Goal: Use online tool/utility: Utilize a website feature to perform a specific function

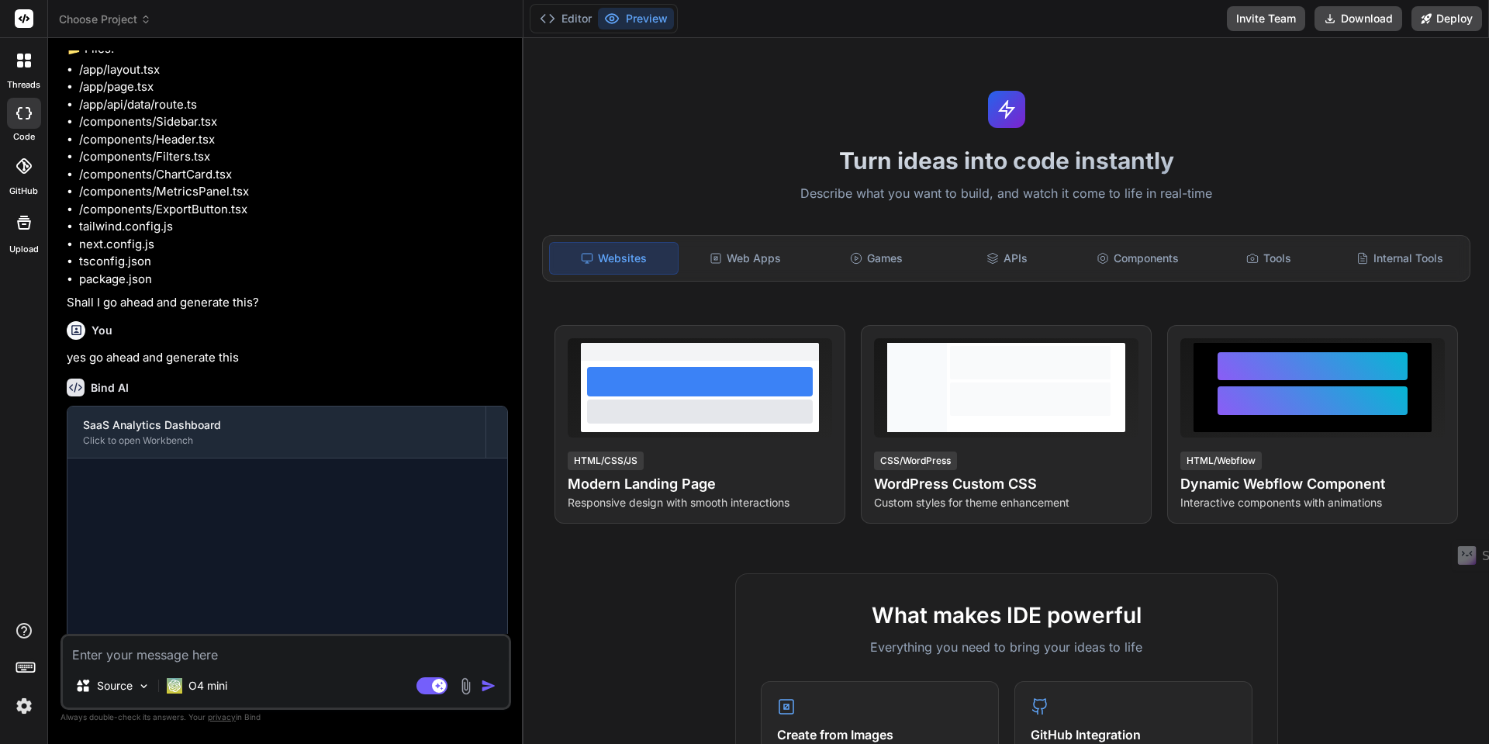
scroll to position [835, 0]
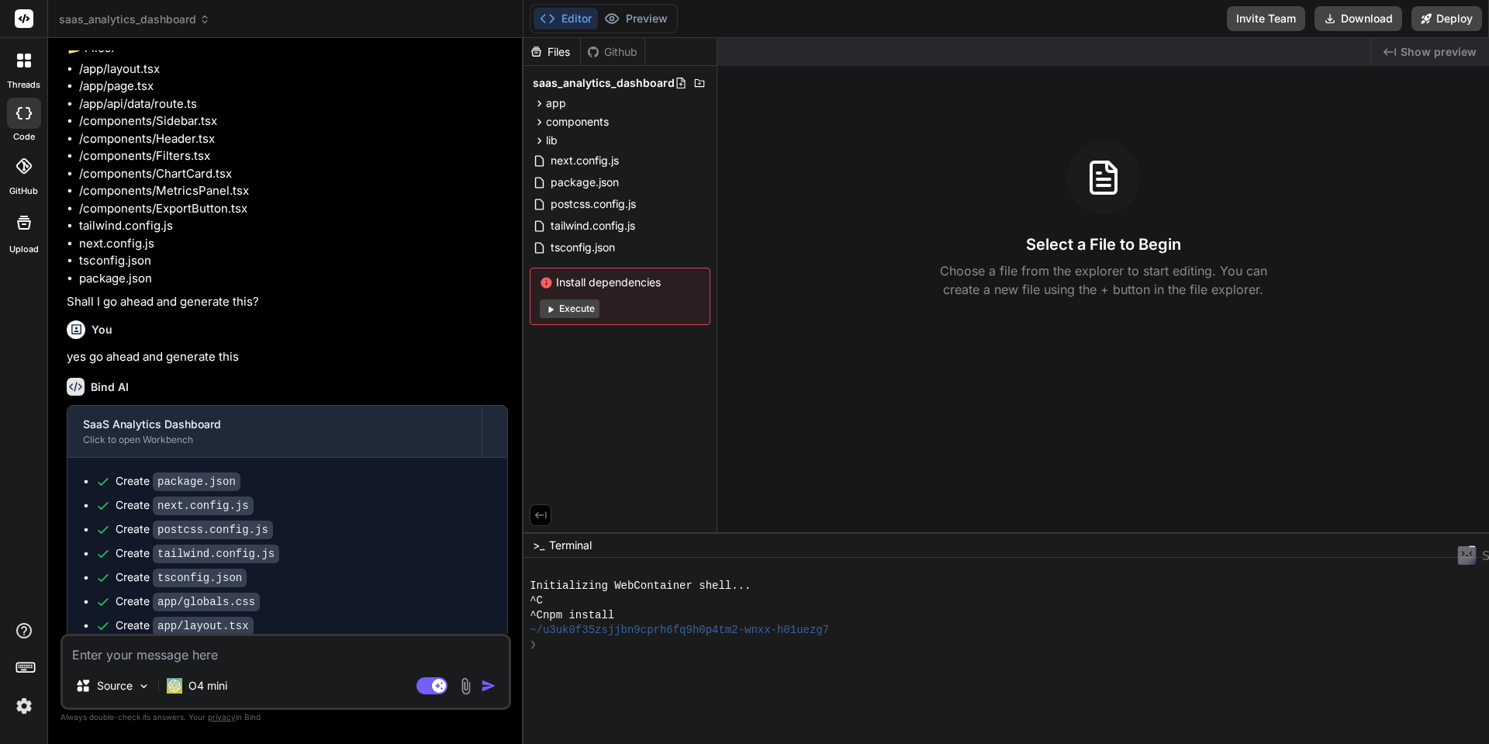
click at [29, 62] on icon at bounding box center [28, 64] width 6 height 6
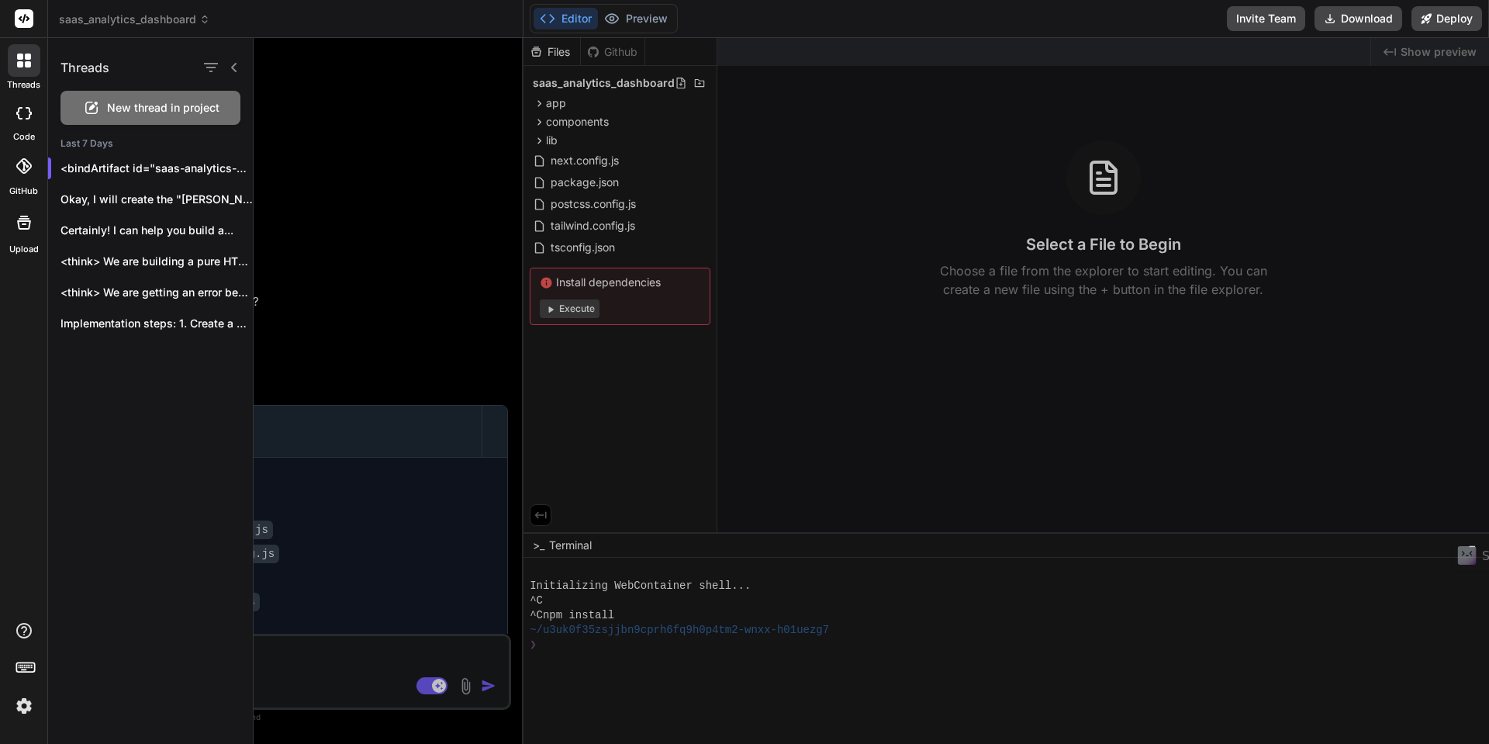
click at [29, 62] on icon at bounding box center [28, 64] width 6 height 6
click at [20, 21] on icon at bounding box center [25, 18] width 12 height 9
click at [26, 19] on rect at bounding box center [24, 18] width 19 height 19
click at [25, 66] on icon at bounding box center [28, 64] width 6 height 6
click at [20, 114] on icon at bounding box center [24, 113] width 16 height 12
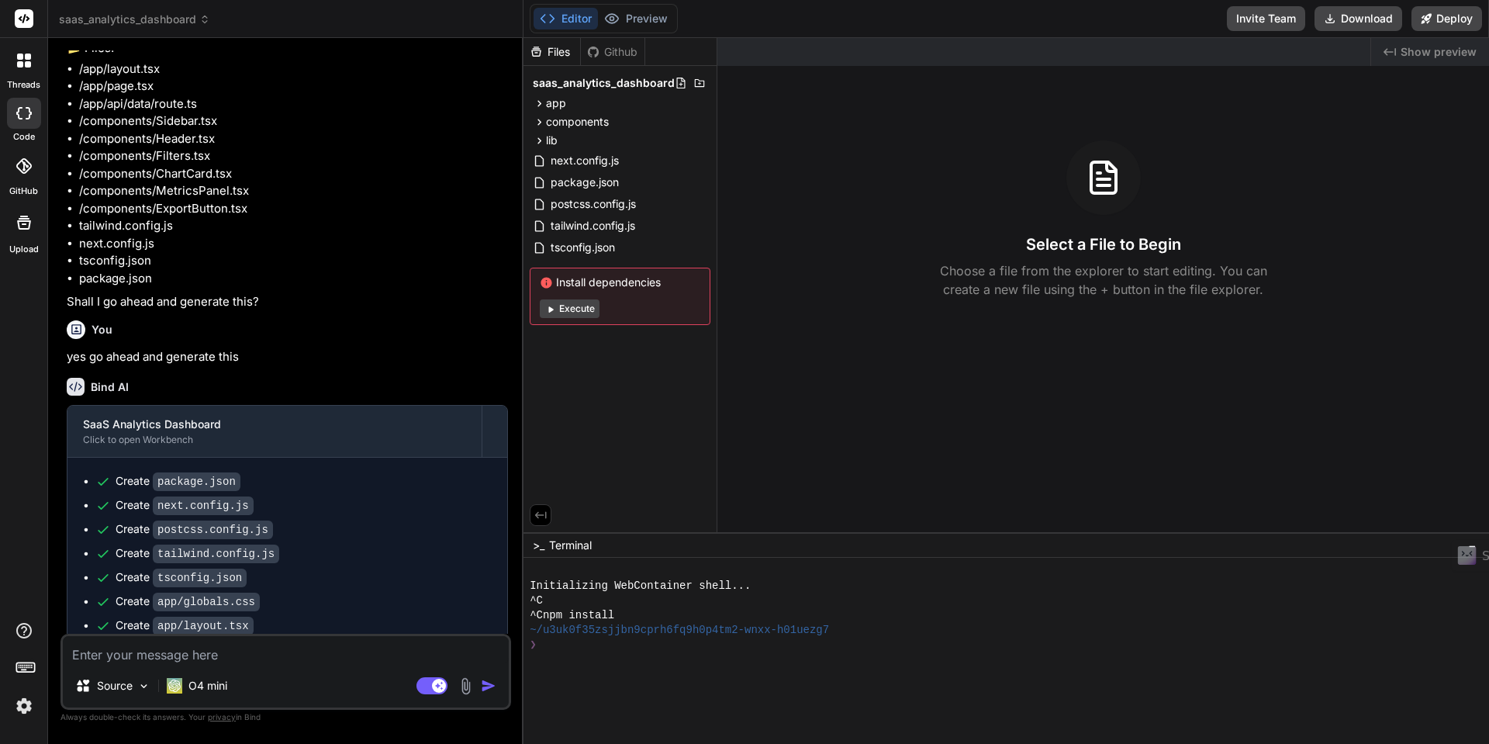
click at [20, 114] on icon at bounding box center [24, 113] width 16 height 12
click at [21, 114] on icon at bounding box center [24, 113] width 16 height 12
click at [202, 20] on icon at bounding box center [204, 19] width 11 height 11
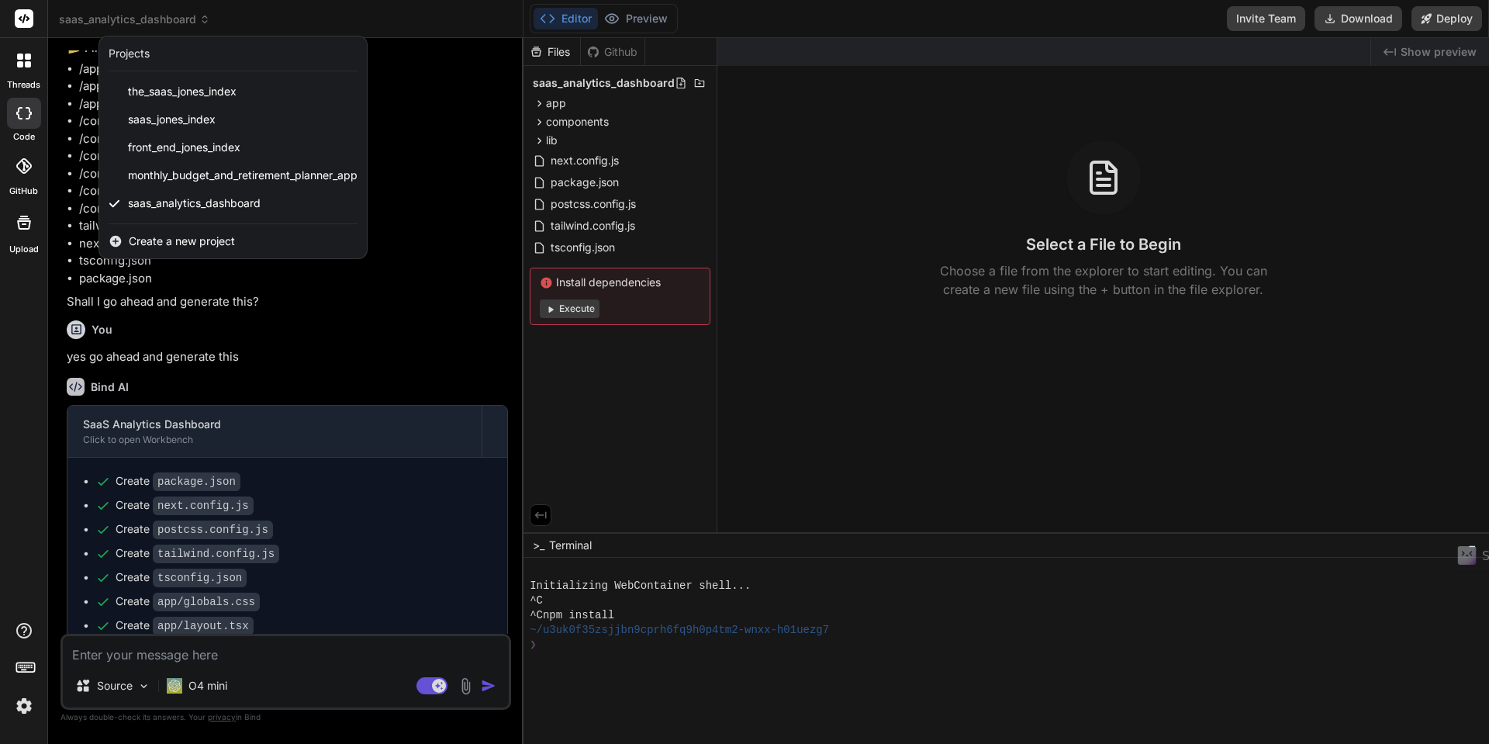
click at [164, 241] on span "Create a new project" at bounding box center [182, 241] width 106 height 16
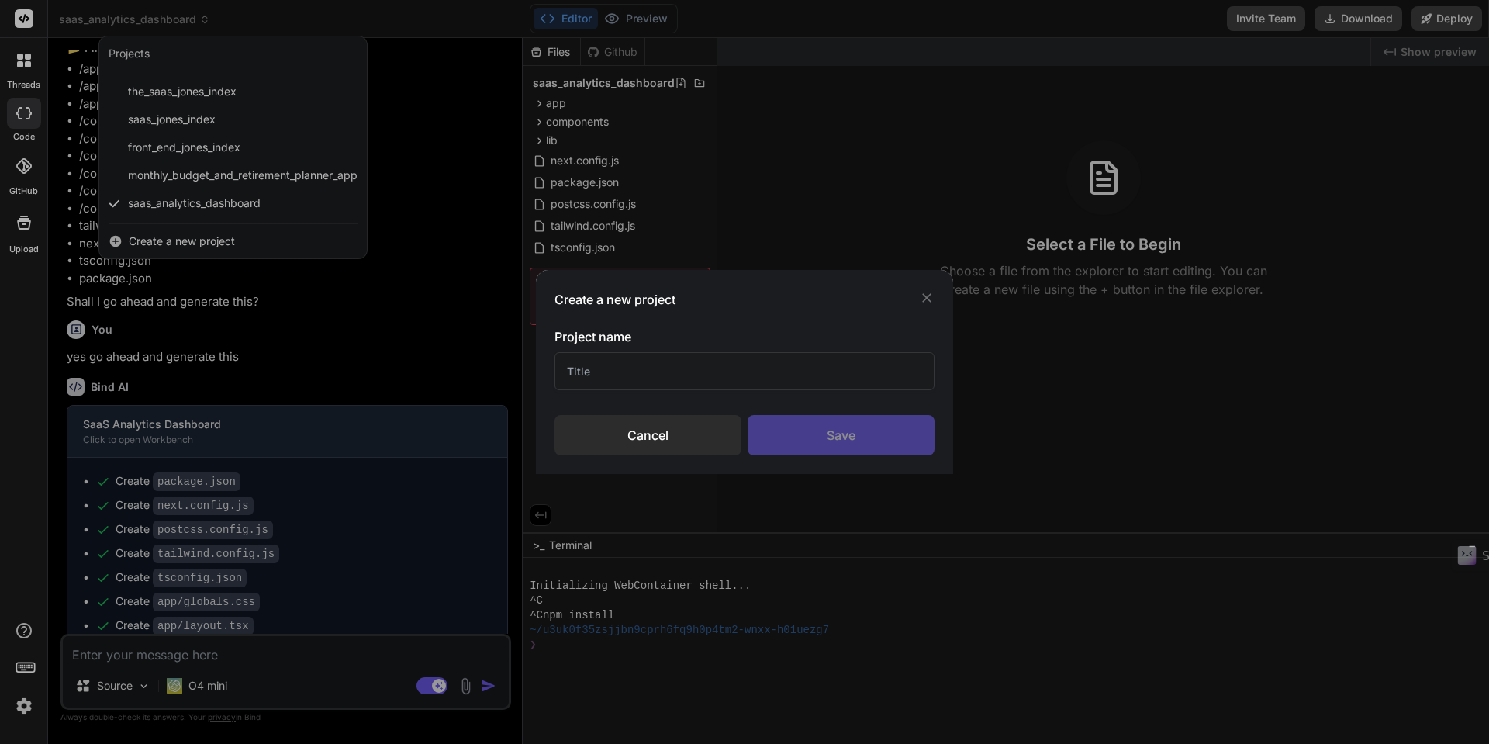
click at [649, 441] on div "Cancel" at bounding box center [648, 435] width 187 height 40
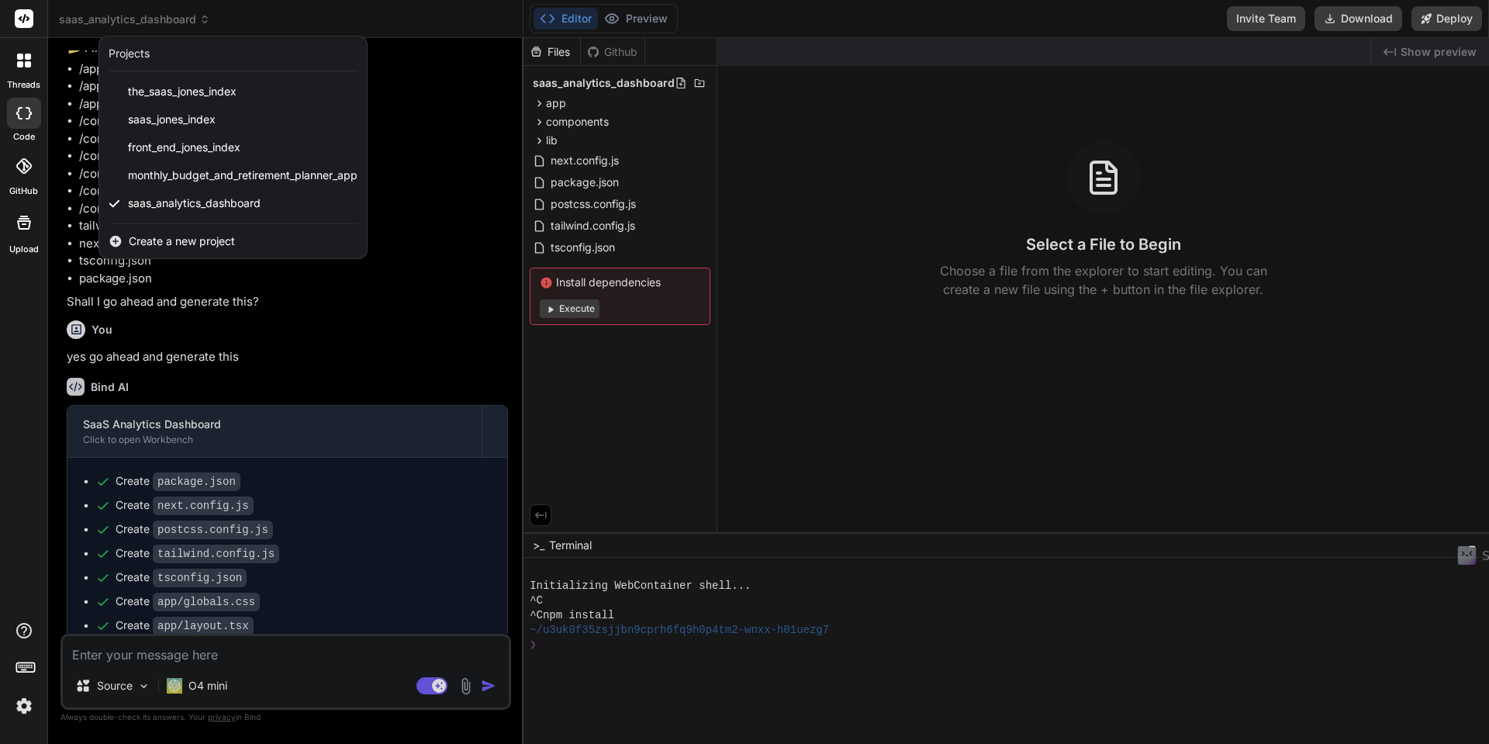
click at [24, 708] on img at bounding box center [24, 706] width 26 height 26
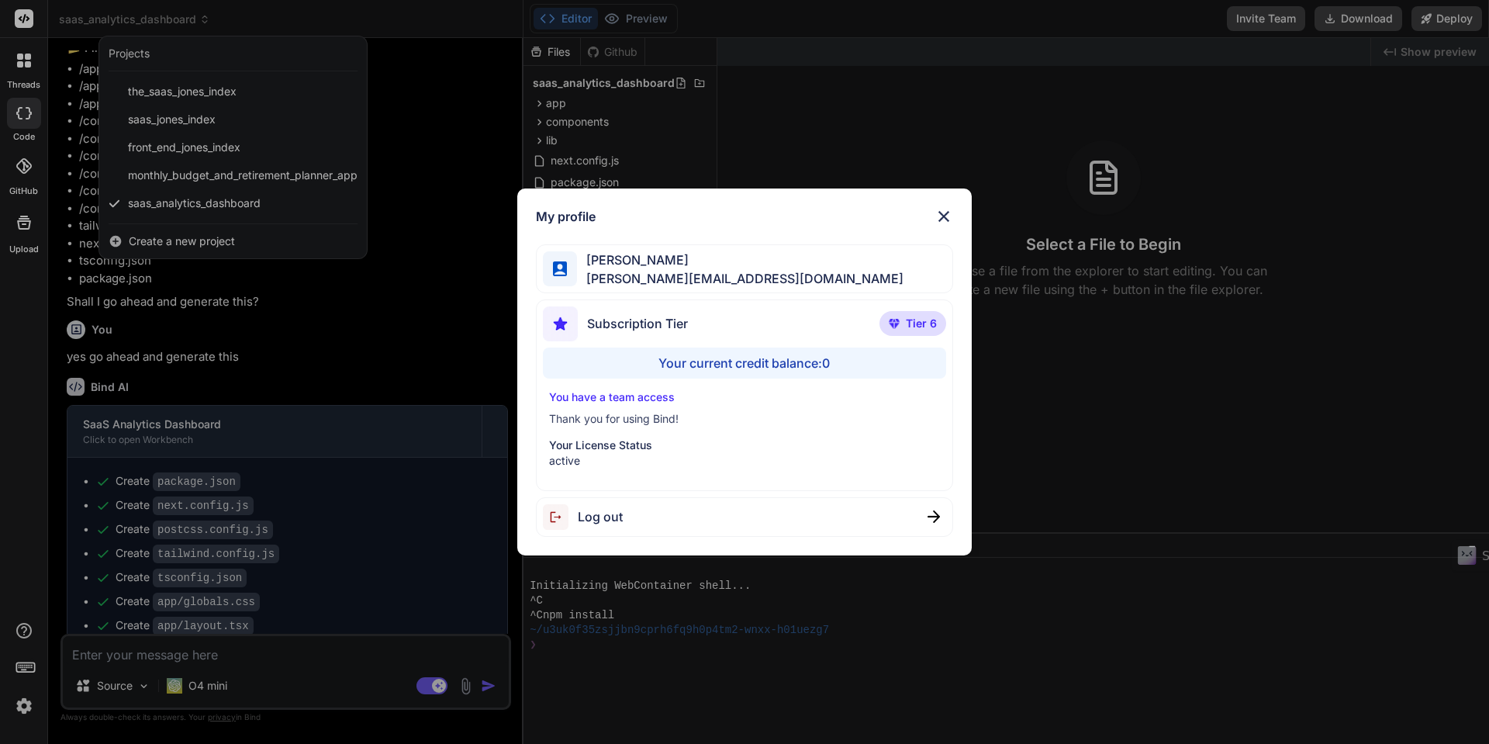
click at [618, 517] on span "Log out" at bounding box center [600, 516] width 45 height 19
type textarea "x"
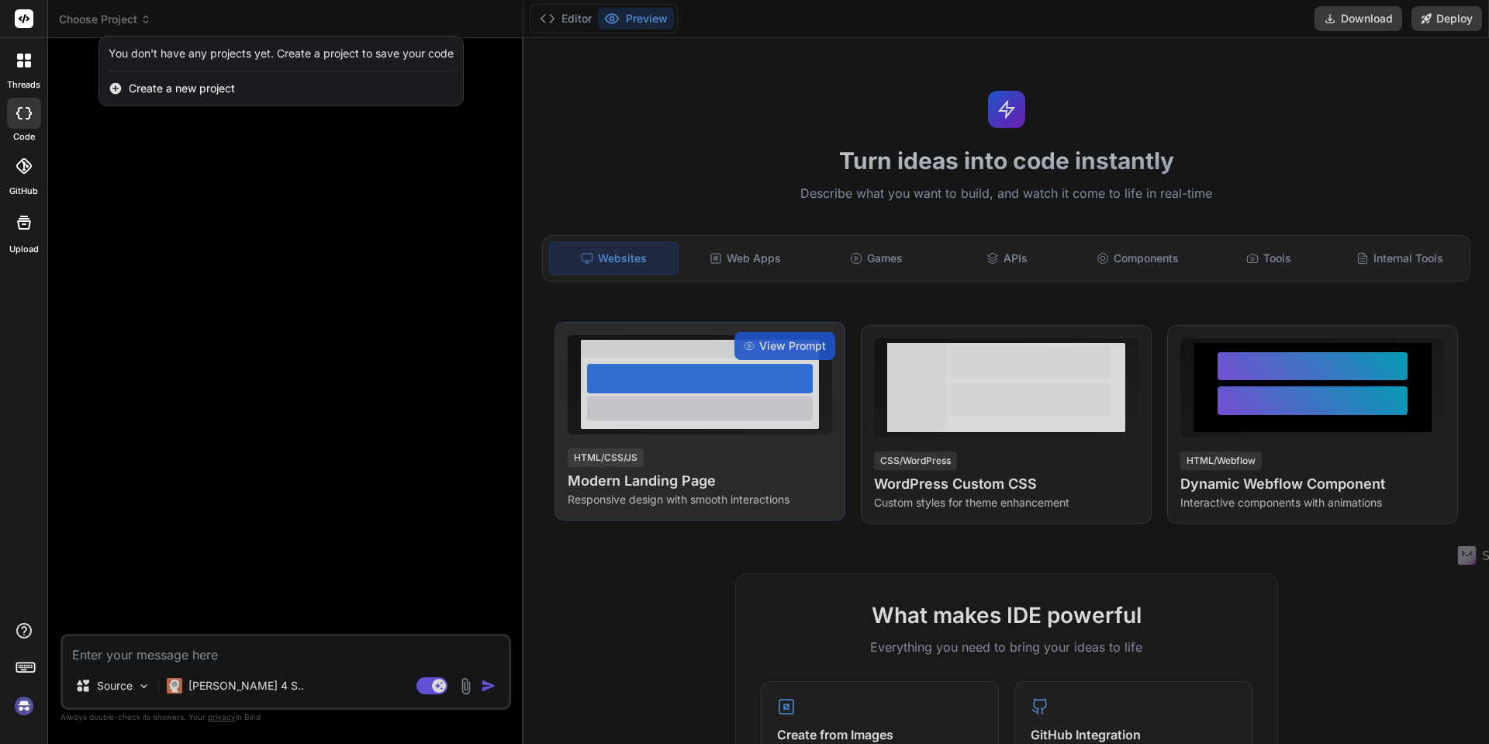
click at [749, 408] on div at bounding box center [744, 372] width 1489 height 744
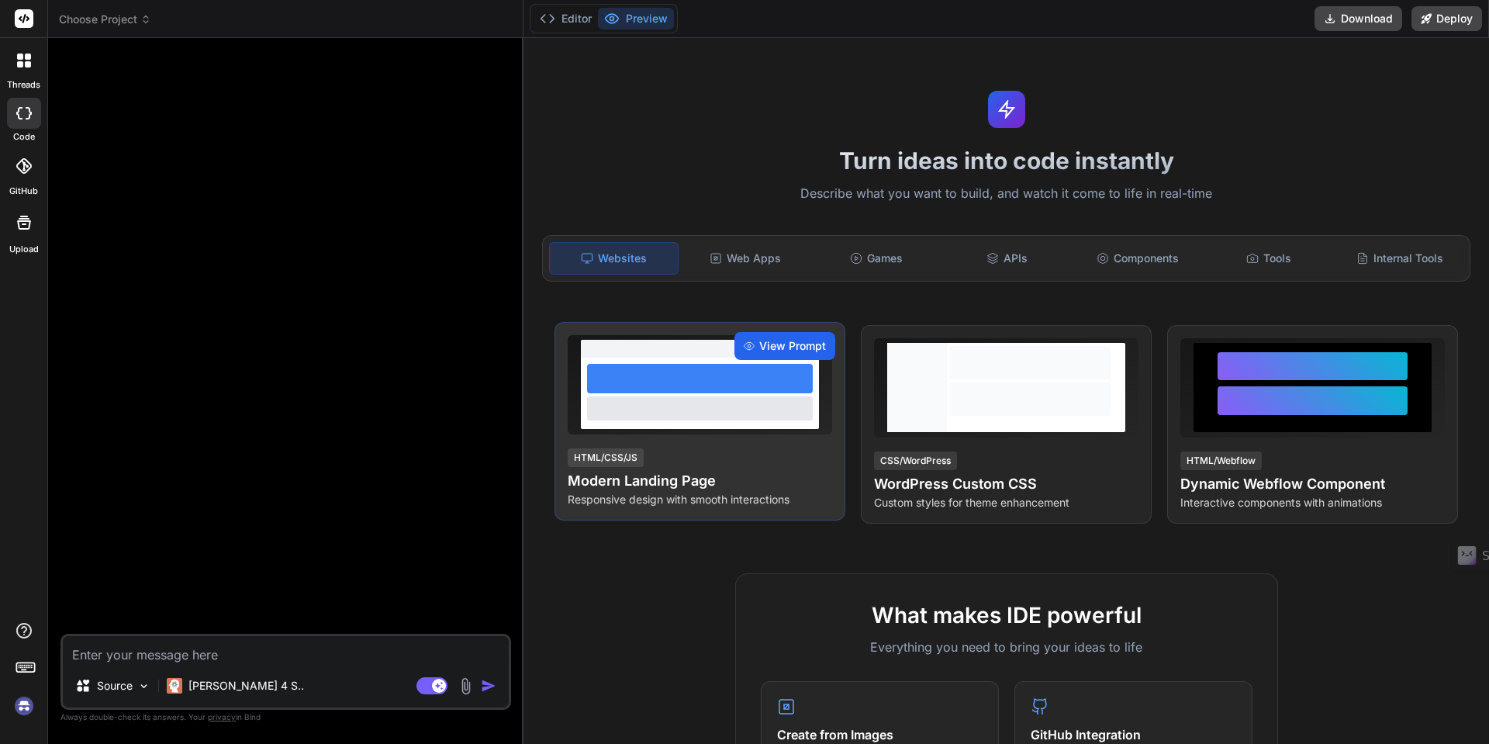
click at [771, 348] on span "View Prompt" at bounding box center [792, 346] width 67 height 16
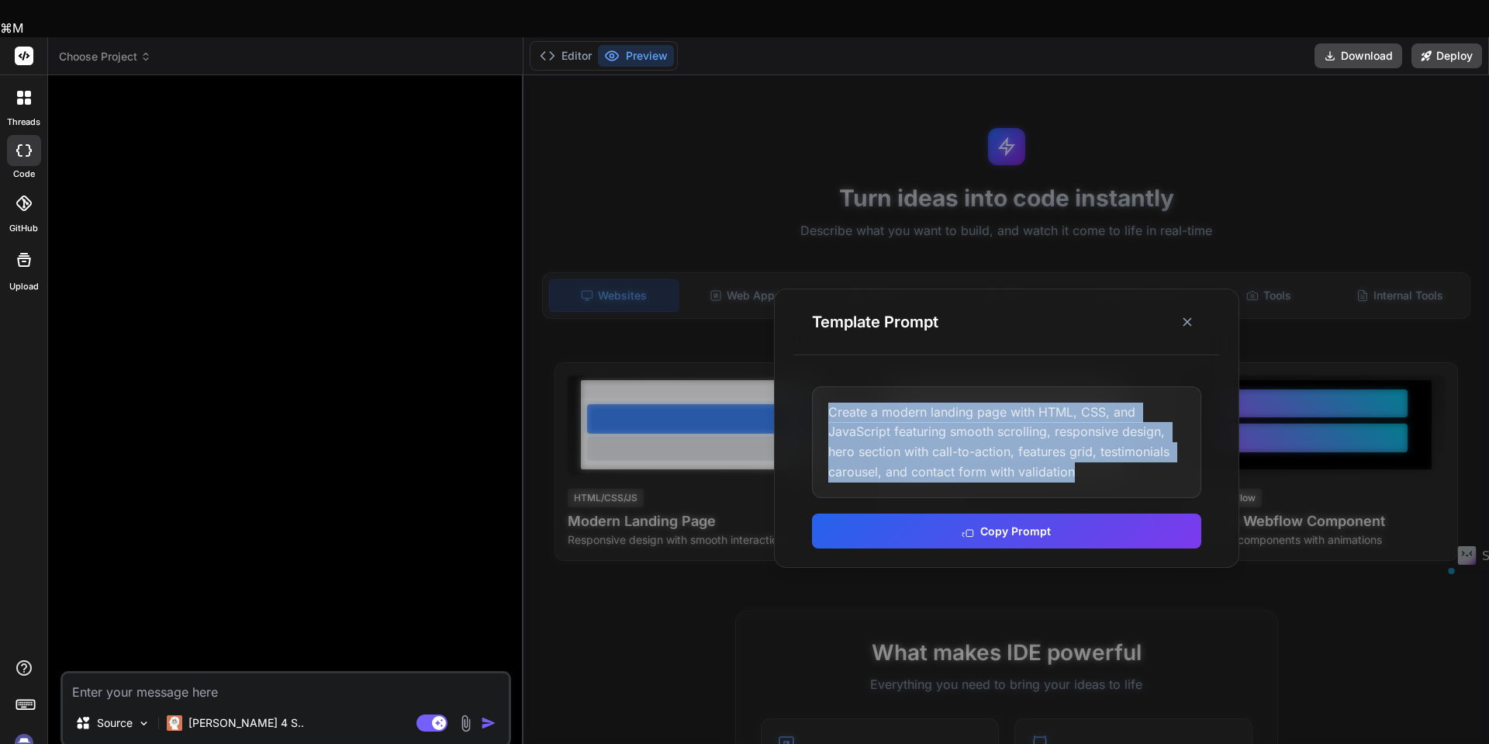
drag, startPoint x: 831, startPoint y: 377, endPoint x: 1098, endPoint y: 436, distance: 273.3
click at [1098, 436] on div "Create a modern landing page with HTML, CSS, and JavaScript featuring smooth sc…" at bounding box center [1006, 442] width 389 height 112
copy div "Create a modern landing page with HTML, CSS, and JavaScript featuring smooth sc…"
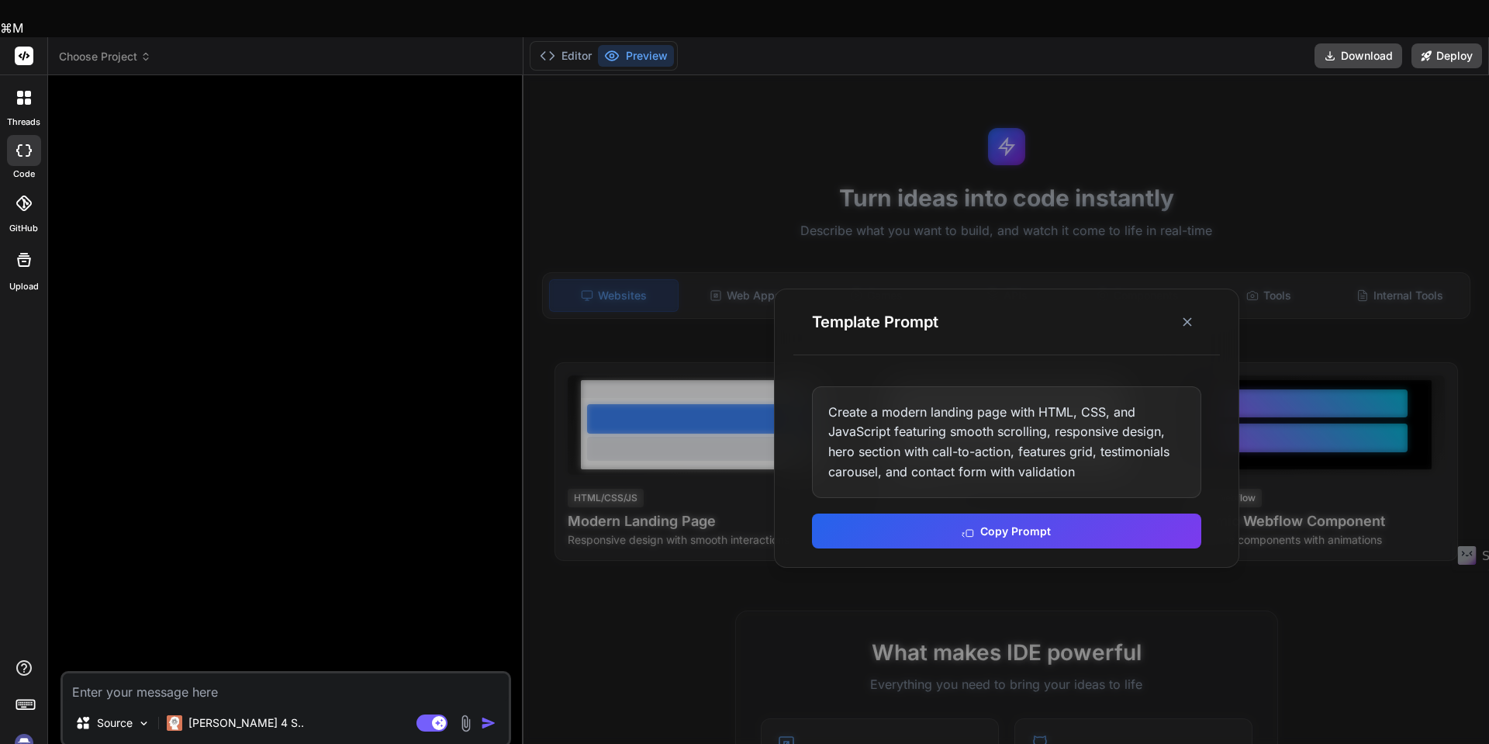
click at [182, 673] on textarea at bounding box center [286, 687] width 446 height 28
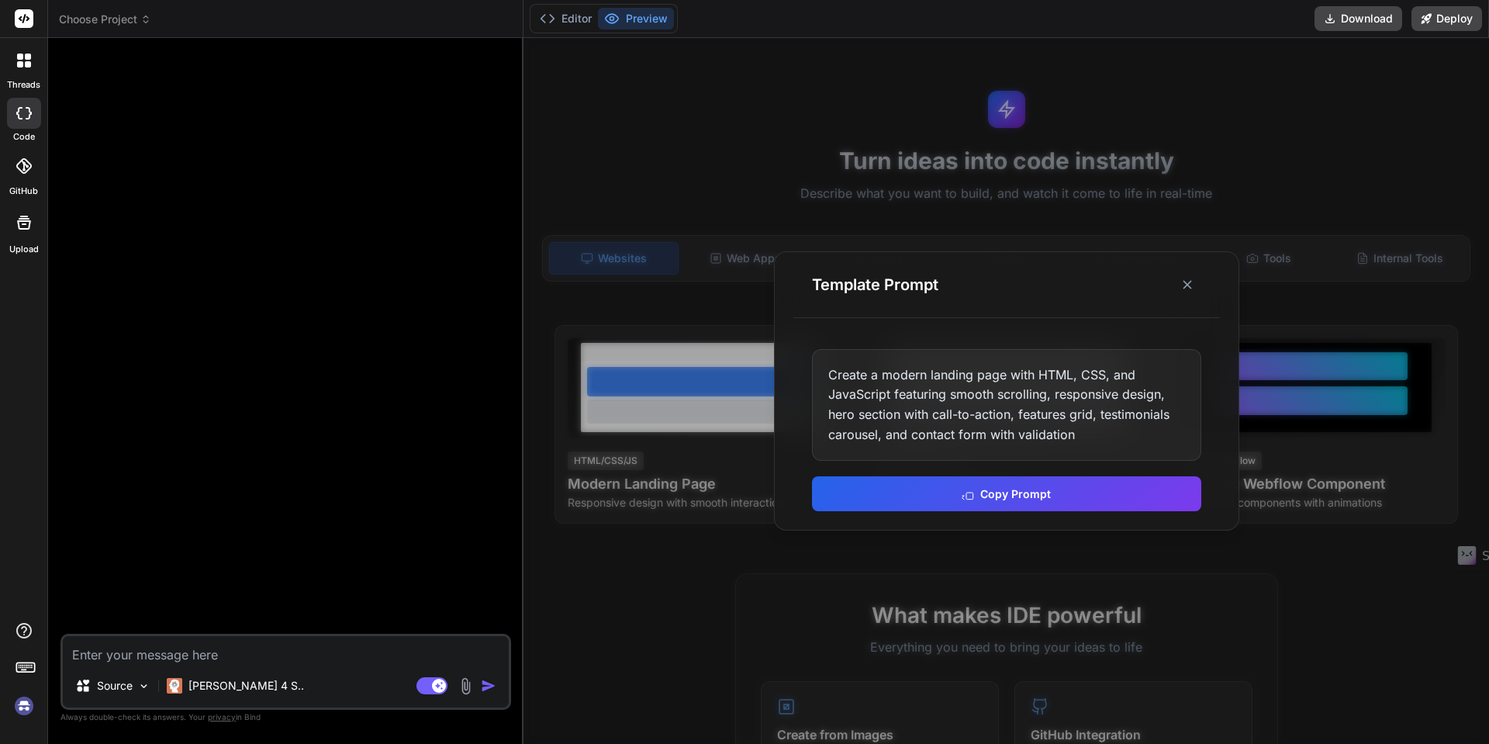
paste textarea "Create a modern landing page with HTML, CSS, and JavaScript featuring smooth sc…"
type textarea "Create a modern landing page with HTML, CSS, and JavaScript featuring smooth sc…"
type textarea "x"
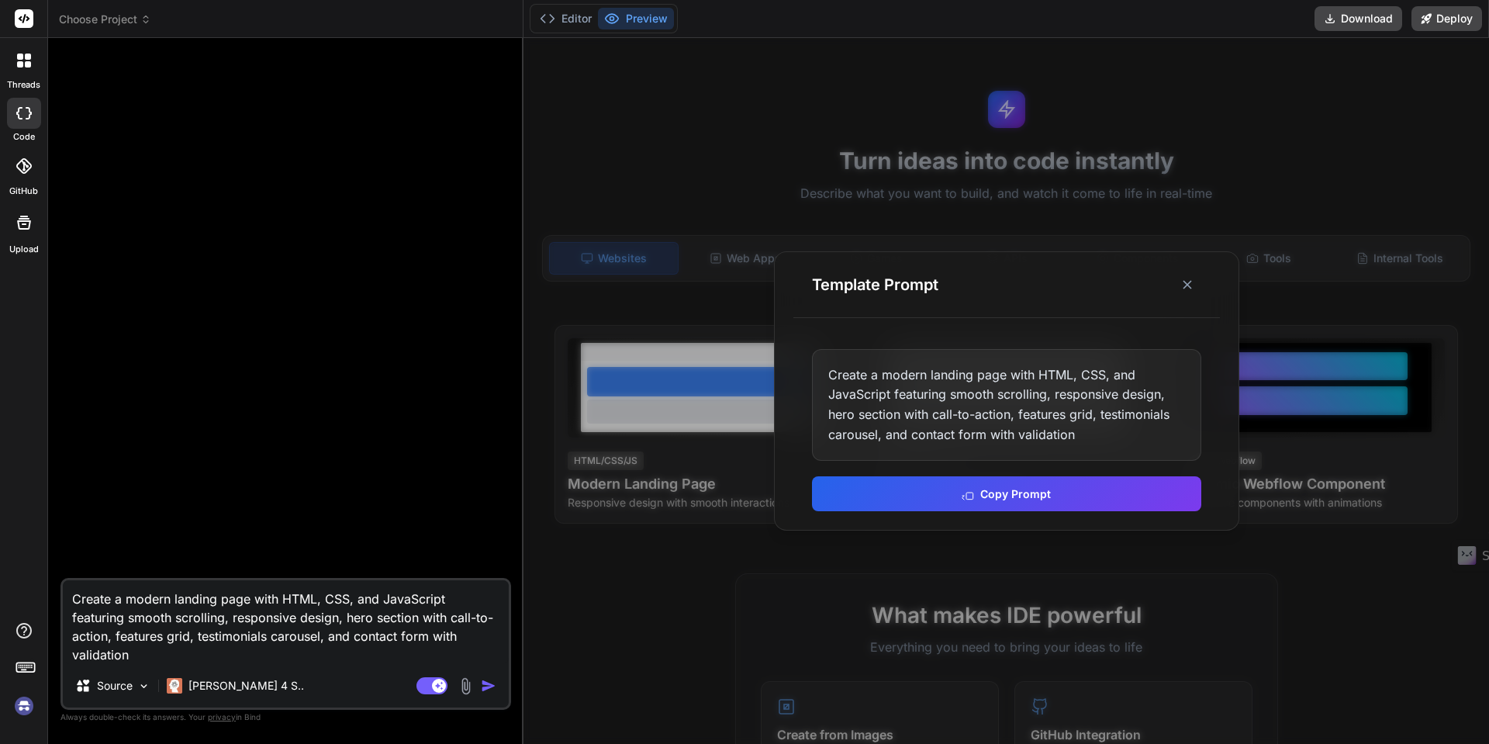
type textarea "Create a modern landing page with HTML, CSS, and JavaScript featuring smooth sc…"
click at [140, 690] on img at bounding box center [143, 686] width 13 height 13
type textarea "x"
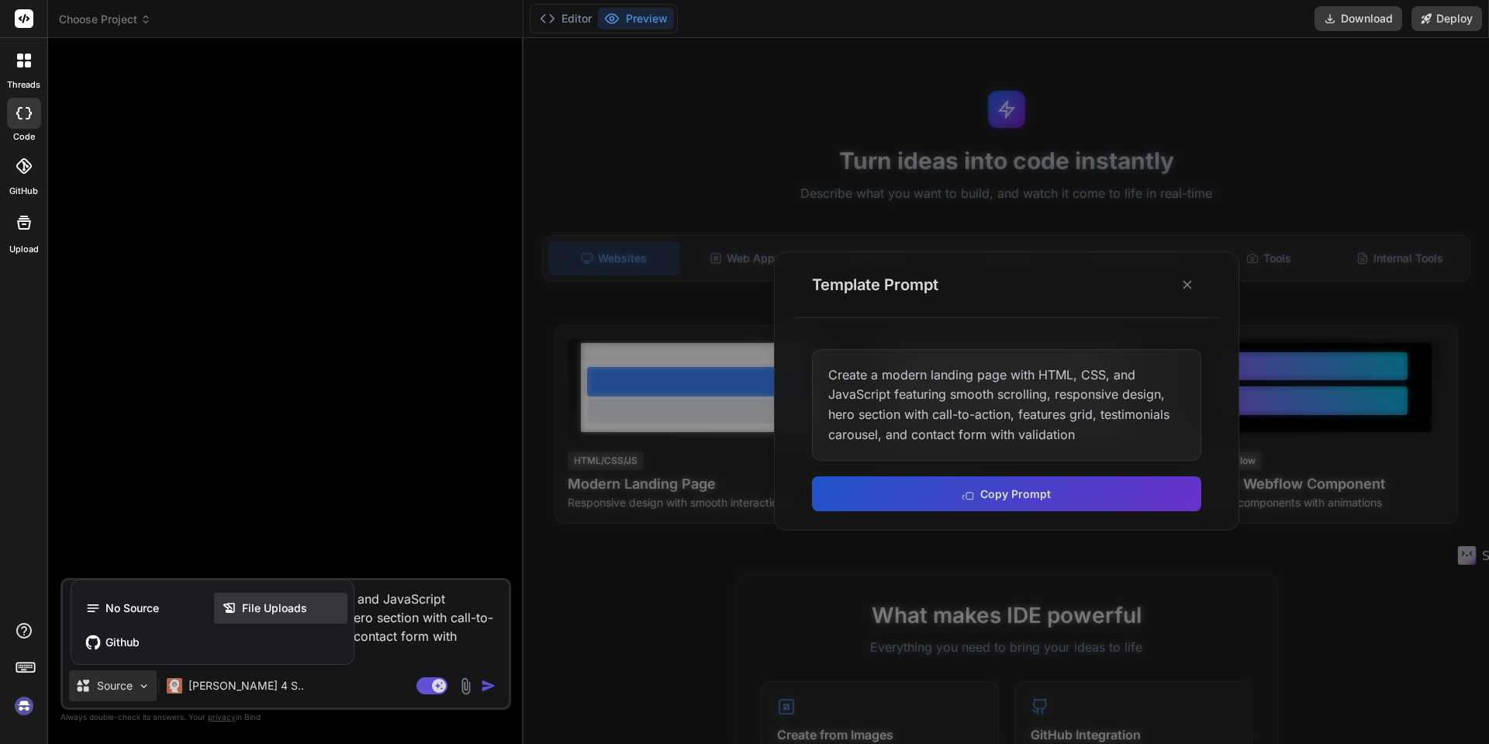
click at [272, 609] on span "File Uploads" at bounding box center [274, 608] width 65 height 16
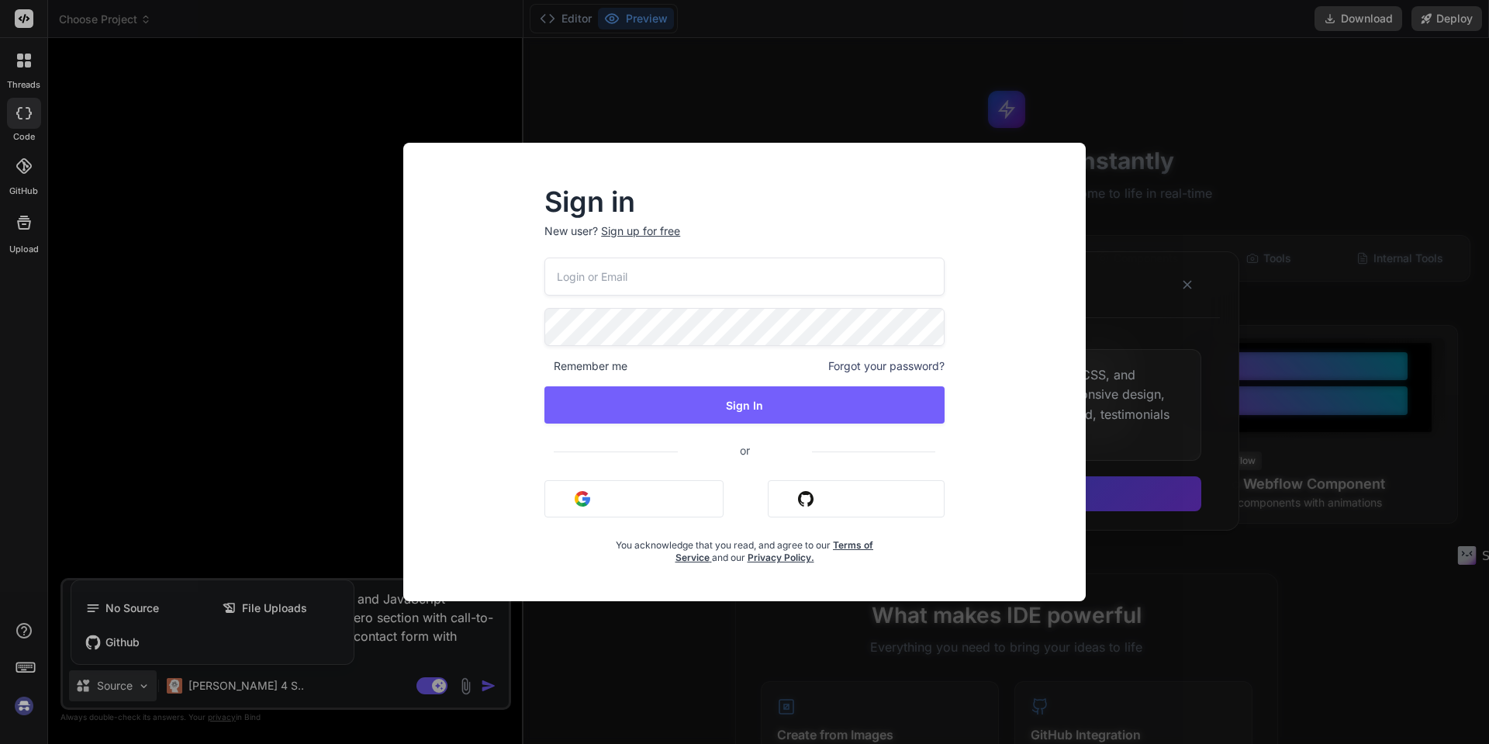
type input "[PERSON_NAME][EMAIL_ADDRESS][DOMAIN_NAME]"
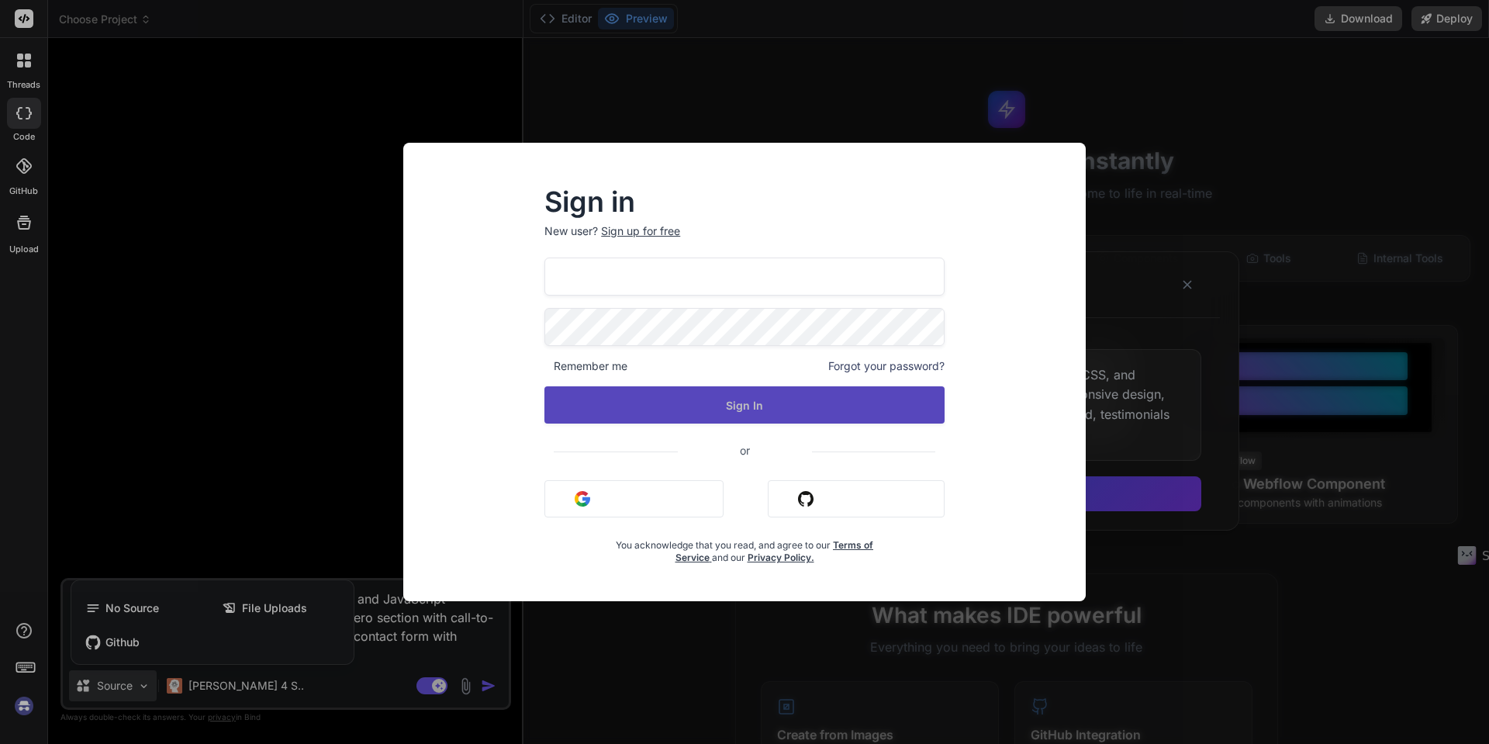
click at [725, 407] on button "Sign In" at bounding box center [745, 404] width 400 height 37
click at [747, 406] on button "Sign In" at bounding box center [745, 404] width 400 height 37
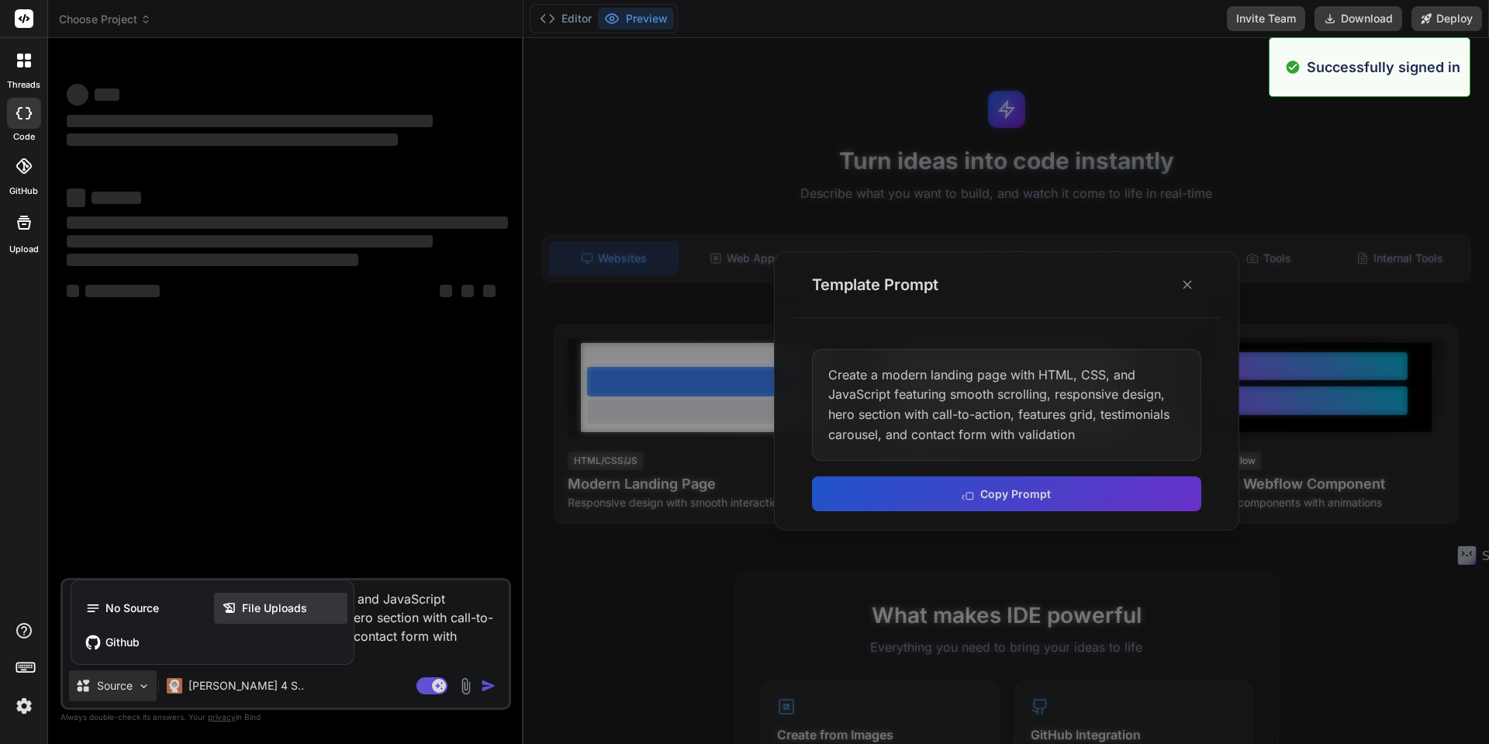
click at [286, 608] on span "File Uploads" at bounding box center [274, 608] width 65 height 16
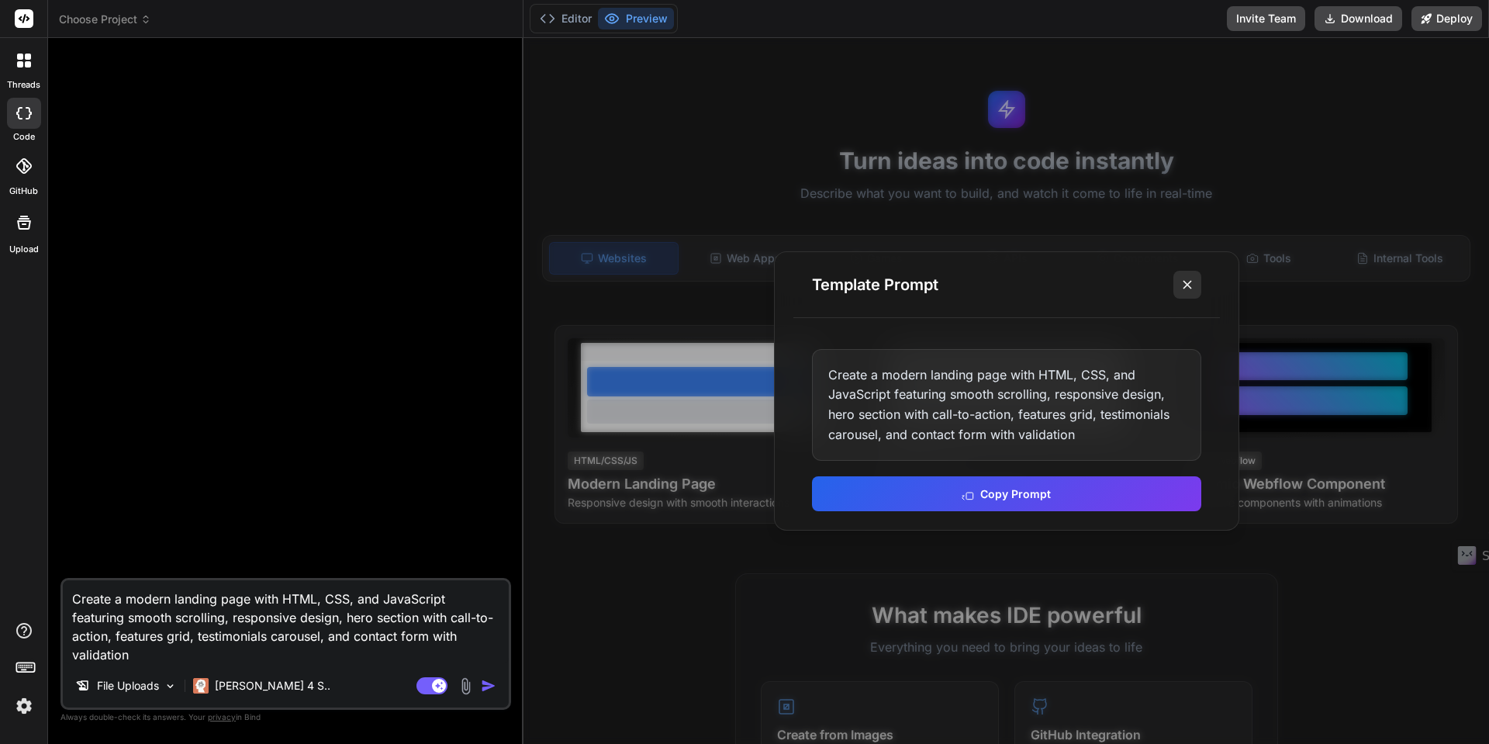
click at [1184, 286] on line at bounding box center [1188, 285] width 8 height 8
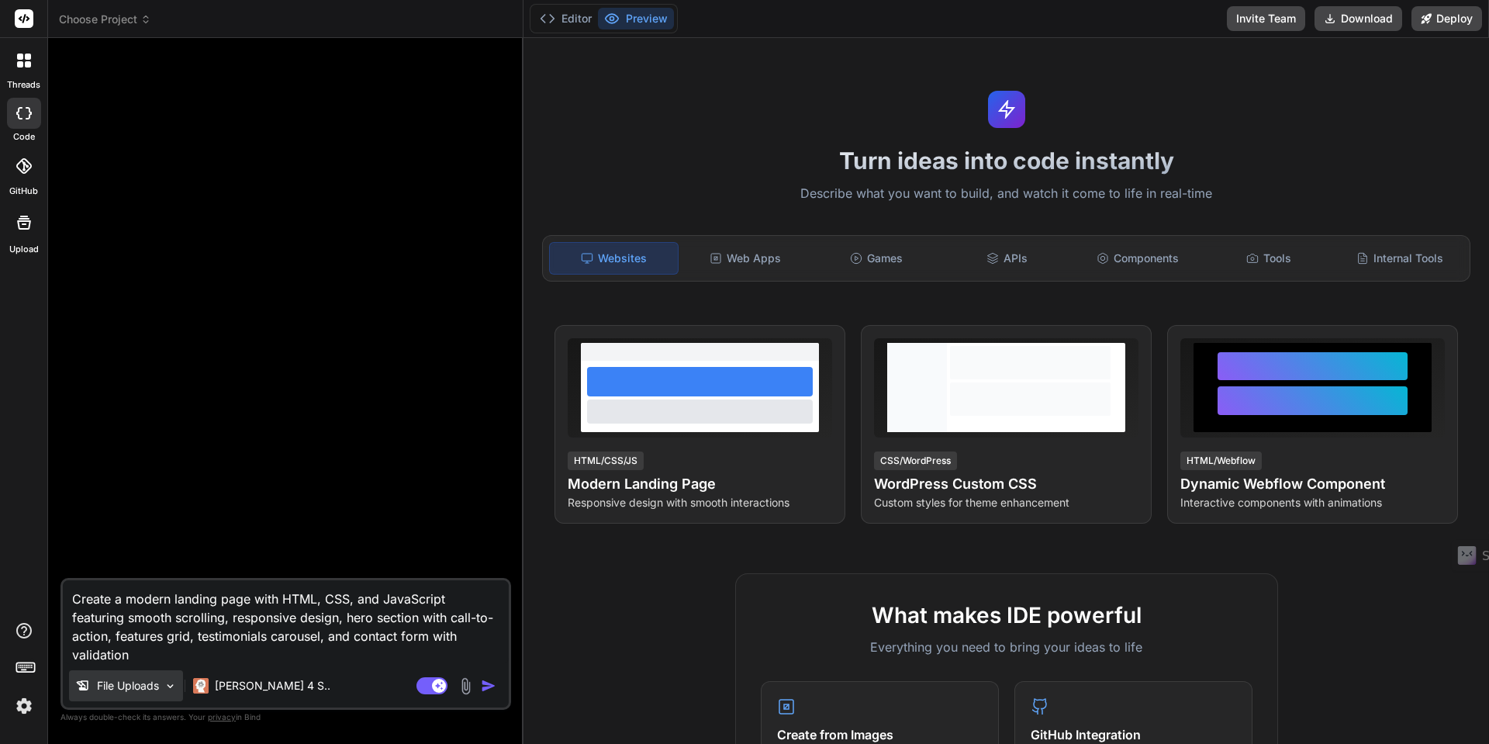
click at [144, 688] on p "File Uploads" at bounding box center [128, 686] width 62 height 16
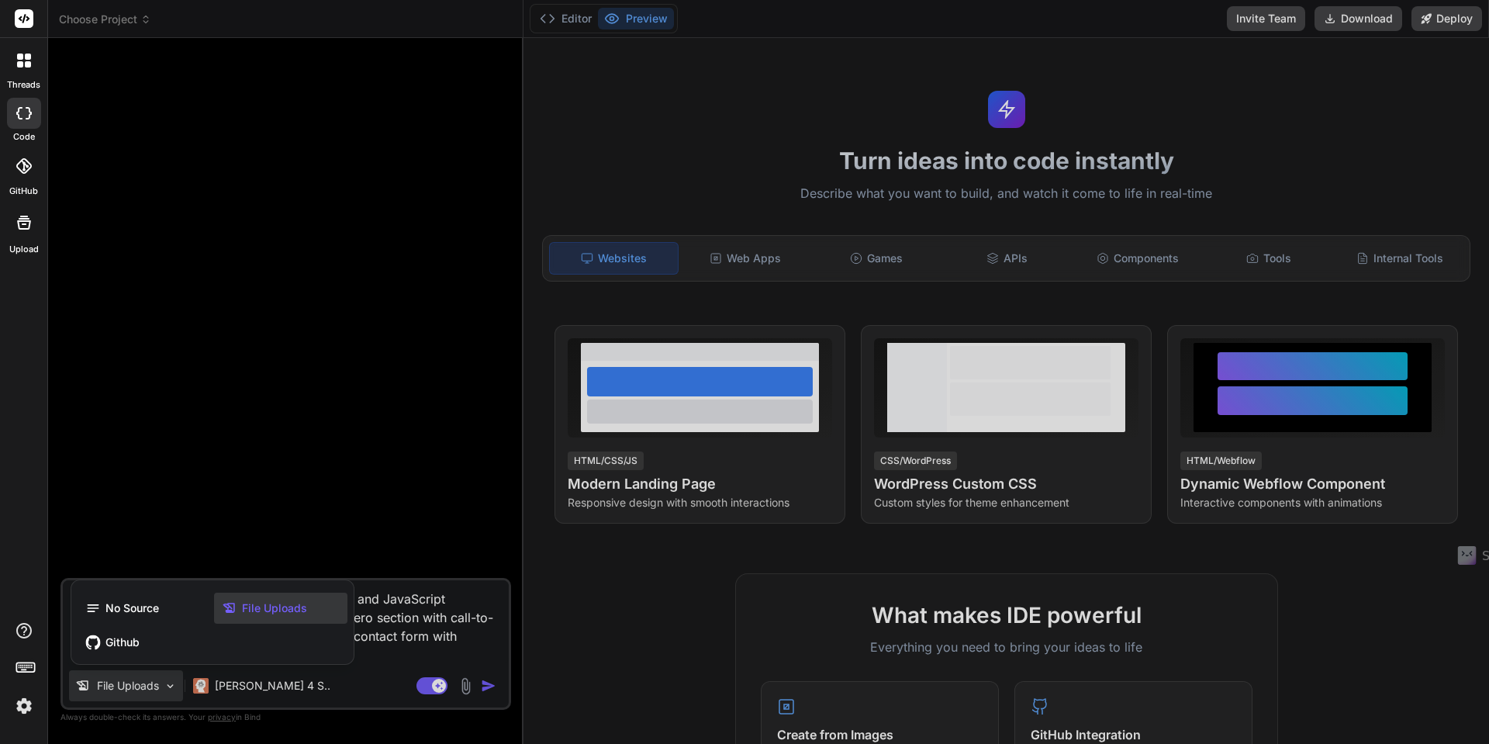
click at [264, 604] on span "File Uploads" at bounding box center [274, 608] width 65 height 16
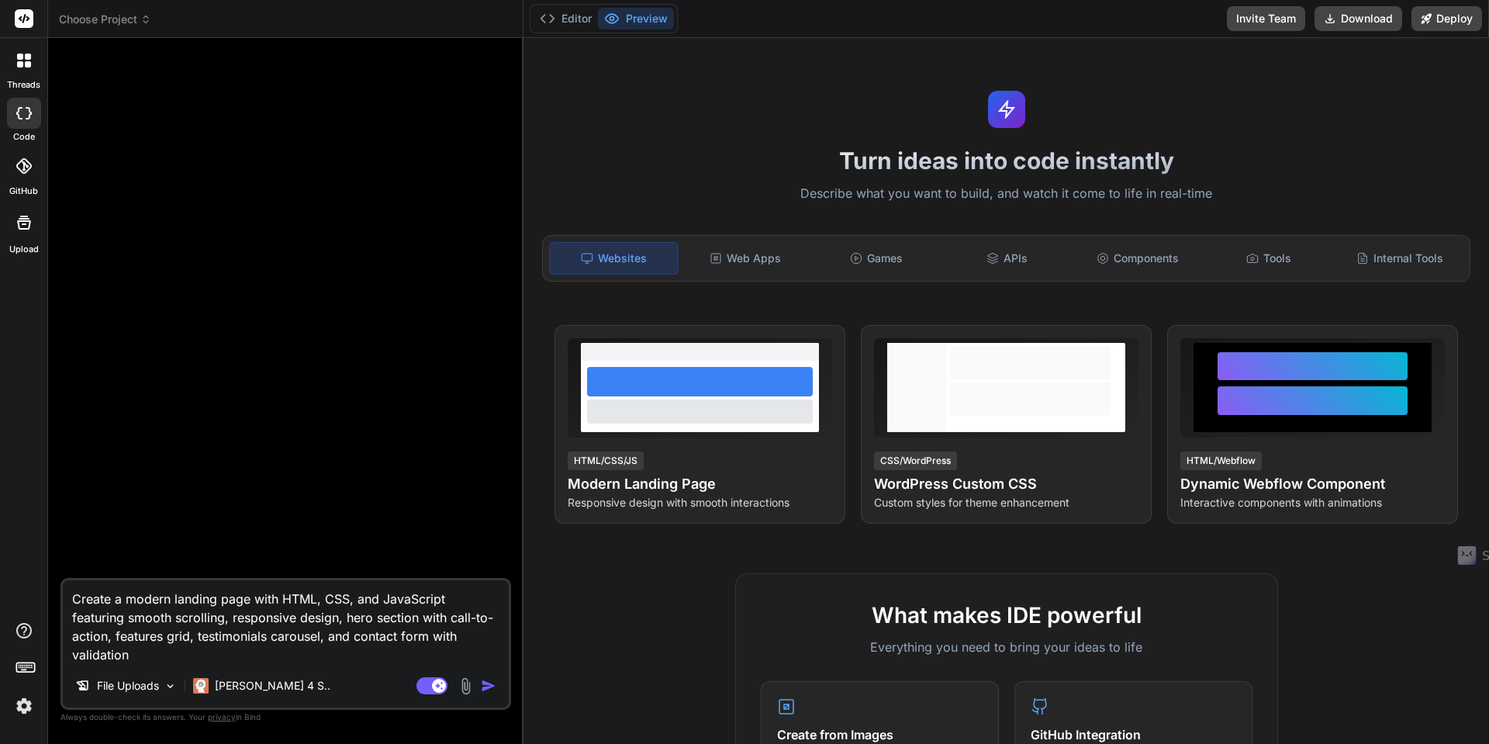
click at [466, 686] on img at bounding box center [466, 686] width 18 height 18
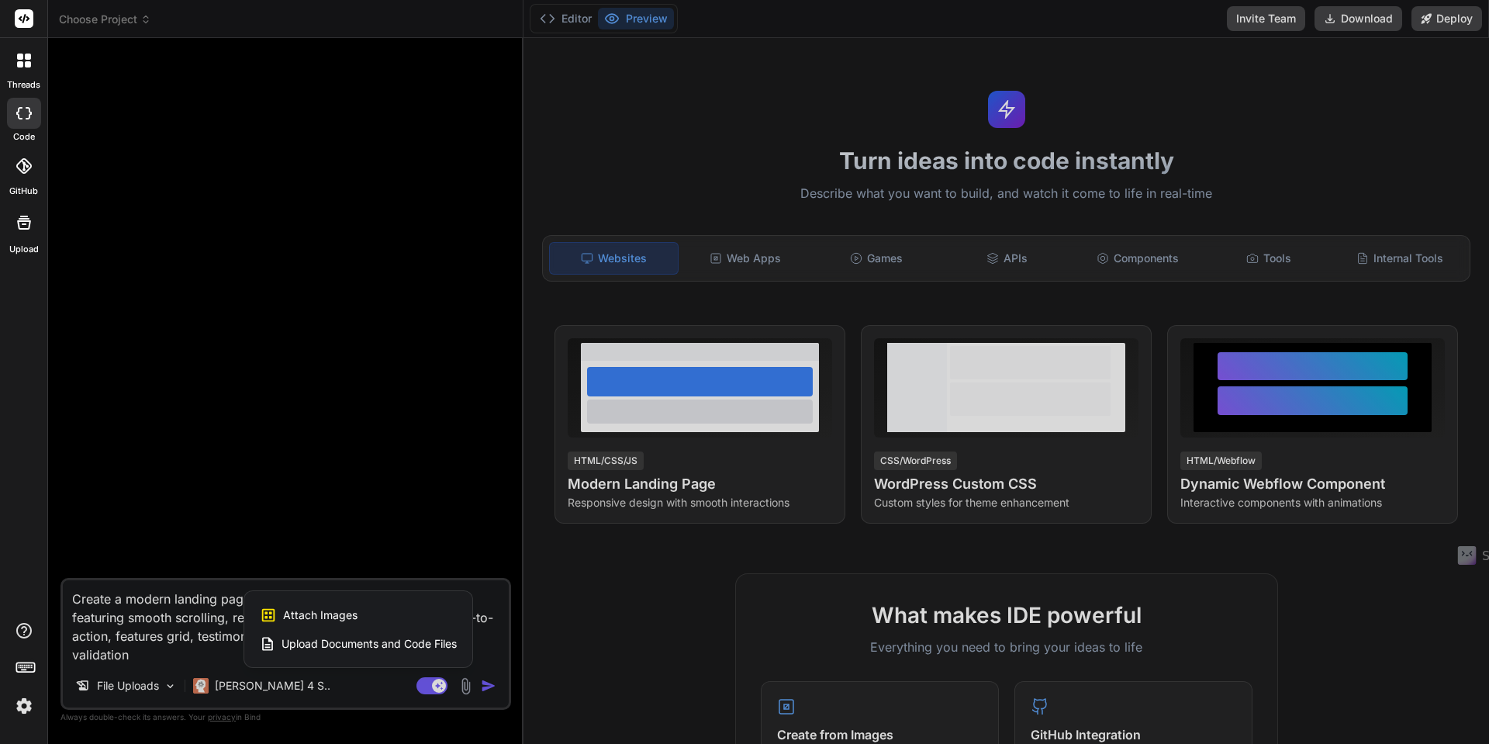
click at [337, 646] on span "Upload Documents and Code Files" at bounding box center [369, 644] width 175 height 16
type textarea "x"
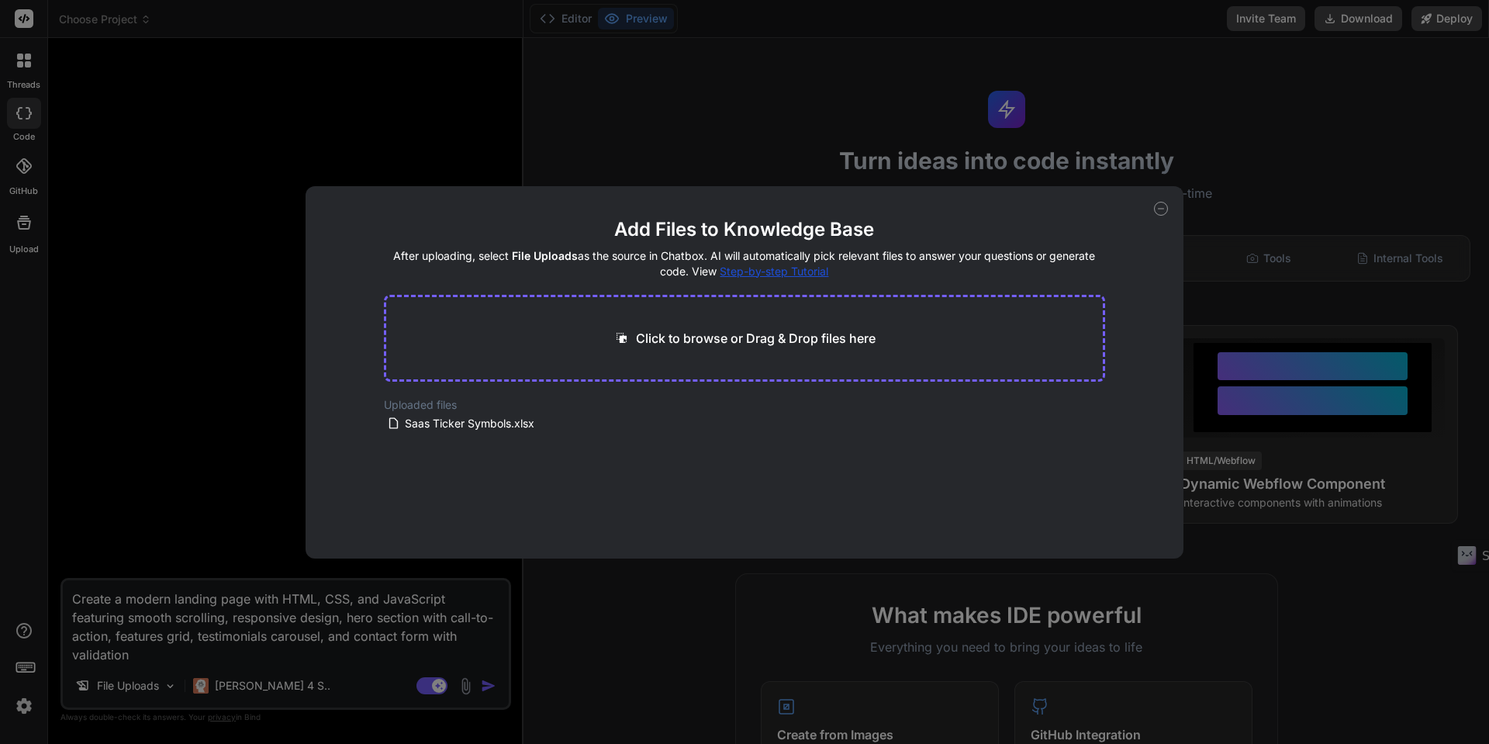
click at [761, 334] on p "Click to browse or Drag & Drop files here" at bounding box center [756, 338] width 240 height 19
type input "C:\fakepath\Retirement Planning Service Pricing_ Comprehensive.pdf"
click at [1080, 514] on button "Finish" at bounding box center [1078, 511] width 54 height 31
click at [545, 425] on span "Retirement Planning Service Pricing_ Comprehensive.pdf" at bounding box center [494, 423] width 183 height 19
click at [594, 444] on icon at bounding box center [597, 444] width 13 height 13
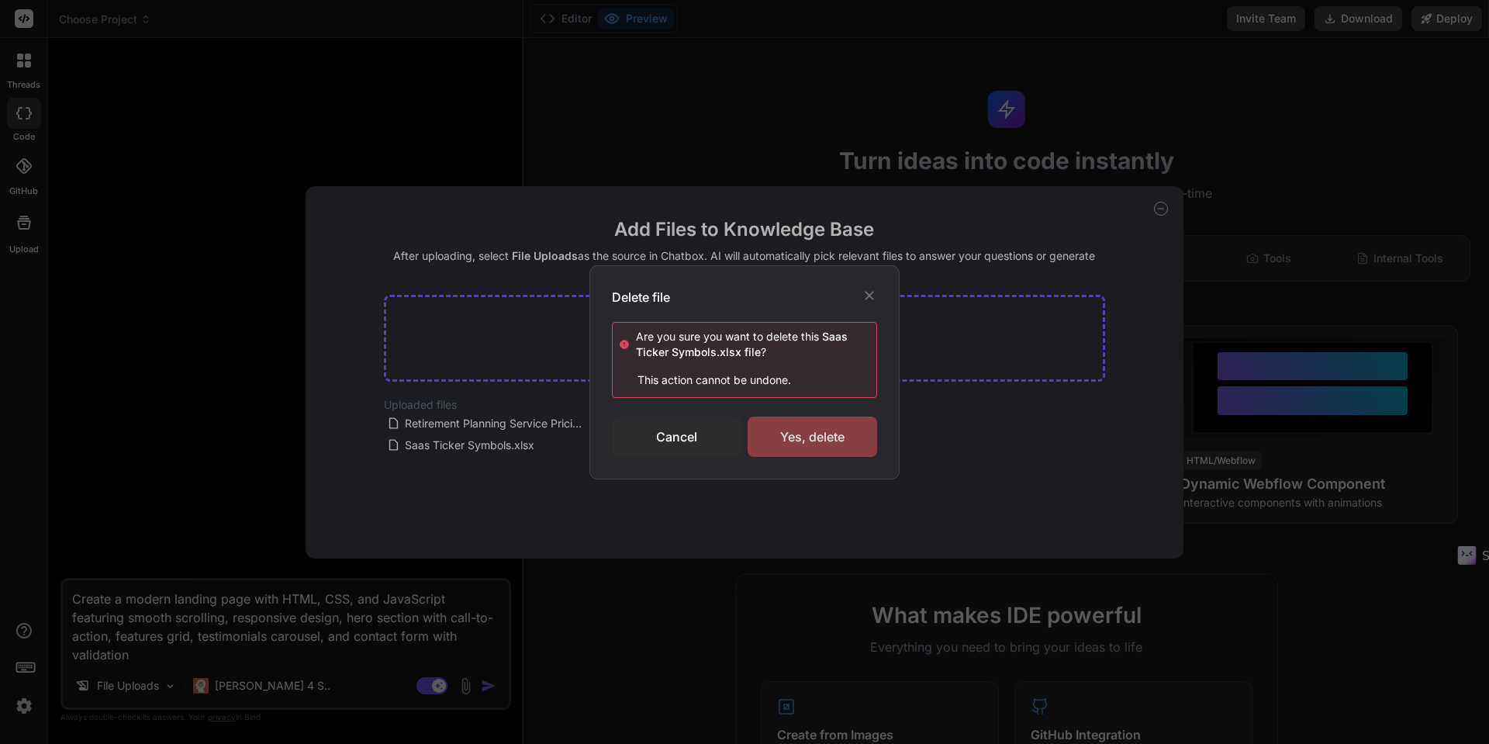
click at [802, 438] on div "Yes, delete" at bounding box center [813, 437] width 130 height 40
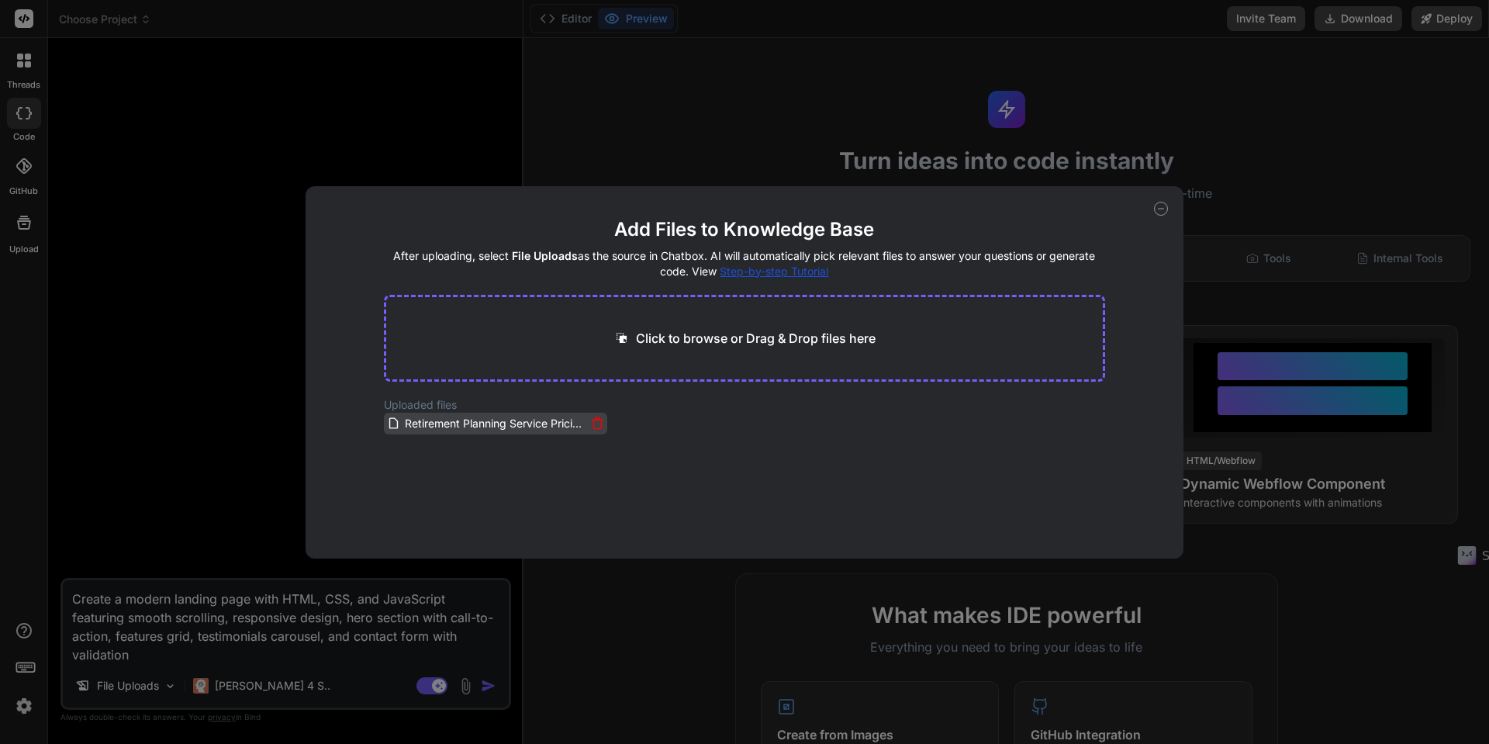
click at [509, 427] on span "Retirement Planning Service Pricing_ Comprehensive.pdf" at bounding box center [494, 423] width 183 height 19
click at [1164, 209] on icon at bounding box center [1161, 209] width 14 height 14
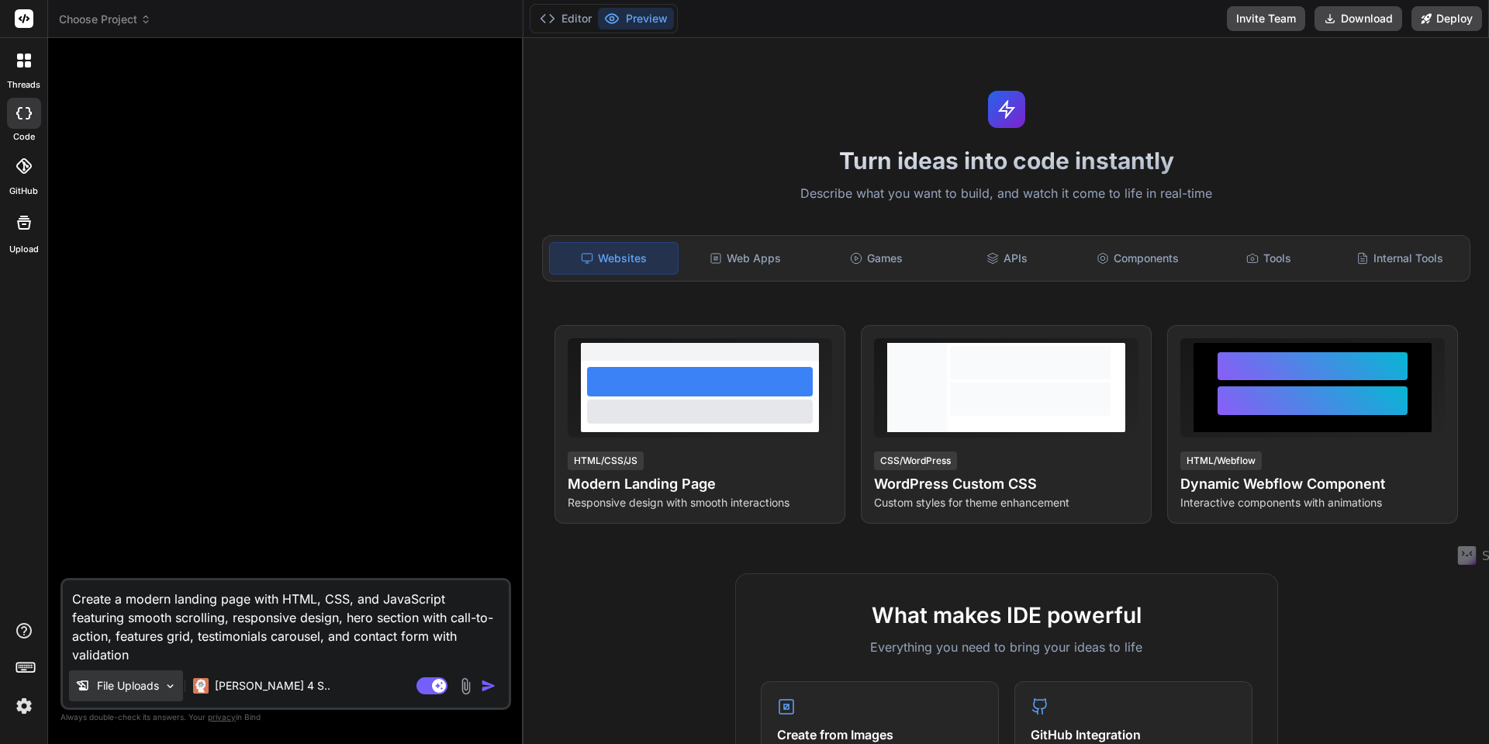
click at [175, 688] on img at bounding box center [170, 686] width 13 height 13
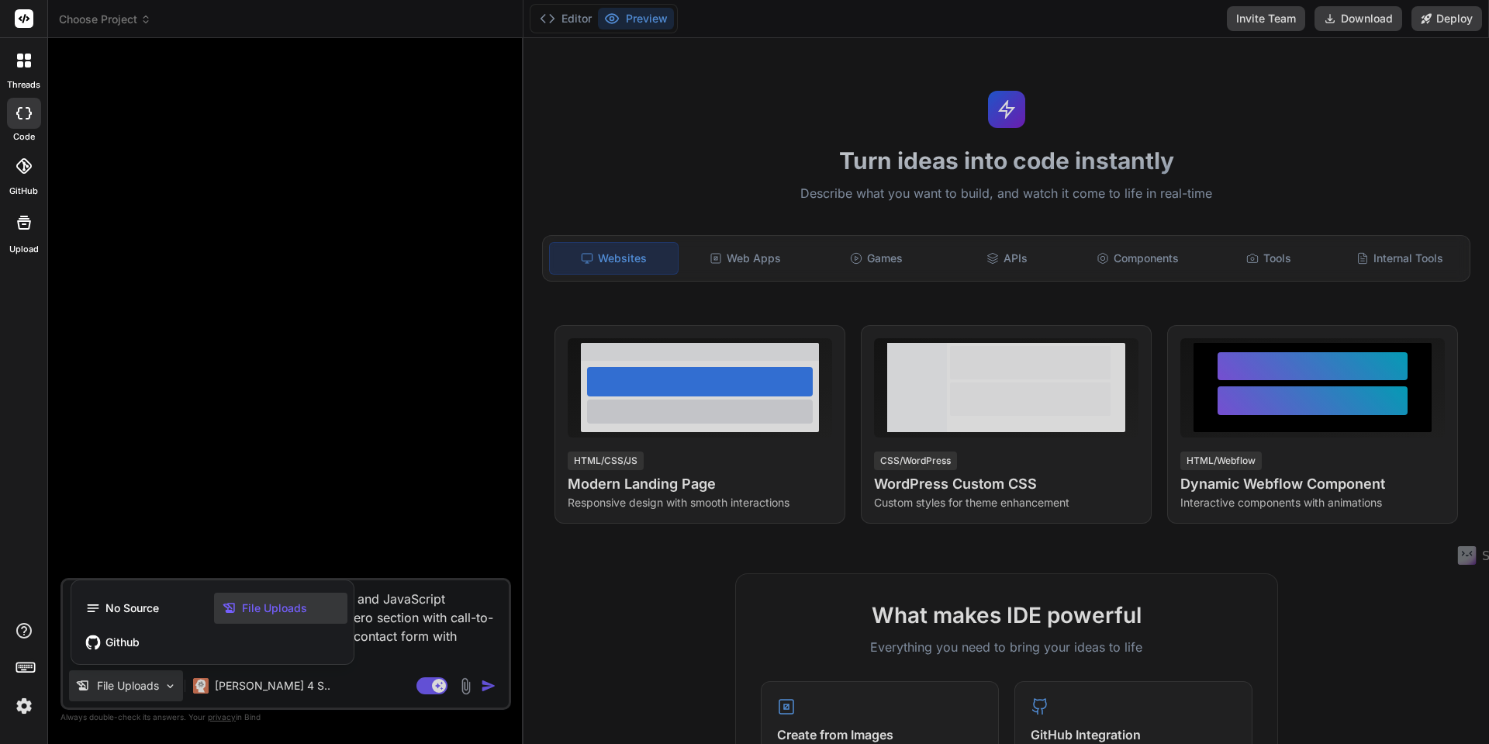
click at [248, 606] on span "File Uploads" at bounding box center [274, 608] width 65 height 16
type textarea "x"
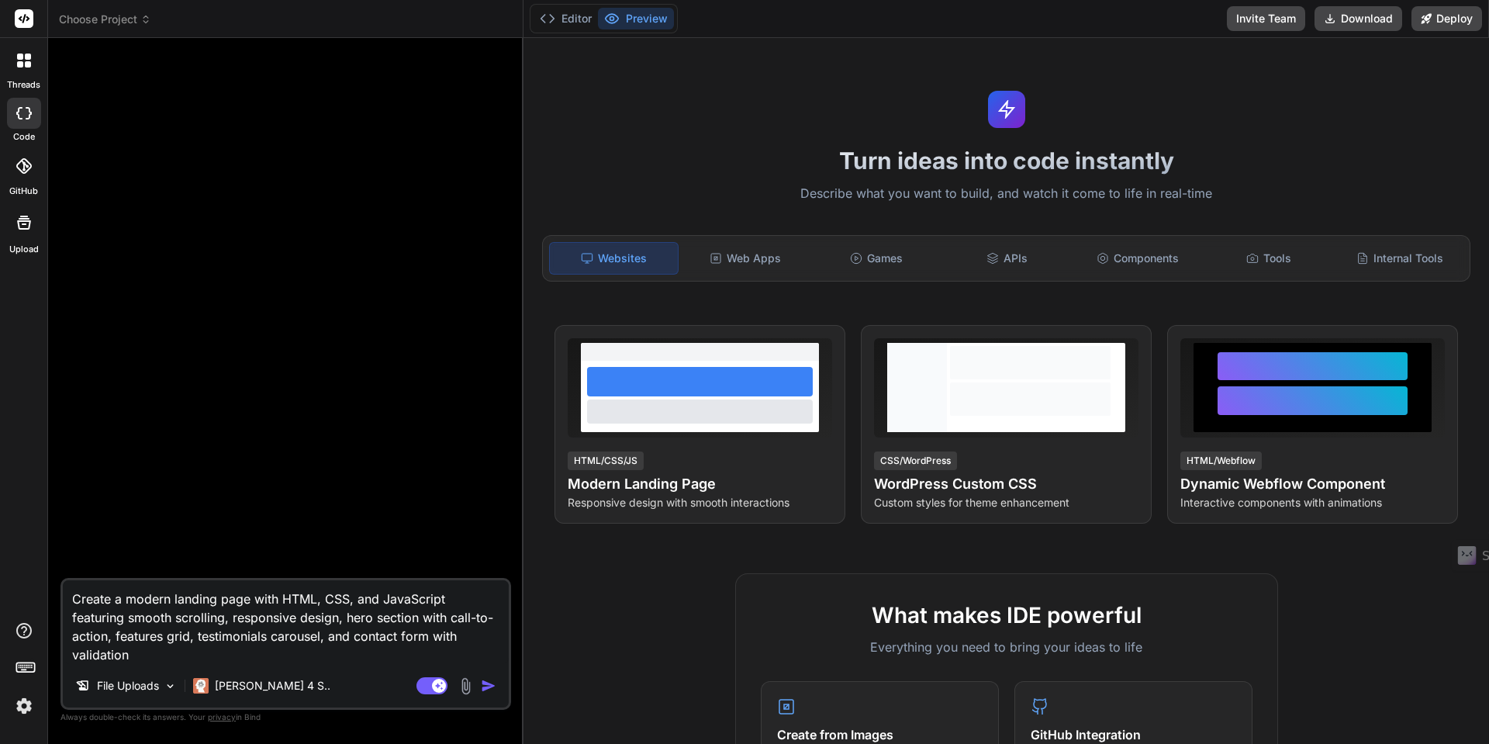
click at [129, 655] on textarea "Create a modern landing page with HTML, CSS, and JavaScript featuring smooth sc…" at bounding box center [286, 622] width 446 height 84
click at [199, 638] on textarea "Create a modern landing page with HTML, CSS, and JavaScript featuring smooth sc…" at bounding box center [286, 622] width 446 height 84
type textarea "Create a modern landing page with HTML, CSS, and JavaScript featuring smooth sc…"
type textarea "x"
type textarea "Create a modern landing page with HTML, CSS, and JavaScript featuring smooth sc…"
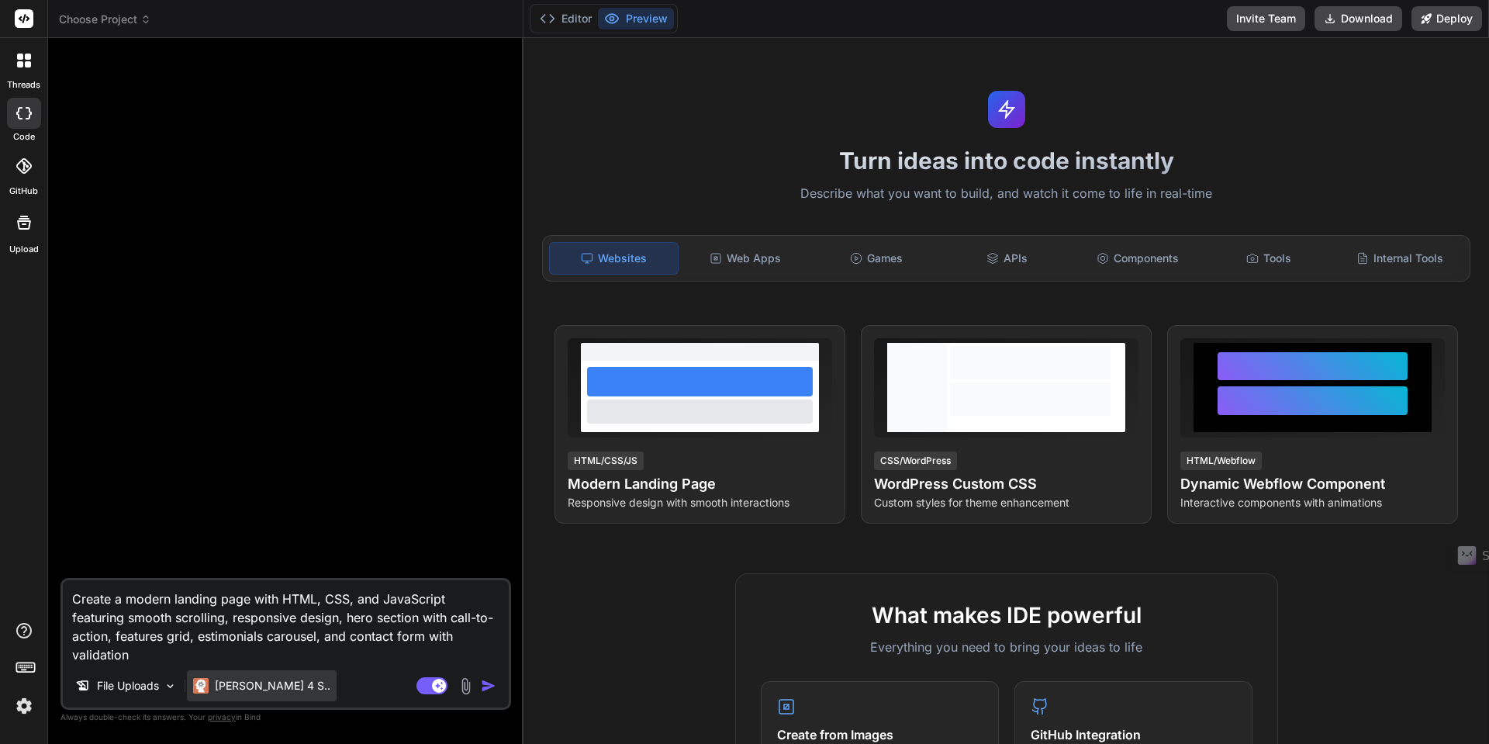
type textarea "x"
type textarea "Create a modern landing page with HTML, CSS, and JavaScript featuring smooth sc…"
type textarea "x"
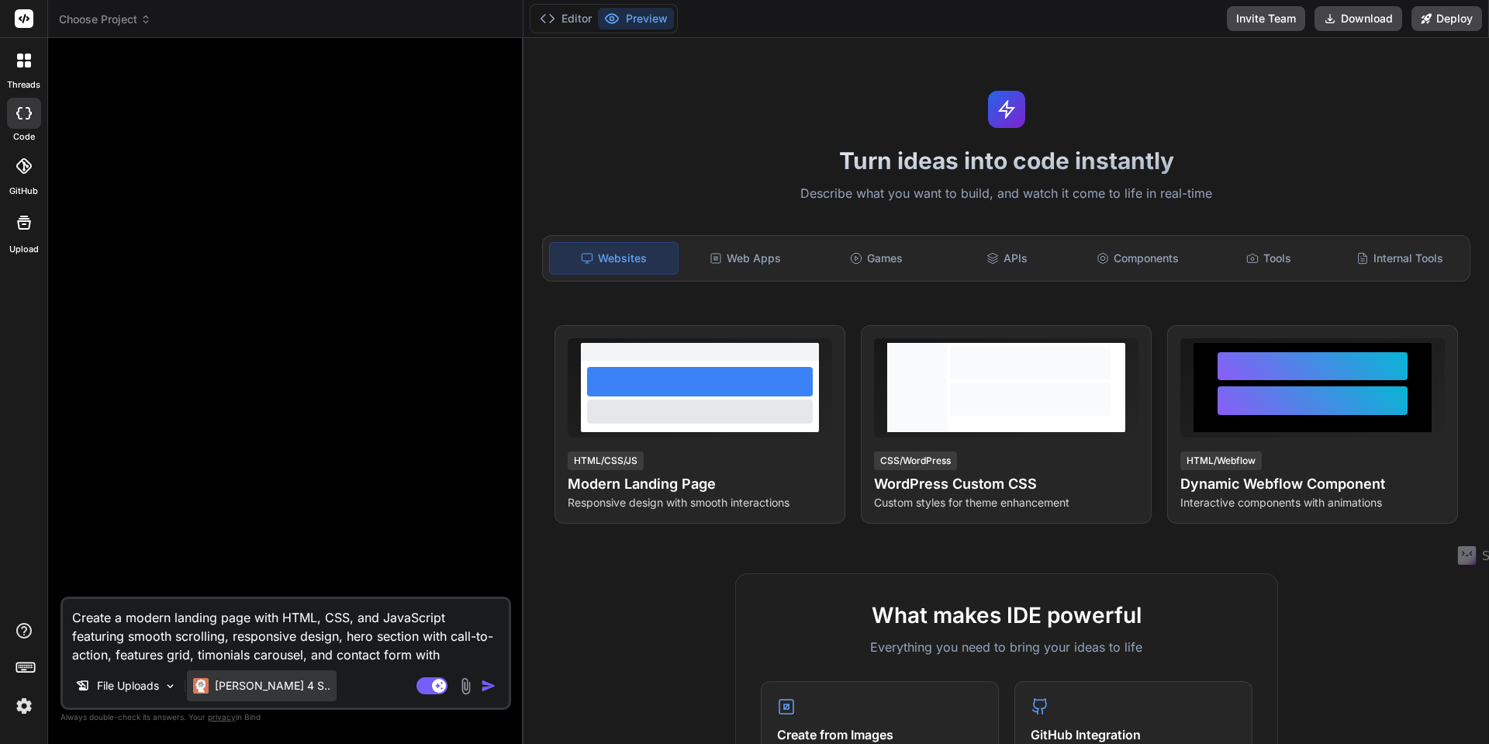
type textarea "Create a modern landing page with HTML, CSS, and JavaScript featuring smooth sc…"
type textarea "x"
type textarea "Create a modern landing page with HTML, CSS, and JavaScript featuring smooth sc…"
type textarea "x"
type textarea "Create a modern landing page with HTML, CSS, and JavaScript featuring smooth sc…"
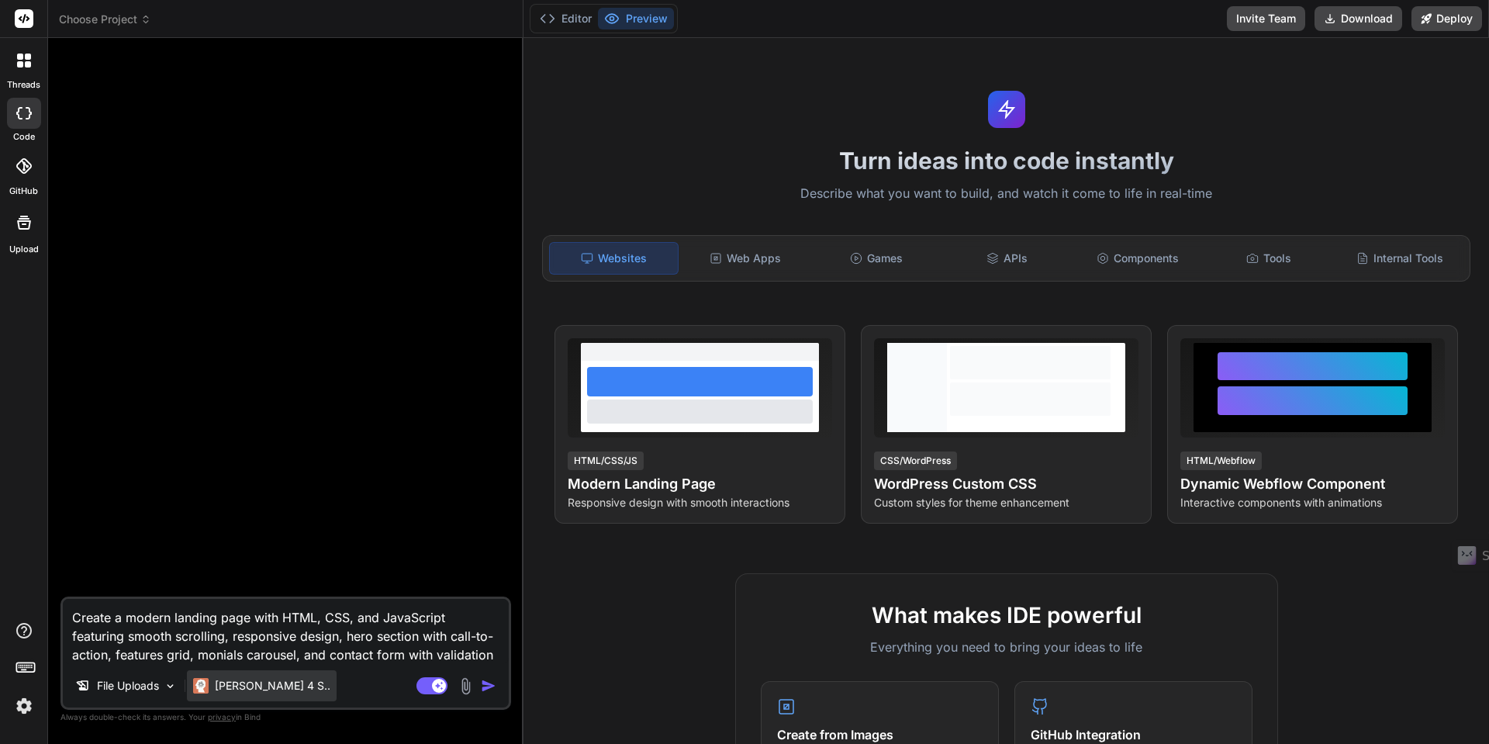
type textarea "x"
type textarea "Create a modern landing page with HTML, CSS, and JavaScript featuring smooth sc…"
type textarea "x"
type textarea "Create a modern landing page with HTML, CSS, and JavaScript featuring smooth sc…"
type textarea "x"
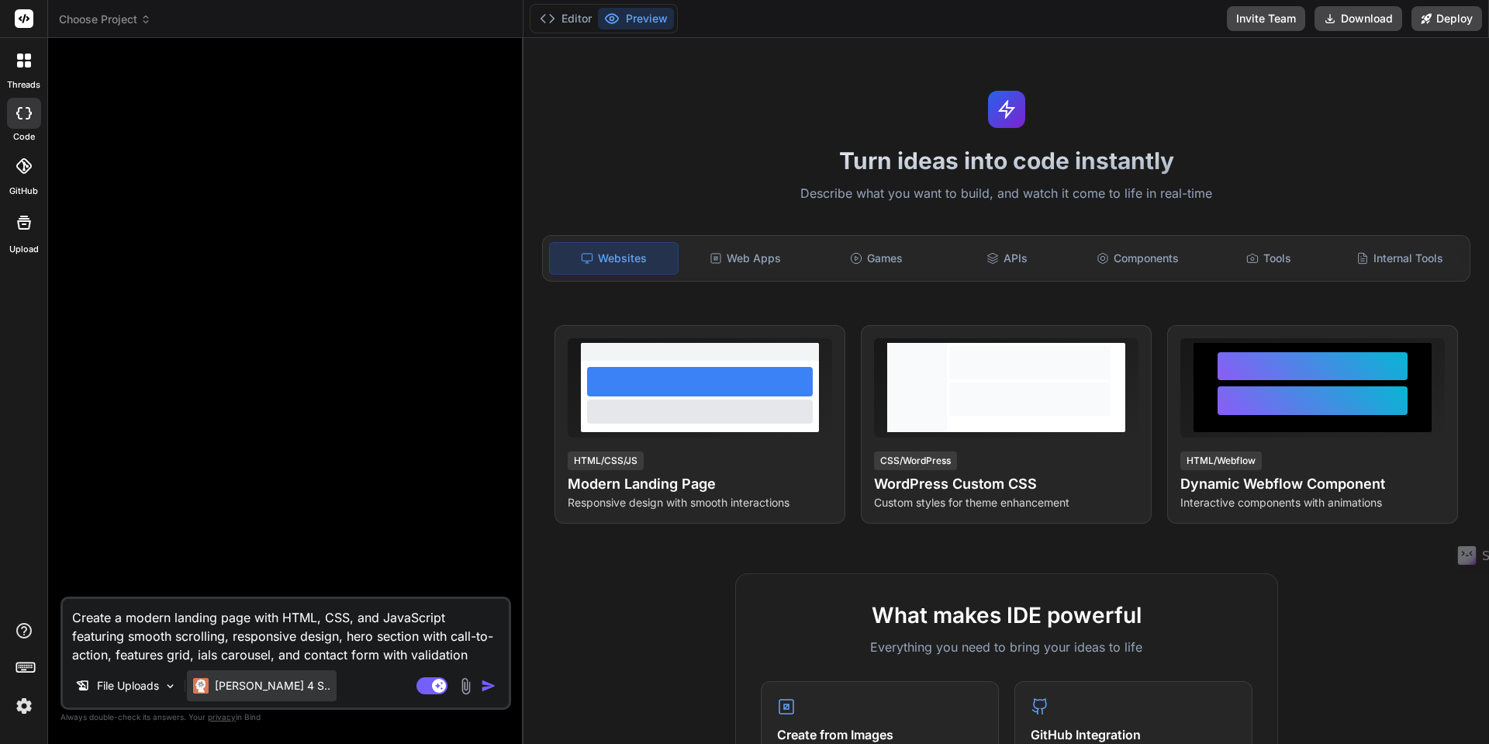
type textarea "Create a modern landing page with HTML, CSS, and JavaScript featuring smooth sc…"
type textarea "x"
type textarea "Create a modern landing page with HTML, CSS, and JavaScript featuring smooth sc…"
type textarea "x"
type textarea "Create a modern landing page with HTML, CSS, and JavaScript featuring smooth sc…"
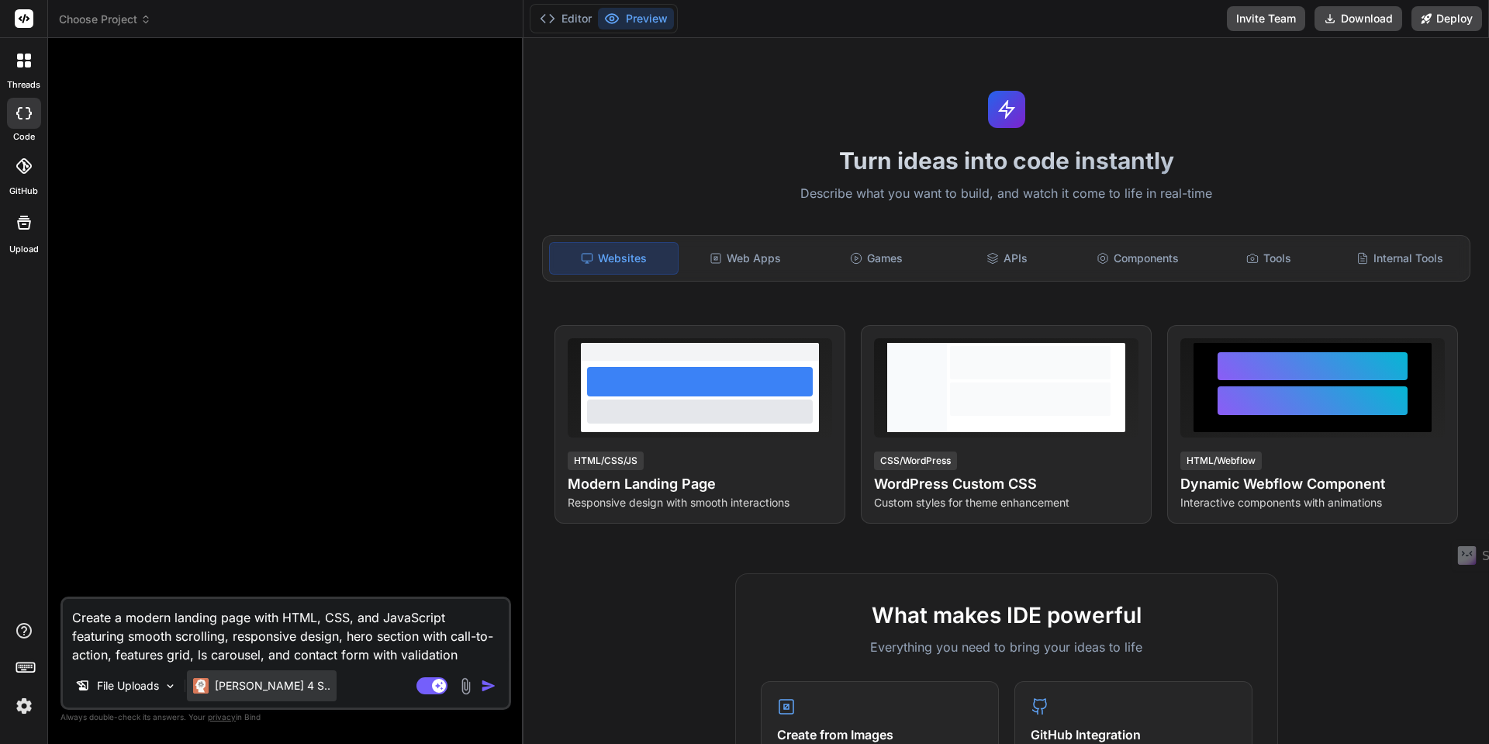
type textarea "x"
type textarea "Create a modern landing page with HTML, CSS, and JavaScript featuring smooth sc…"
type textarea "x"
type textarea "Create a modern landing page with HTML, CSS, and JavaScript featuring smooth sc…"
type textarea "x"
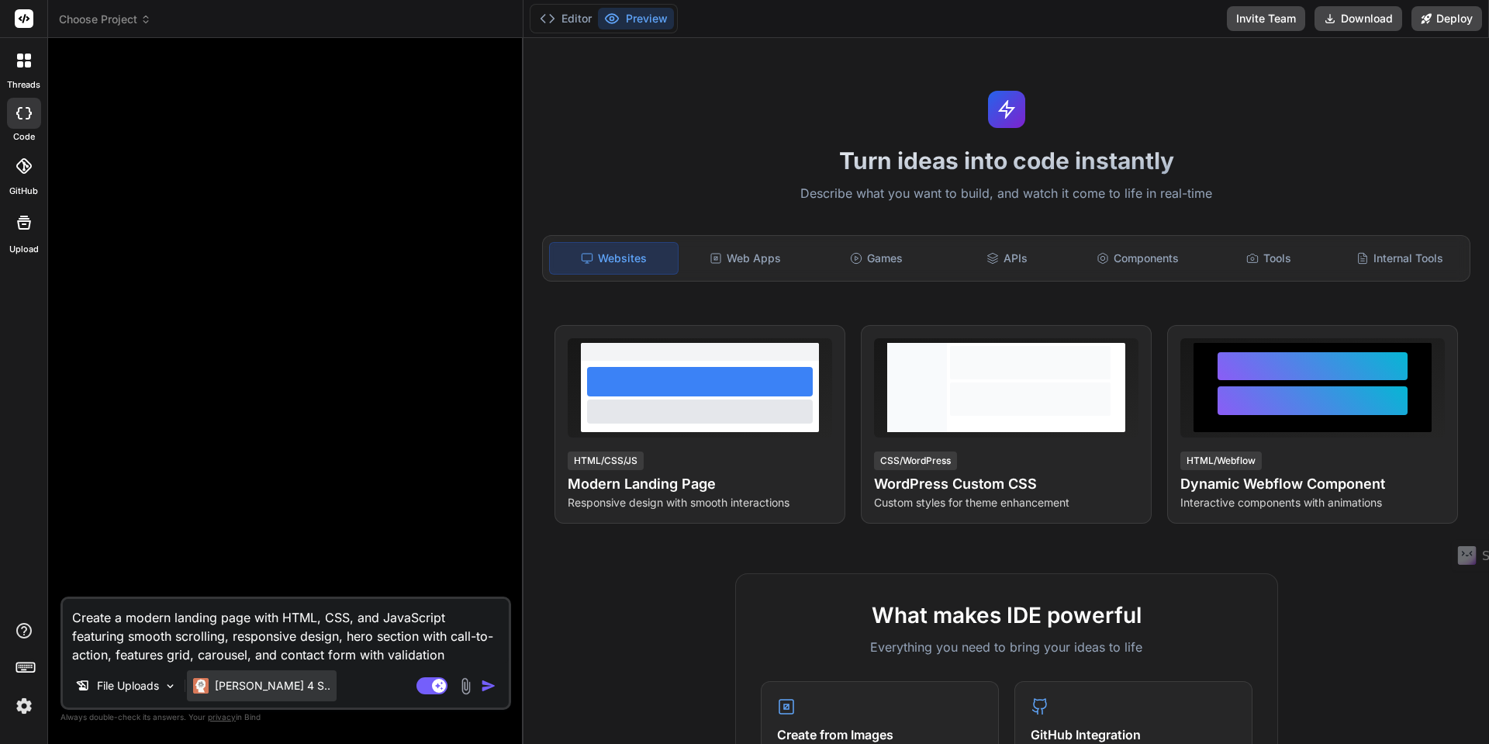
type textarea "Create a modern landing page with HTML, CSS, and JavaScript featuring smooth sc…"
type textarea "x"
type textarea "Create a modern landing page with HTML, CSS, and JavaScript featuring smooth sc…"
type textarea "x"
type textarea "Create a modern landing page with HTML, CSS, and JavaScript featuring smooth sc…"
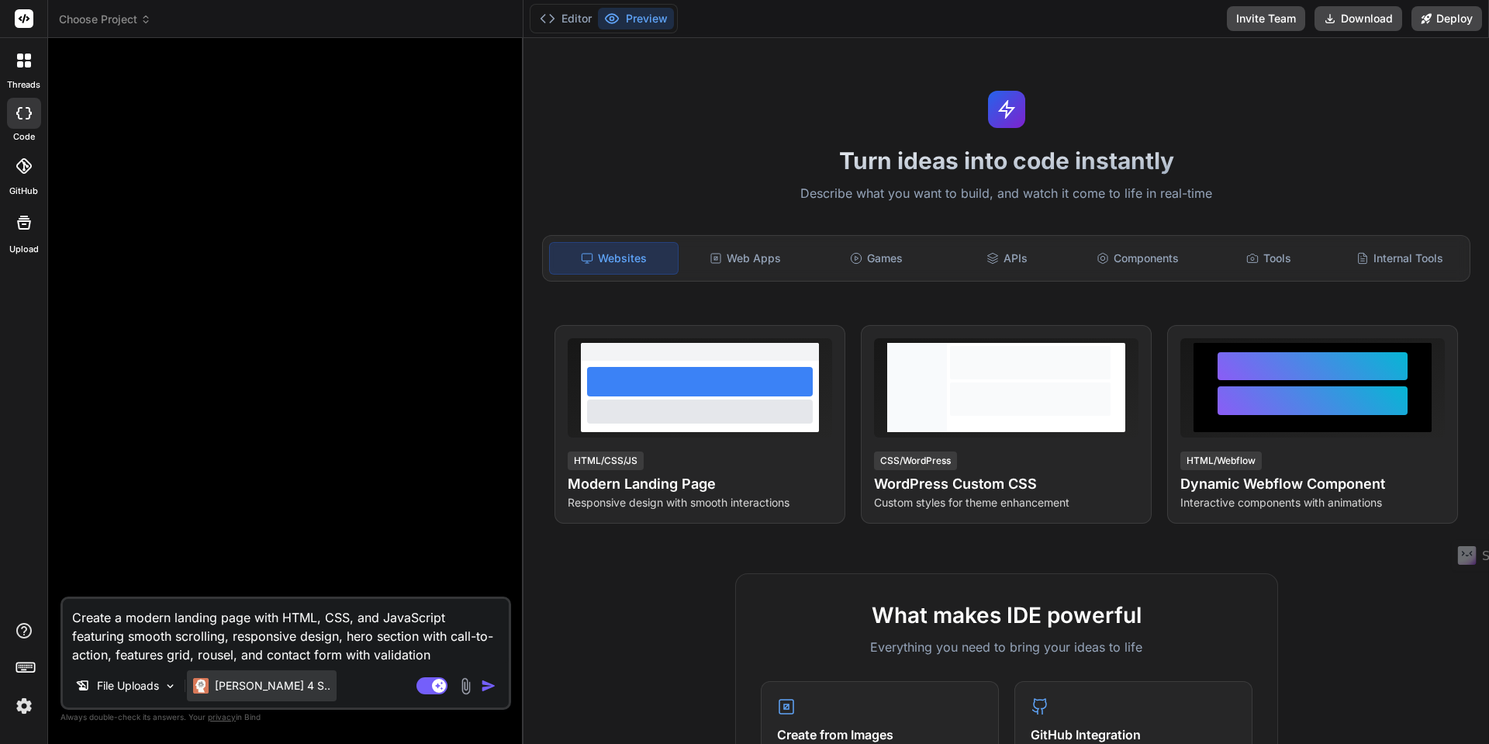
type textarea "x"
type textarea "Create a modern landing page with HTML, CSS, and JavaScript featuring smooth sc…"
type textarea "x"
type textarea "Create a modern landing page with HTML, CSS, and JavaScript featuring smooth sc…"
type textarea "x"
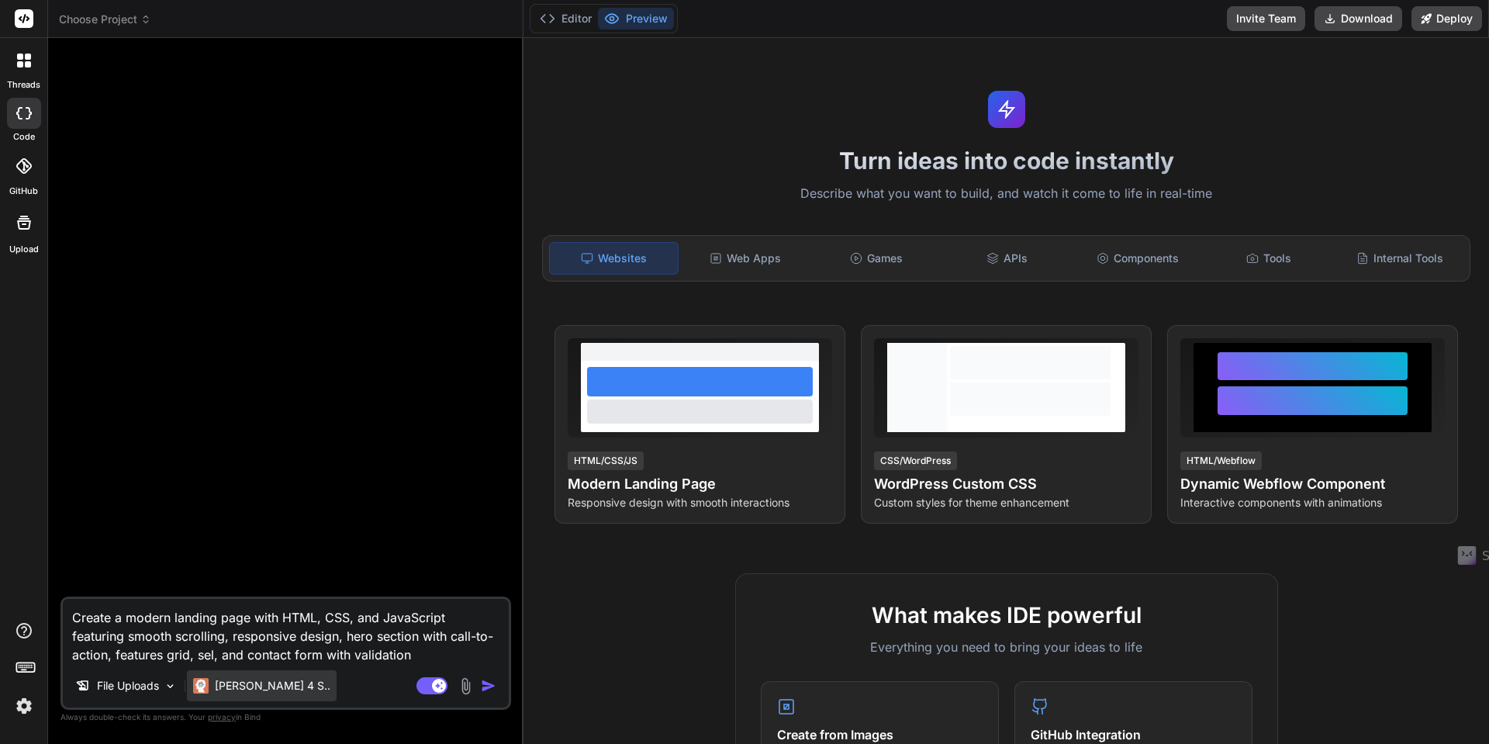
type textarea "Create a modern landing page with HTML, CSS, and JavaScript featuring smooth sc…"
type textarea "x"
type textarea "Create a modern landing page with HTML, CSS, and JavaScript featuring smooth sc…"
type textarea "x"
type textarea "Create a modern landing page with HTML, CSS, and JavaScript featuring smooth sc…"
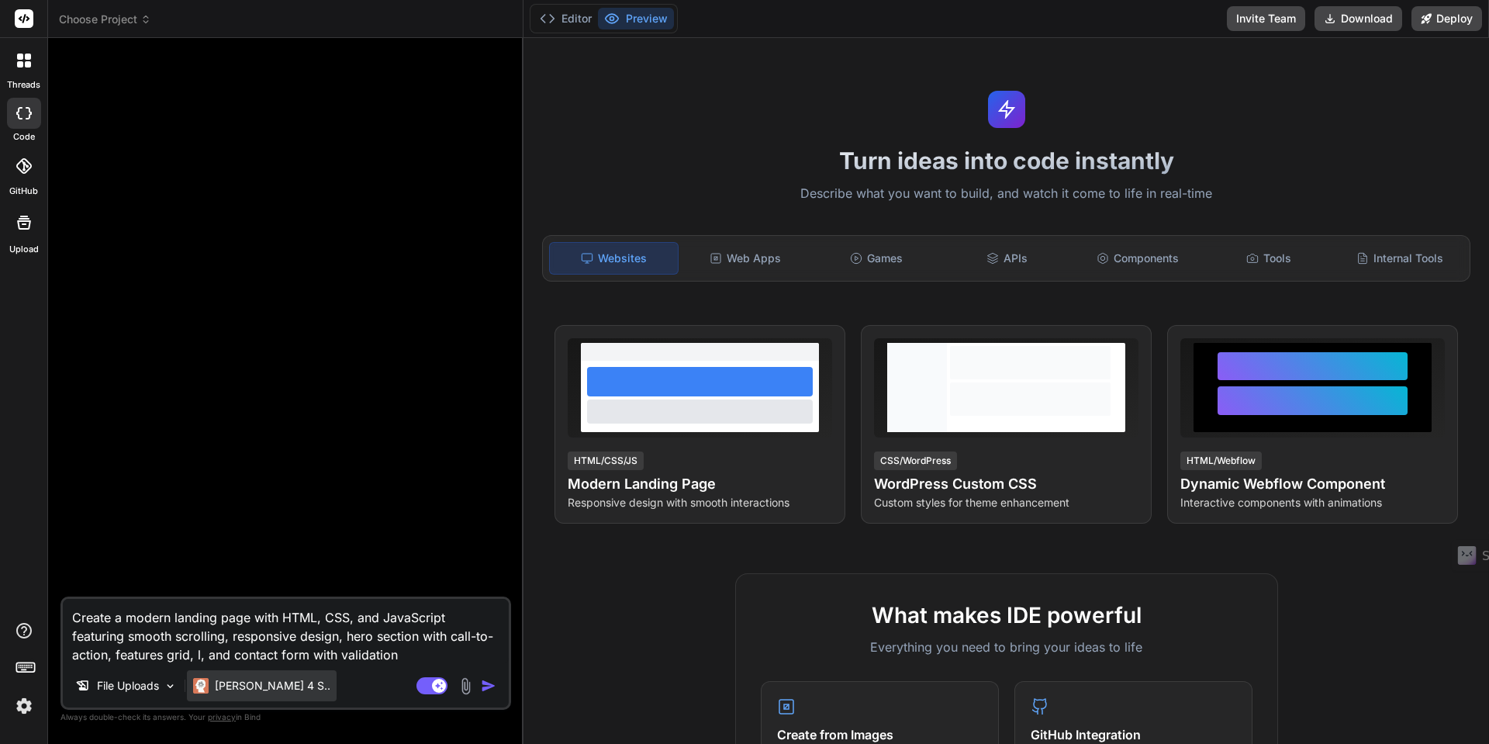
type textarea "x"
type textarea "Create a modern landing page with HTML, CSS, and JavaScript featuring smooth sc…"
type textarea "x"
type textarea "Create a modern landing page with HTML, CSS, and JavaScript featuring smooth sc…"
type textarea "x"
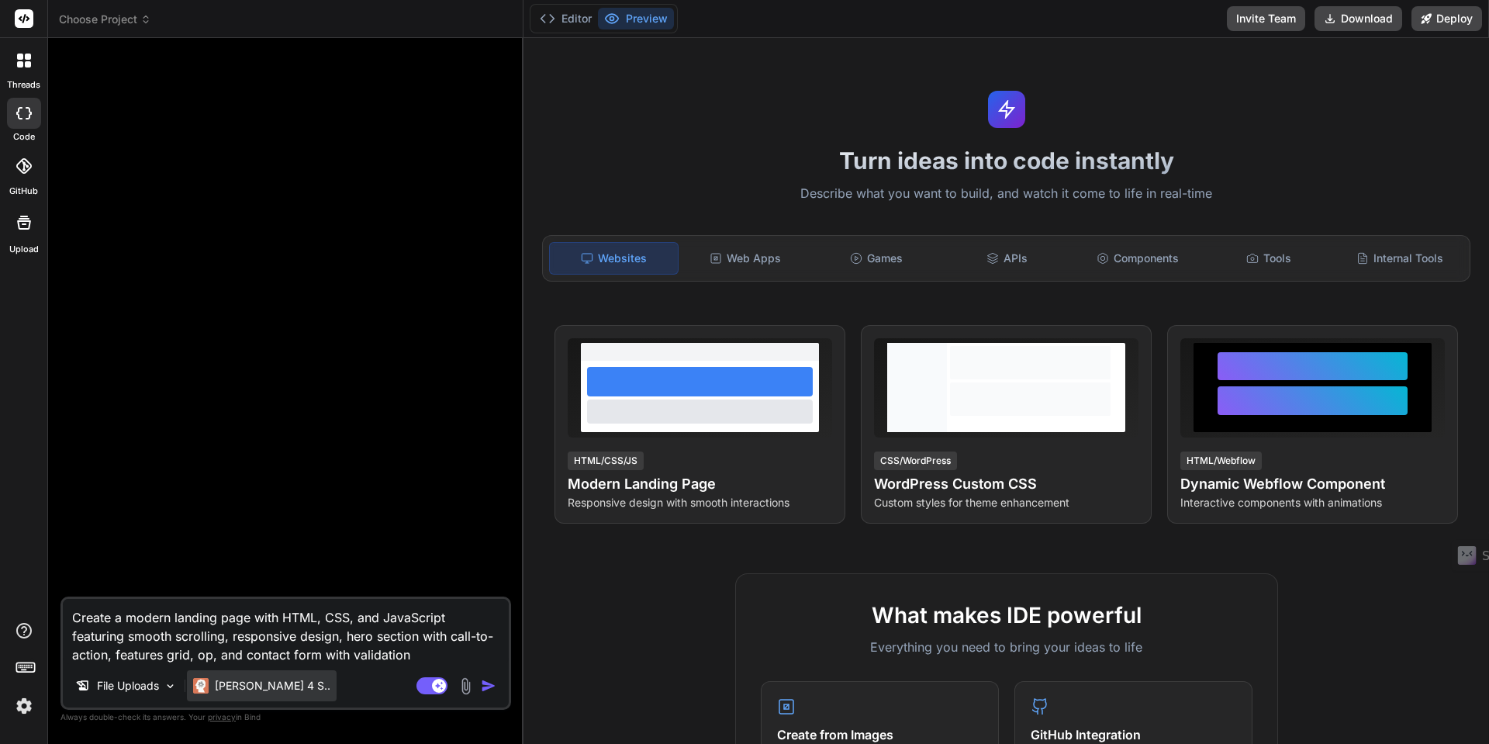
type textarea "Create a modern landing page with HTML, CSS, and JavaScript featuring smooth sc…"
type textarea "x"
type textarea "Create a modern landing page with HTML, CSS, and JavaScript featuring smooth sc…"
type textarea "x"
type textarea "Create a modern landing page with HTML, CSS, and JavaScript featuring smooth sc…"
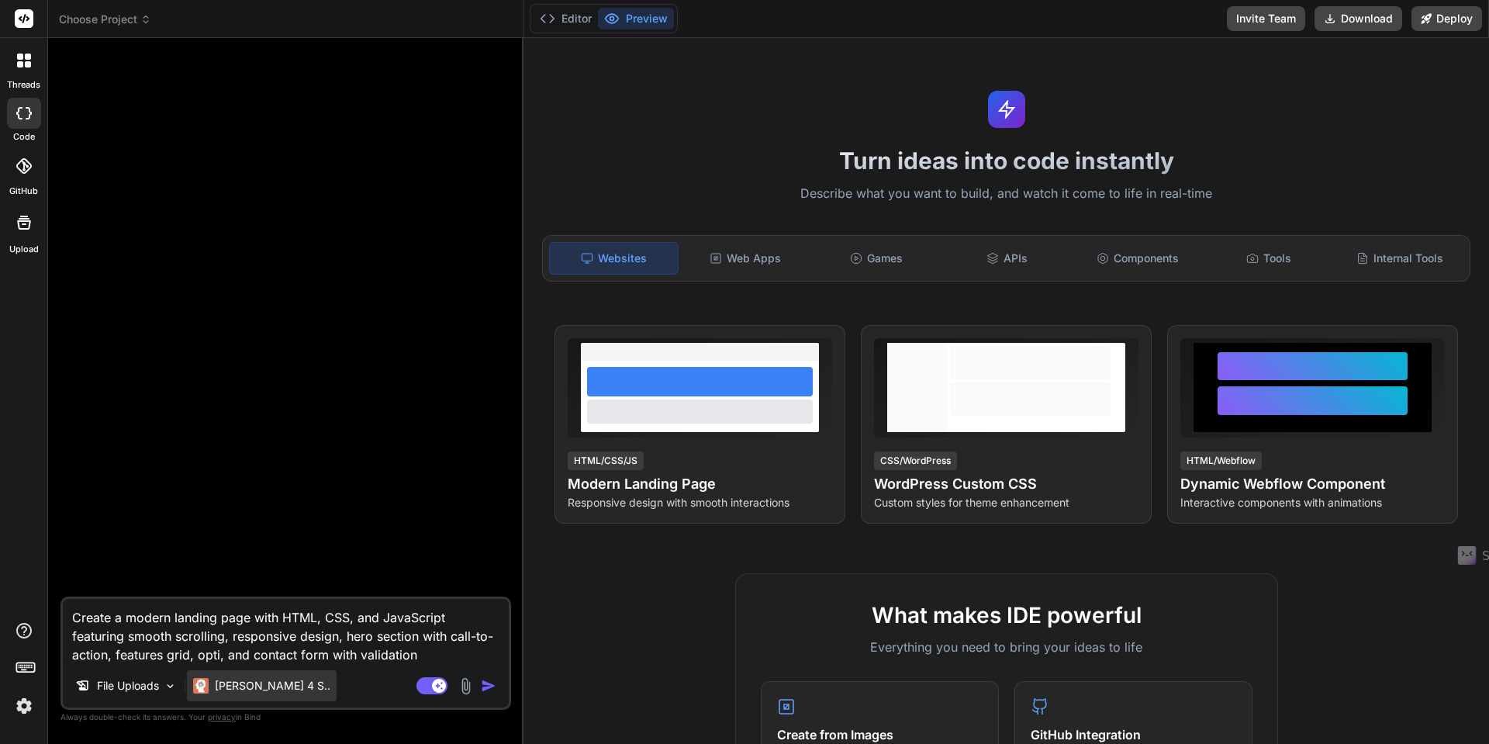
type textarea "x"
type textarea "Create a modern landing page with HTML, CSS, and JavaScript featuring smooth sc…"
type textarea "x"
type textarea "Create a modern landing page with HTML, CSS, and JavaScript featuring smooth sc…"
type textarea "x"
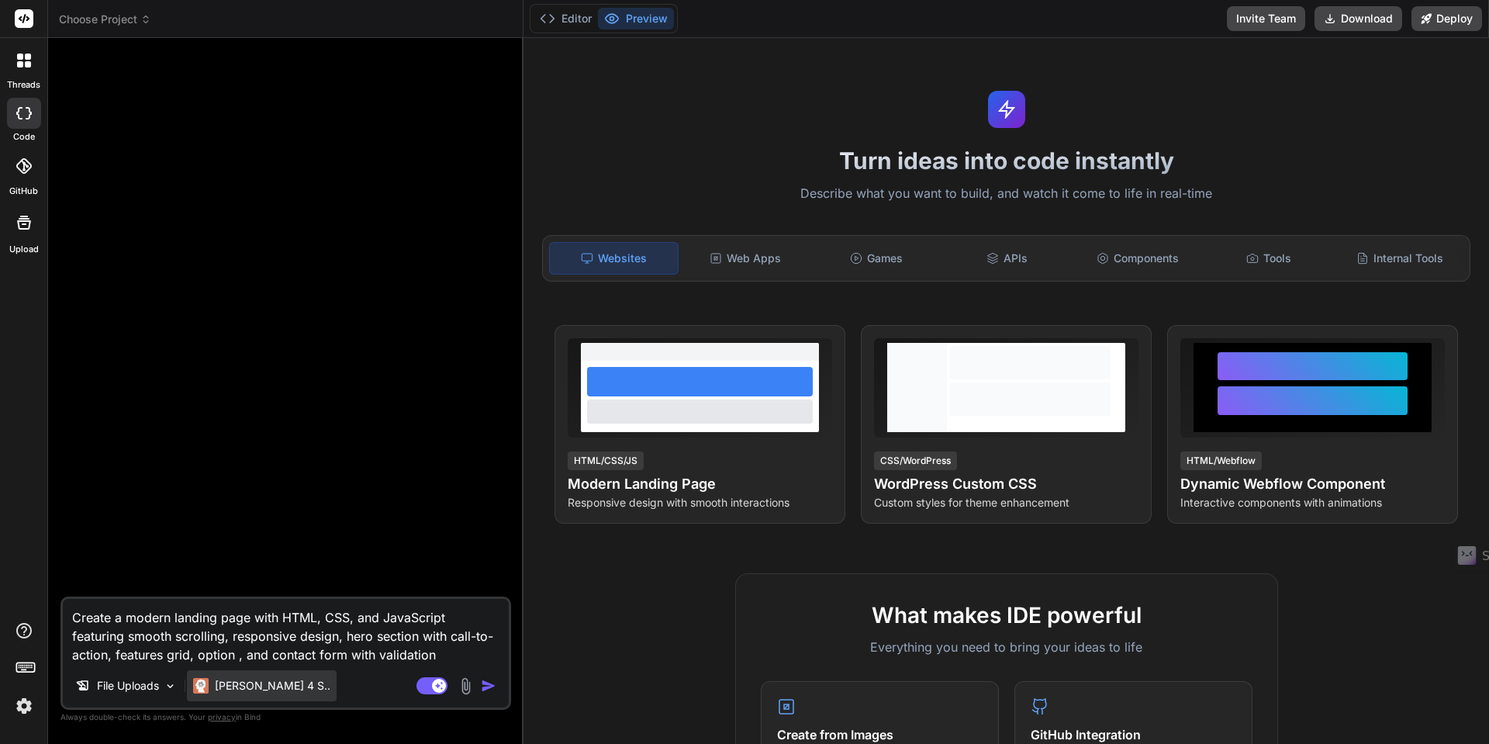
type textarea "Create a modern landing page with HTML, CSS, and JavaScript featuring smooth sc…"
type textarea "x"
type textarea "Create a modern landing page with HTML, CSS, and JavaScript featuring smooth sc…"
type textarea "x"
type textarea "Create a modern landing page with HTML, CSS, and JavaScript featuring smooth sc…"
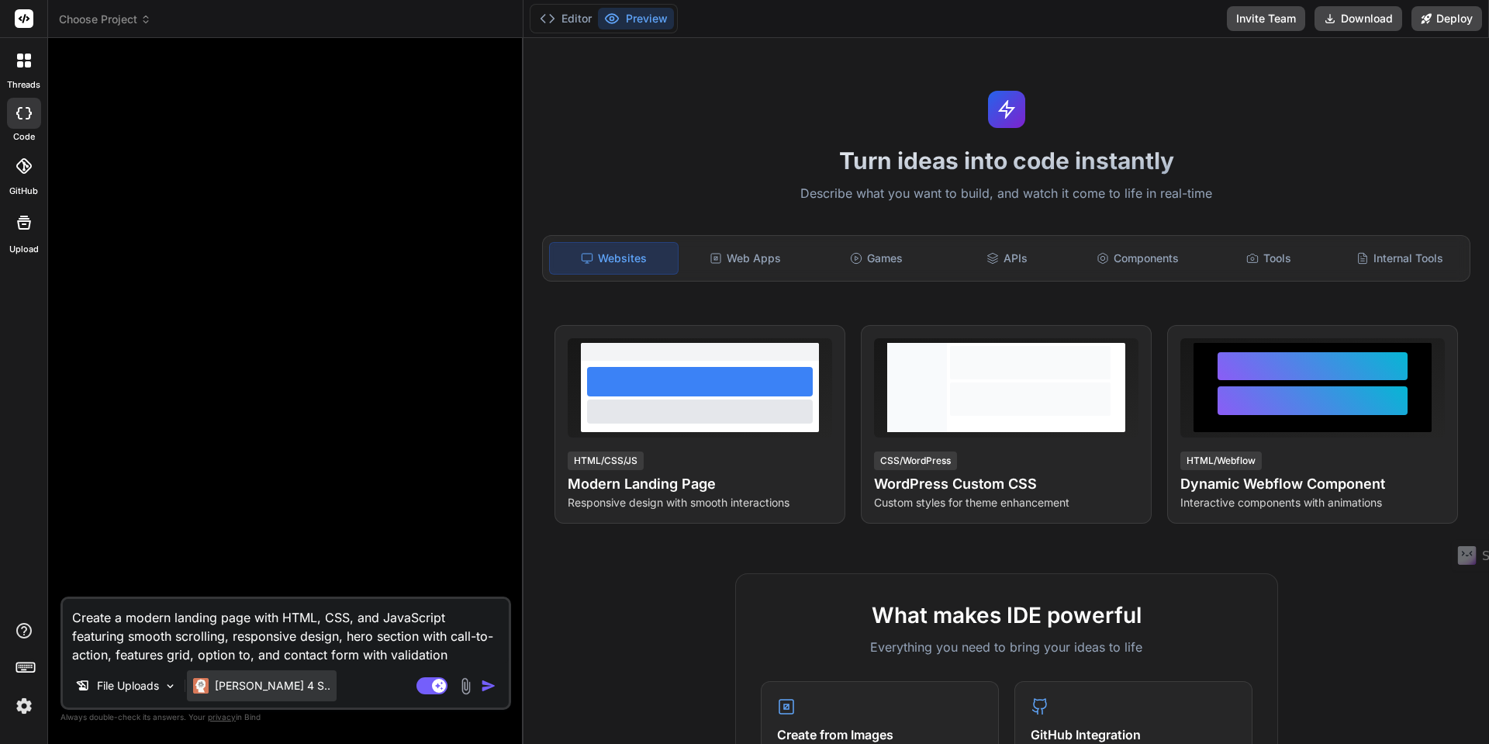
type textarea "x"
type textarea "Create a modern landing page with HTML, CSS, and JavaScript featuring smooth sc…"
type textarea "x"
type textarea "Create a modern landing page with HTML, CSS, and JavaScript featuring smooth sc…"
type textarea "x"
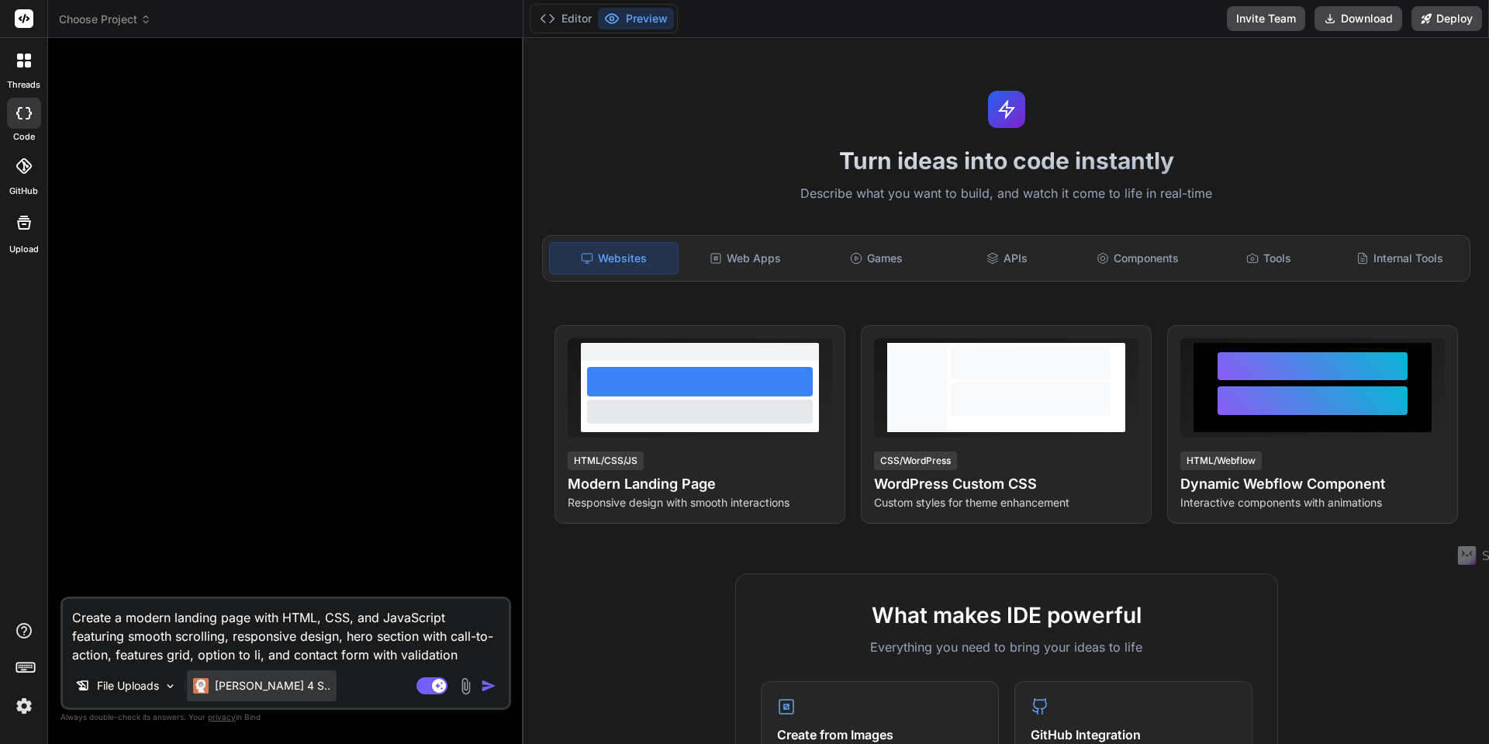
type textarea "Create a modern landing page with HTML, CSS, and JavaScript featuring smooth sc…"
type textarea "x"
type textarea "Create a modern landing page with HTML, CSS, and JavaScript featuring smooth sc…"
type textarea "x"
type textarea "Create a modern landing page with HTML, CSS, and JavaScript featuring smooth sc…"
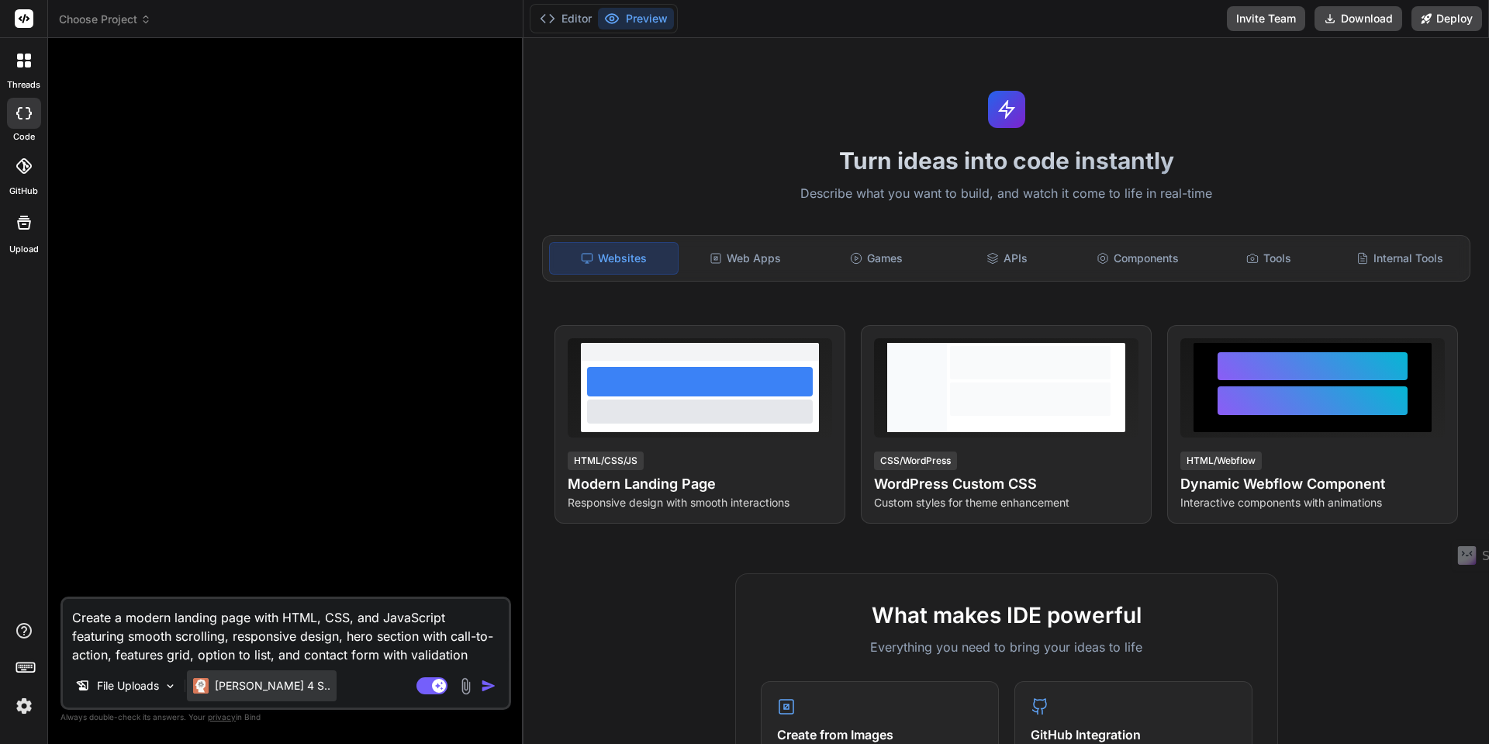
type textarea "x"
type textarea "Create a modern landing page with HTML, CSS, and JavaScript featuring smooth sc…"
type textarea "x"
type textarea "Create a modern landing page with HTML, CSS, and JavaScript featuring smooth sc…"
type textarea "x"
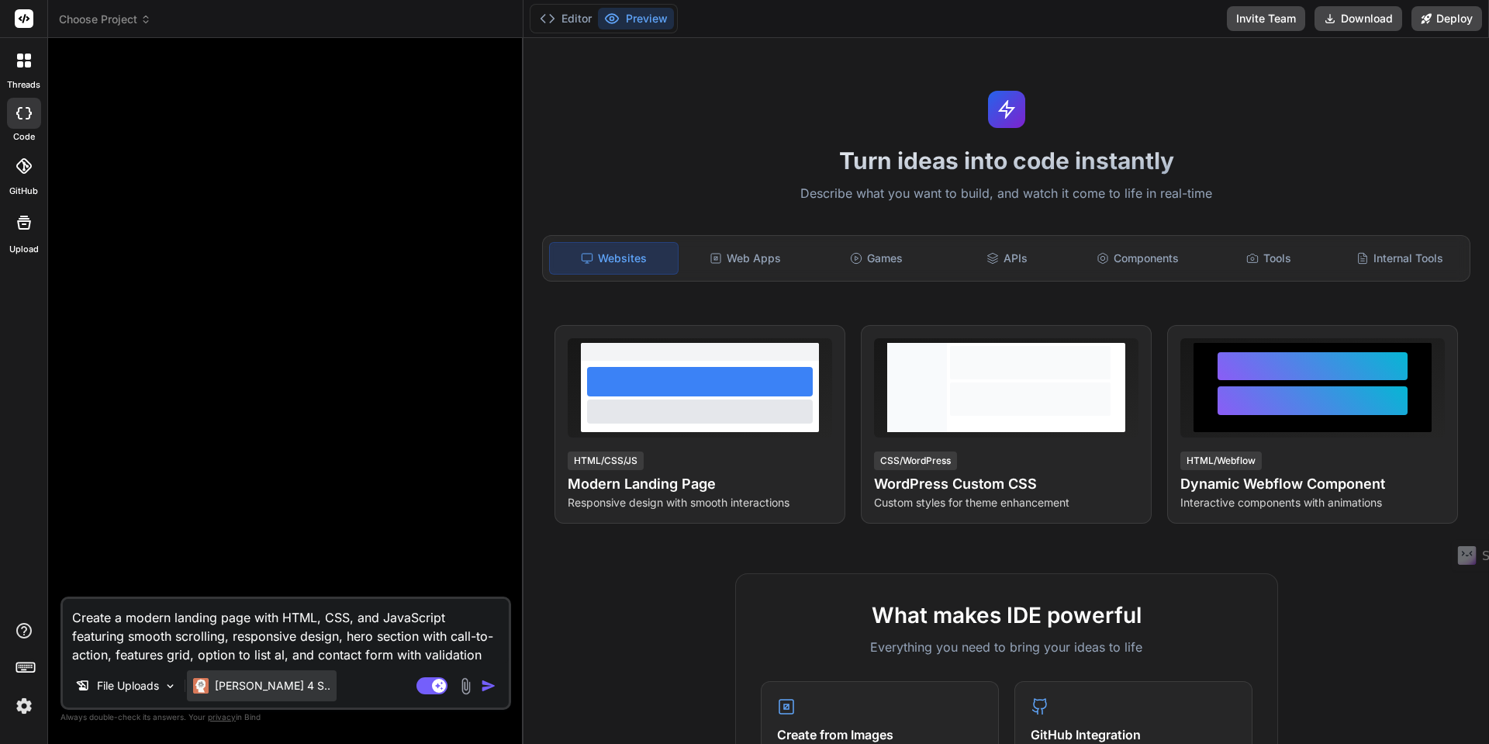
type textarea "Create a modern landing page with HTML, CSS, and JavaScript featuring smooth sc…"
type textarea "x"
type textarea "Create a modern landing page with HTML, CSS, and JavaScript featuring smooth sc…"
type textarea "x"
type textarea "Create a modern landing page with HTML, CSS, and JavaScript featuring smooth sc…"
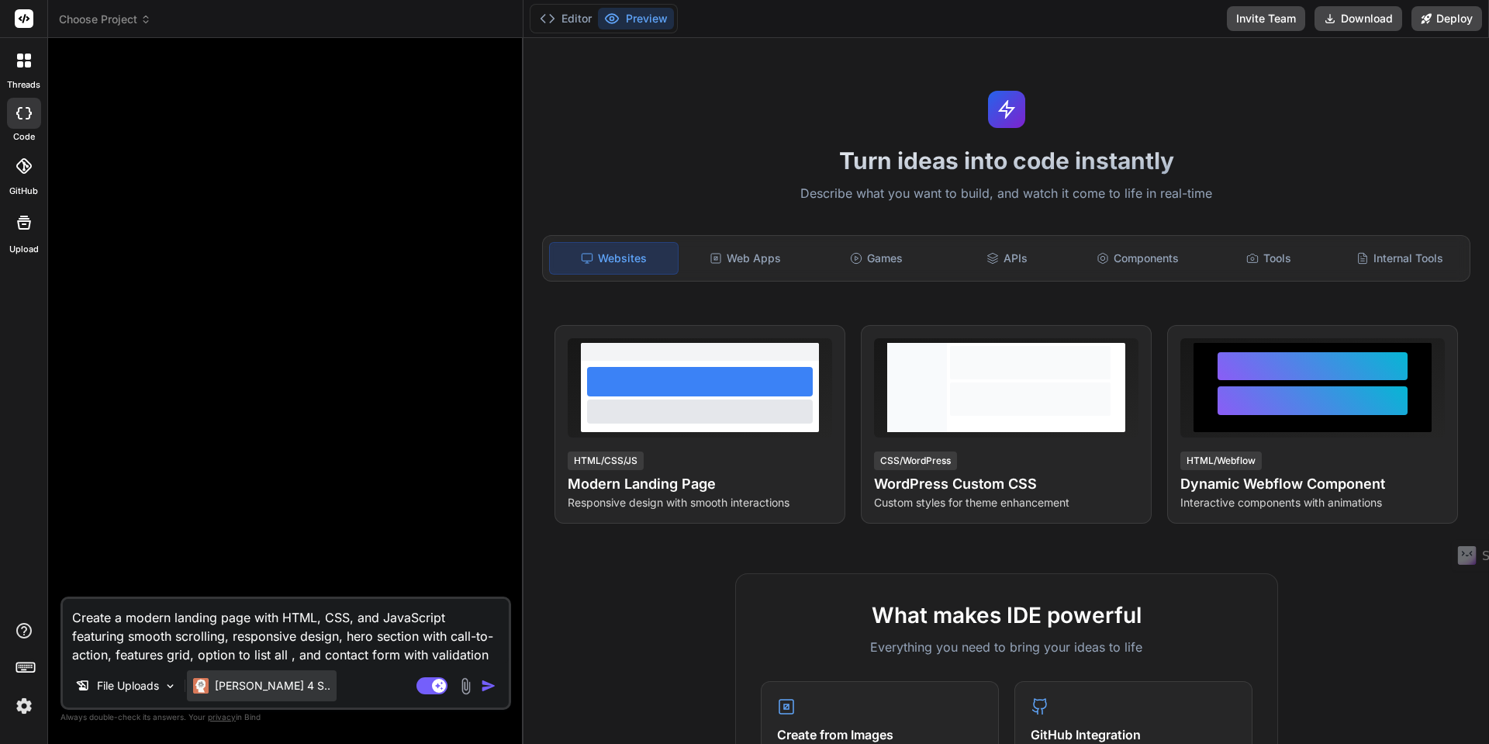
type textarea "x"
type textarea "Create a modern landing page with HTML, CSS, and JavaScript featuring smooth sc…"
type textarea "x"
type textarea "Create a modern landing page with HTML, CSS, and JavaScript featuring smooth sc…"
type textarea "x"
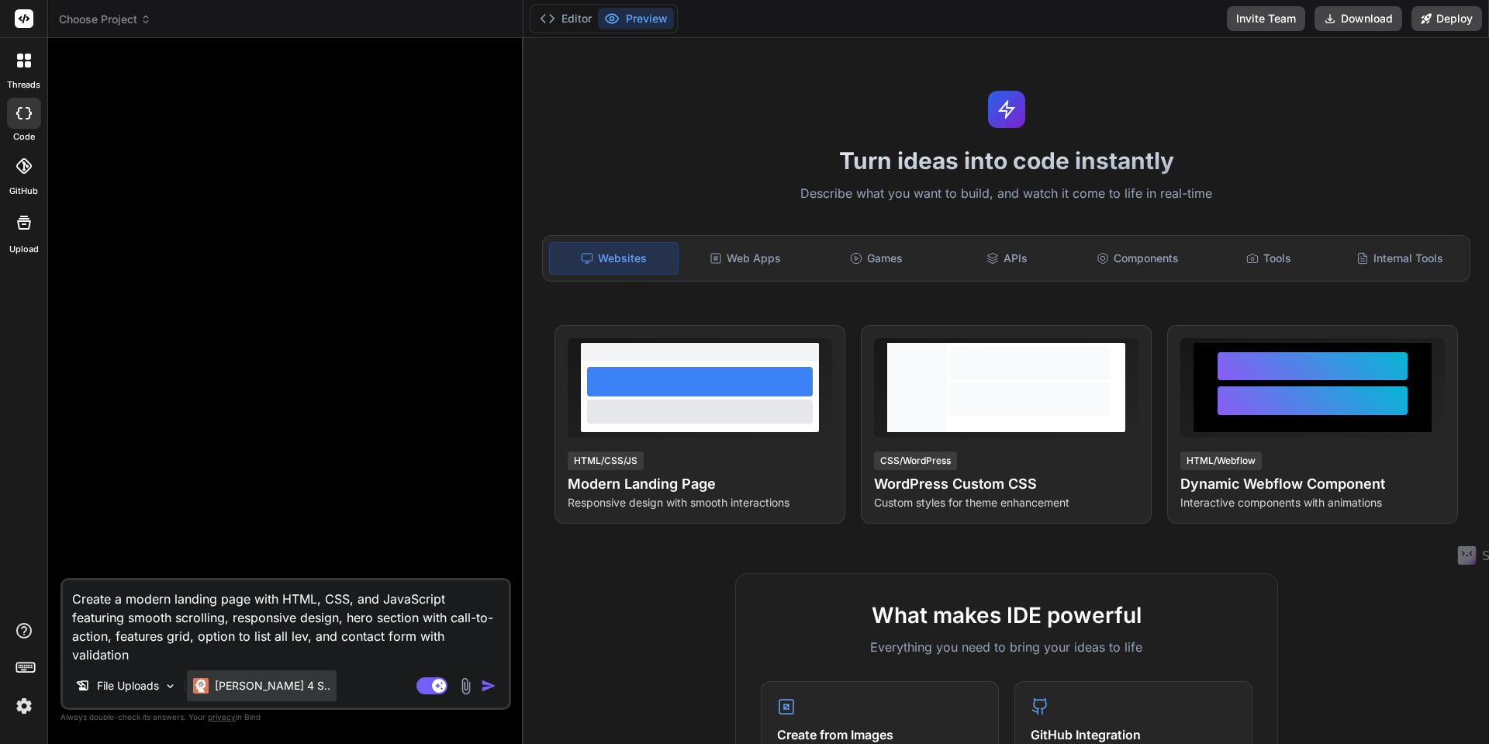
type textarea "Create a modern landing page with HTML, CSS, and JavaScript featuring smooth sc…"
type textarea "x"
type textarea "Create a modern landing page with HTML, CSS, and JavaScript featuring smooth sc…"
type textarea "x"
type textarea "Create a modern landing page with HTML, CSS, and JavaScript featuring smooth sc…"
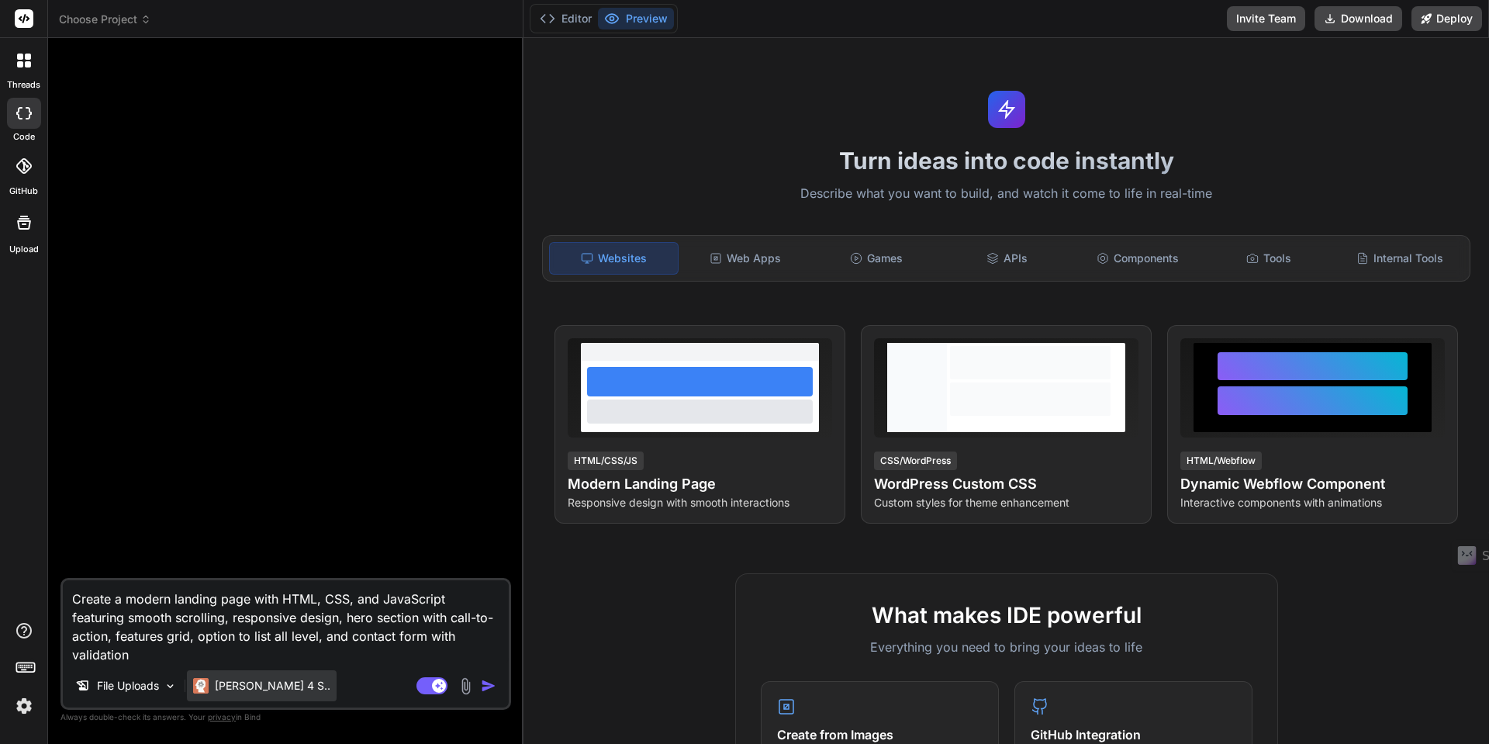
type textarea "x"
type textarea "Create a modern landing page with HTML, CSS, and JavaScript featuring smooth sc…"
type textarea "x"
type textarea "Create a modern landing page with HTML, CSS, and JavaScript featuring smooth sc…"
type textarea "x"
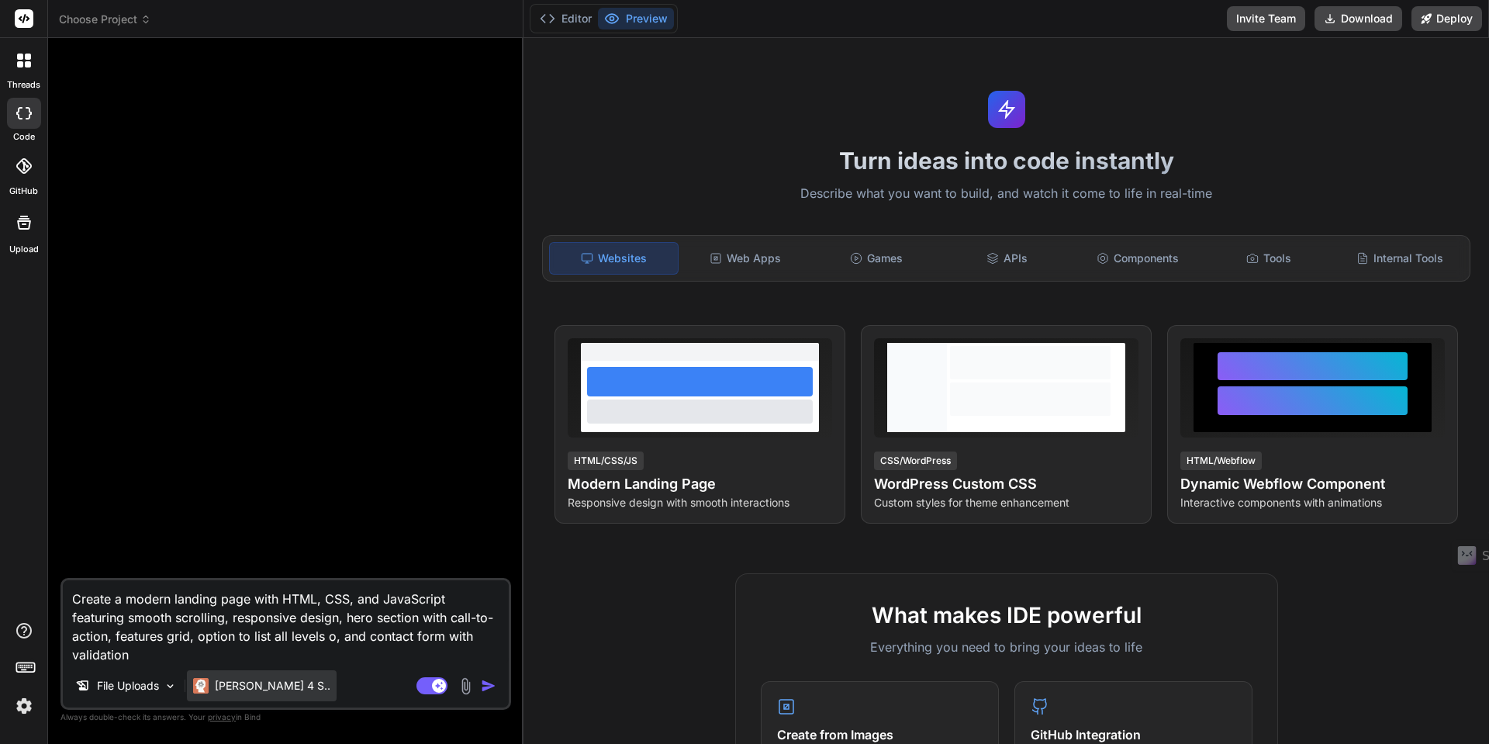
type textarea "Create a modern landing page with HTML, CSS, and JavaScript featuring smooth sc…"
type textarea "x"
type textarea "Create a modern landing page with HTML, CSS, and JavaScript featuring smooth sc…"
type textarea "x"
type textarea "Create a modern landing page with HTML, CSS, and JavaScript featuring smooth sc…"
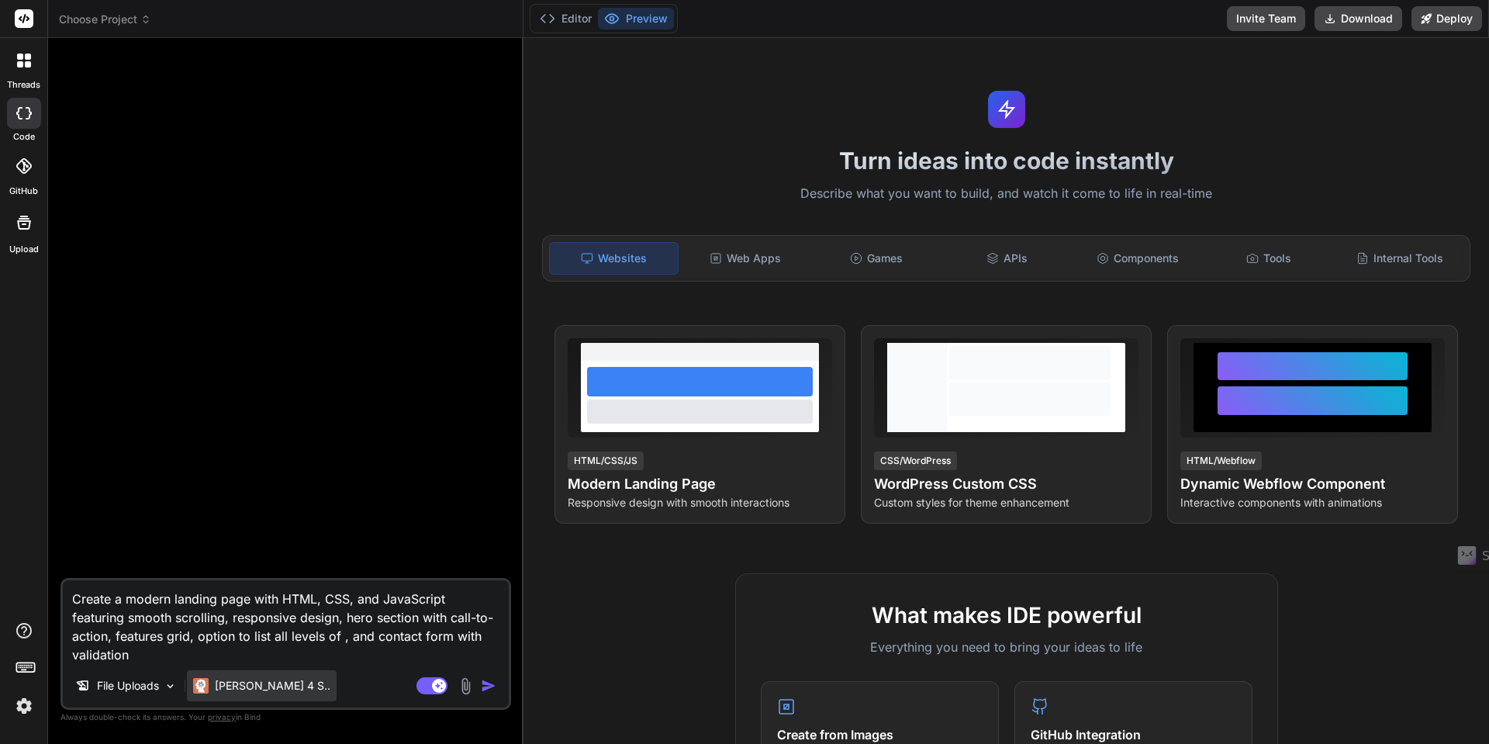
type textarea "x"
type textarea "Create a modern landing page with HTML, CSS, and JavaScript featuring smooth sc…"
type textarea "x"
type textarea "Create a modern landing page with HTML, CSS, and JavaScript featuring smooth sc…"
type textarea "x"
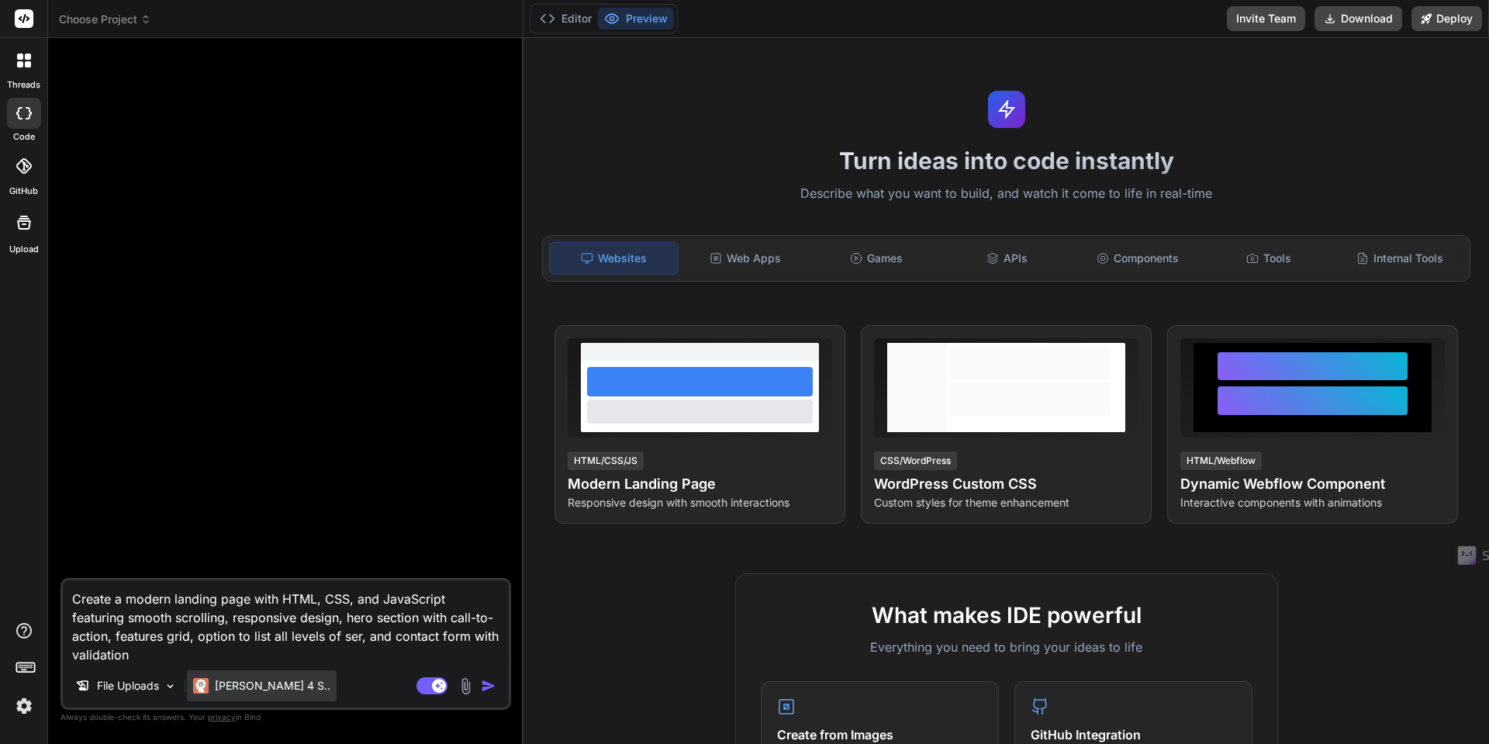
type textarea "Create a modern landing page with HTML, CSS, and JavaScript featuring smooth sc…"
type textarea "x"
type textarea "Create a modern landing page with HTML, CSS, and JavaScript featuring smooth sc…"
type textarea "x"
type textarea "Create a modern landing page with HTML, CSS, and JavaScript featuring smooth sc…"
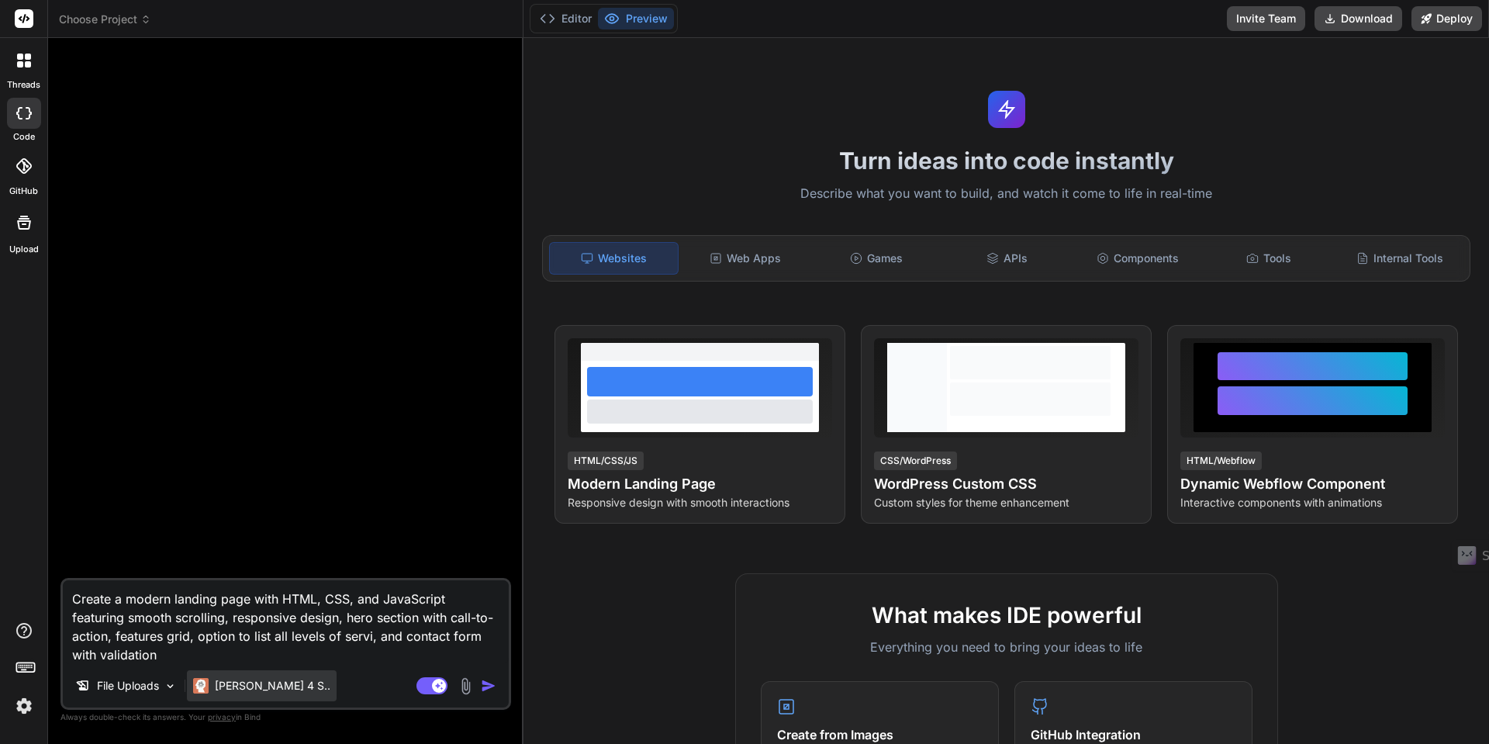
type textarea "x"
type textarea "Create a modern landing page with HTML, CSS, and JavaScript featuring smooth sc…"
type textarea "x"
click at [71, 600] on textarea "Create a modern landing page with HTML, CSS, and JavaScript featuring smooth sc…" at bounding box center [286, 622] width 446 height 84
type textarea "uCreate a modern landing page with HTML, CSS, and JavaScript featuring smooth s…"
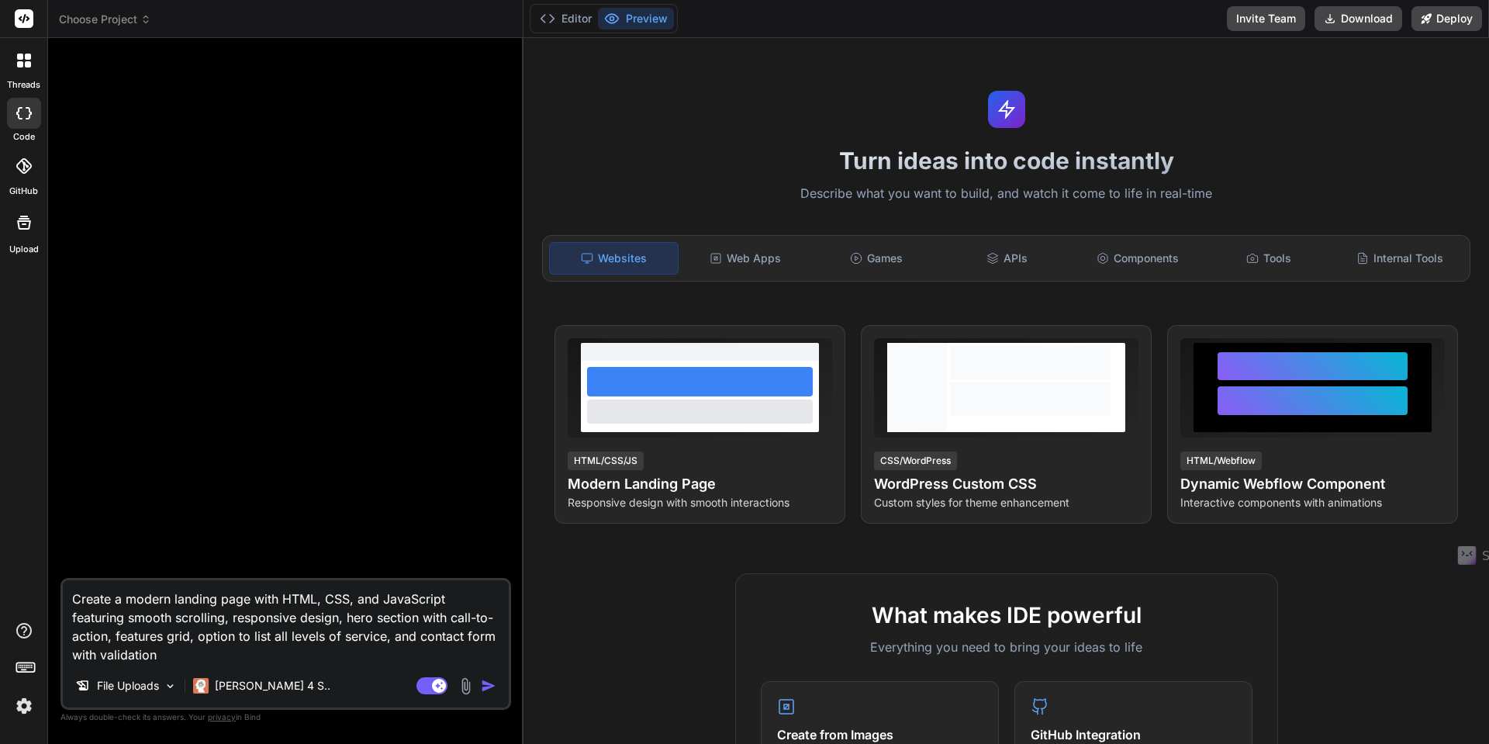
type textarea "x"
type textarea "usCreate a modern landing page with HTML, CSS, and JavaScript featuring smooth …"
type textarea "x"
type textarea "usiCreate a modern landing page with HTML, CSS, and JavaScript featuring smooth…"
type textarea "x"
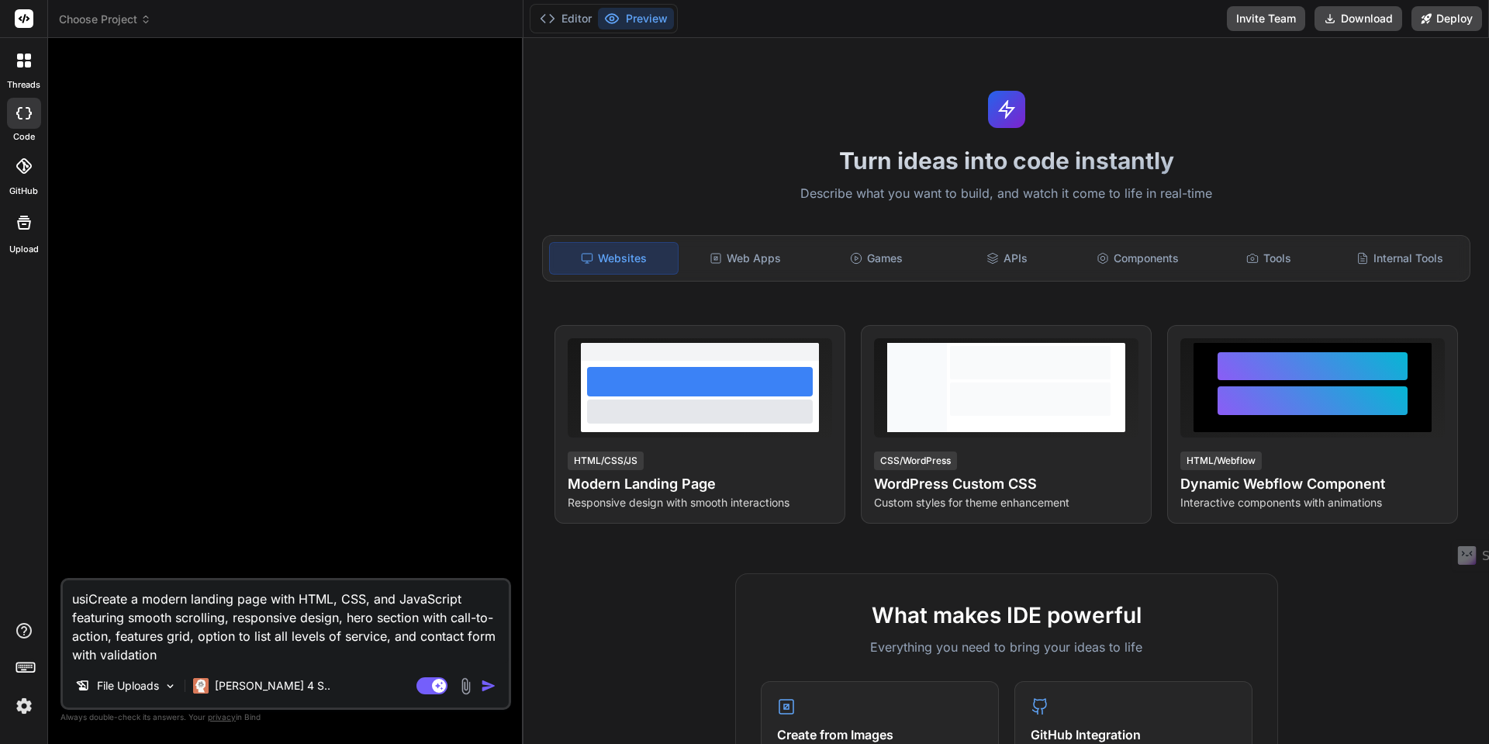
type textarea "usinCreate a modern landing page with HTML, CSS, and JavaScript featuring smoot…"
type textarea "x"
type textarea "usingCreate a modern landing page with HTML, CSS, and JavaScript featuring smoo…"
type textarea "x"
type textarea "using Create a modern landing page with HTML, CSS, and JavaScript featuring smo…"
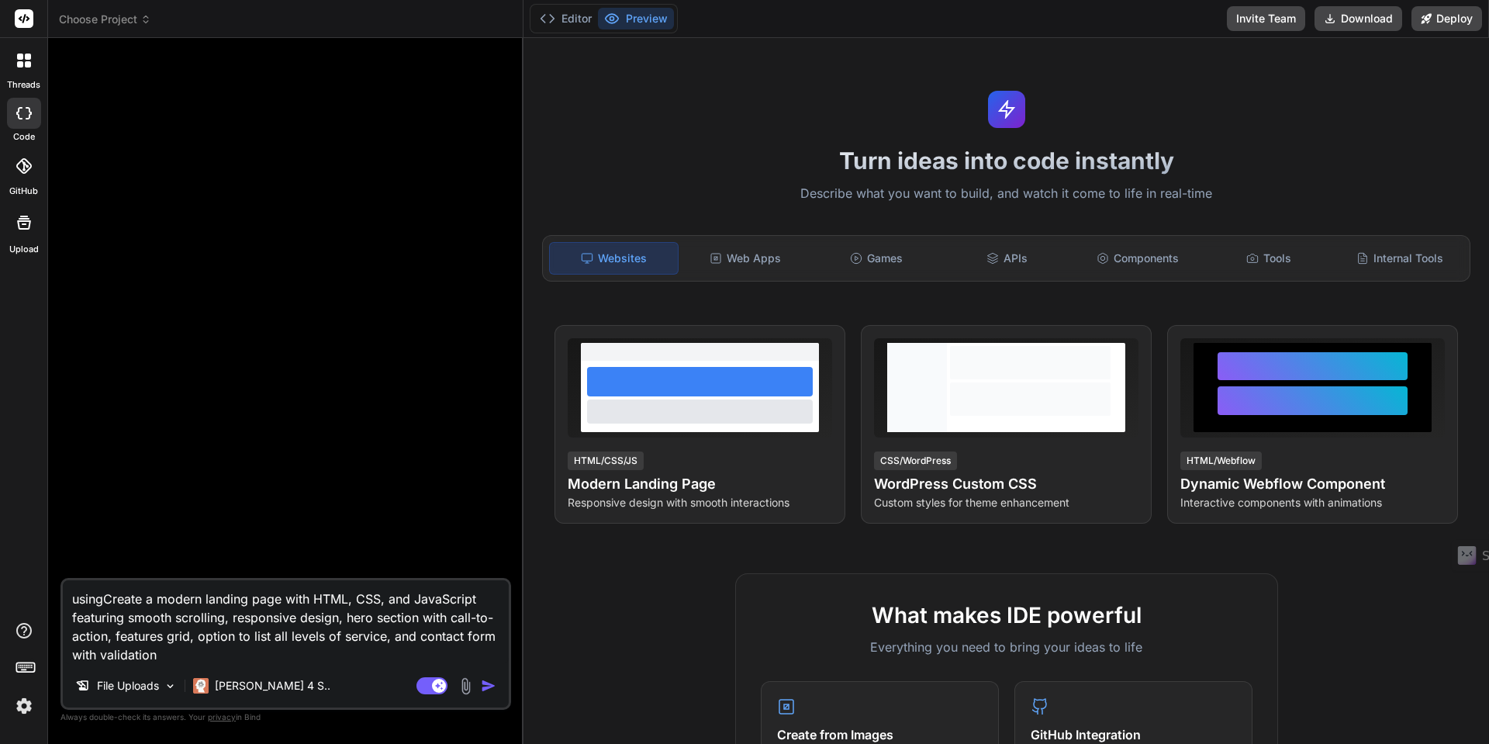
type textarea "x"
type textarea "using tCreate a modern landing page with HTML, CSS, and JavaScript featuring sm…"
type textarea "x"
type textarea "using thCreate a modern landing page with HTML, CSS, and JavaScript featuring s…"
type textarea "x"
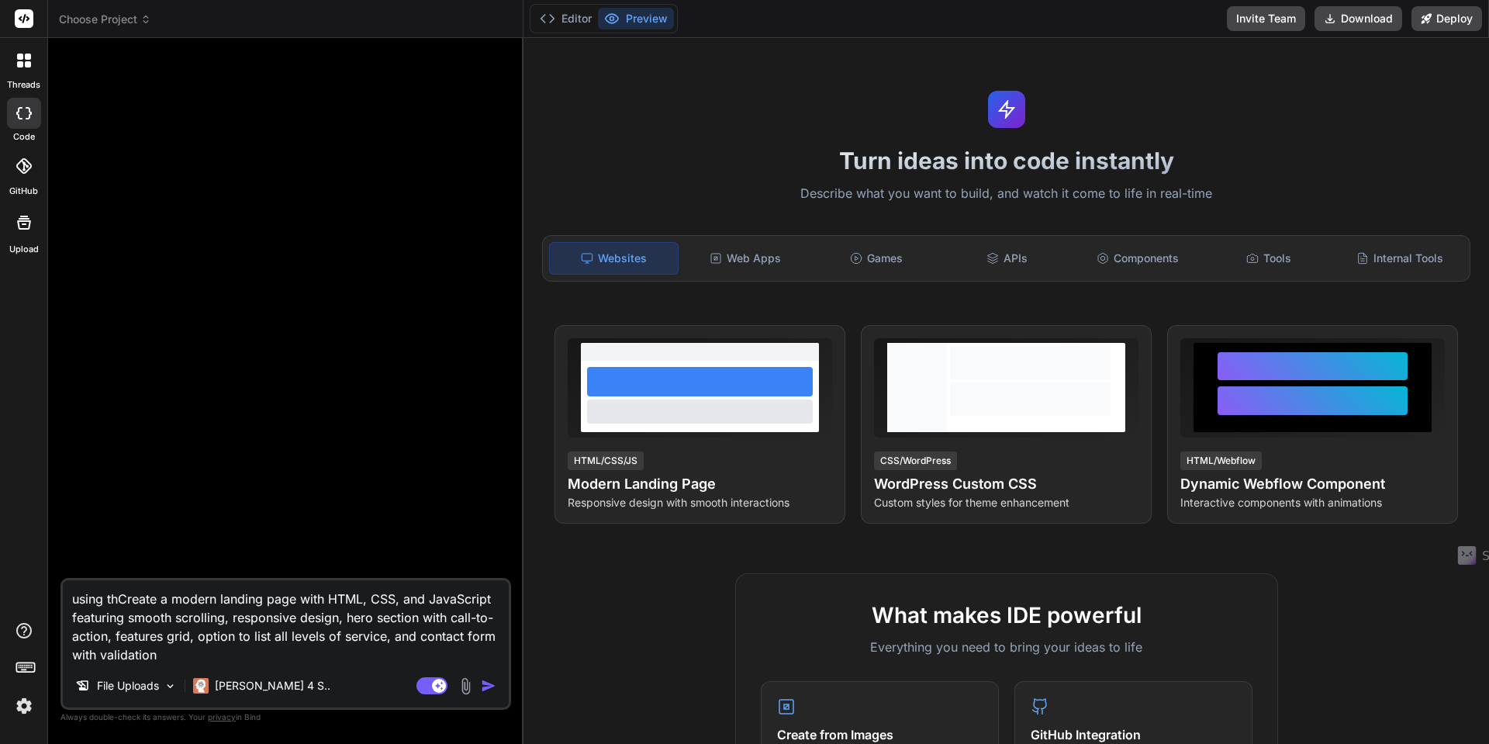
type textarea "using theCreate a modern landing page with HTML, CSS, and JavaScript featuring …"
type textarea "x"
type textarea "using the Create a modern landing page with HTML, CSS, and JavaScript featuring…"
type textarea "x"
type textarea "using the uCreate a modern landing page with HTML, CSS, and JavaScript featurin…"
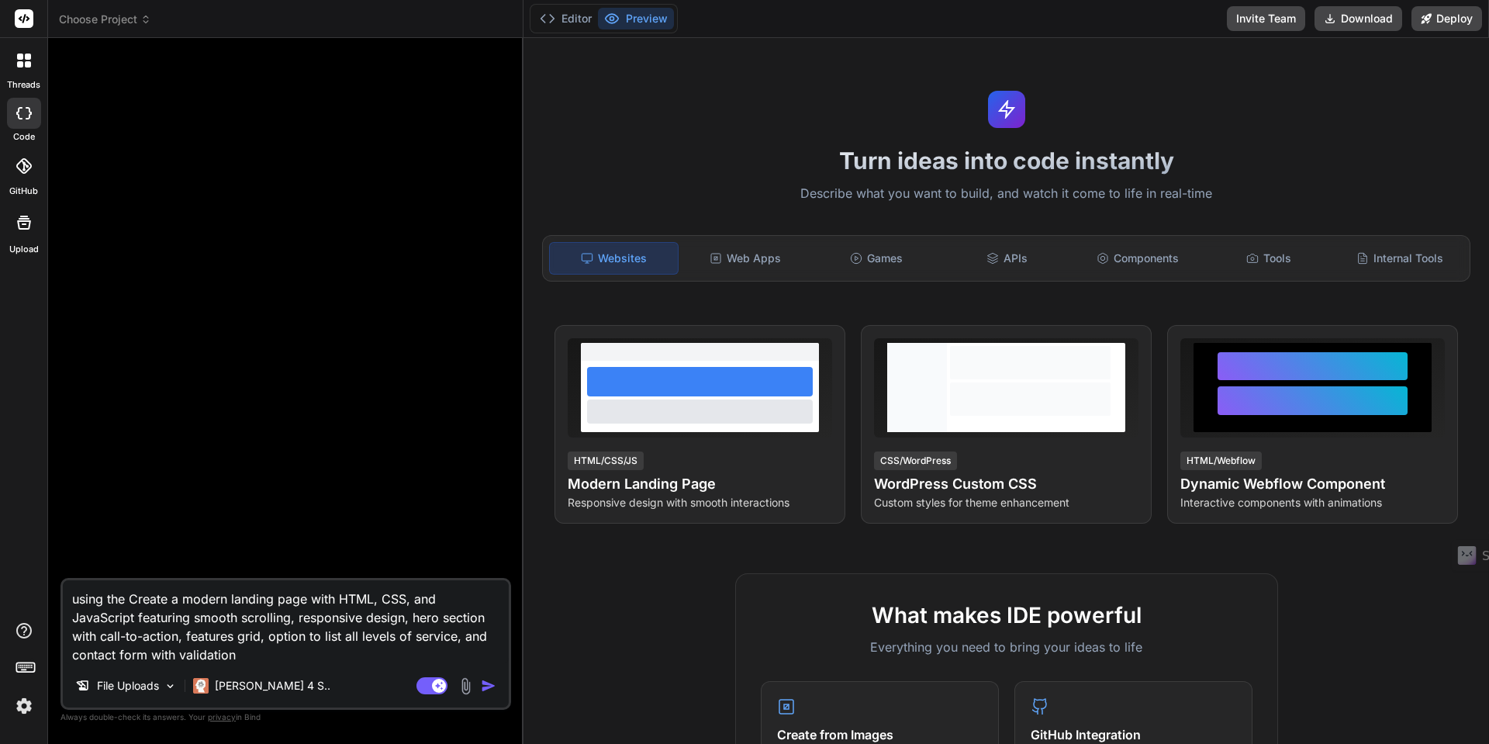
type textarea "x"
type textarea "using the upCreate a modern landing page with HTML, CSS, and JavaScript featuri…"
type textarea "x"
type textarea "using the uplCreate a modern landing page with HTML, CSS, and JavaScript featur…"
type textarea "x"
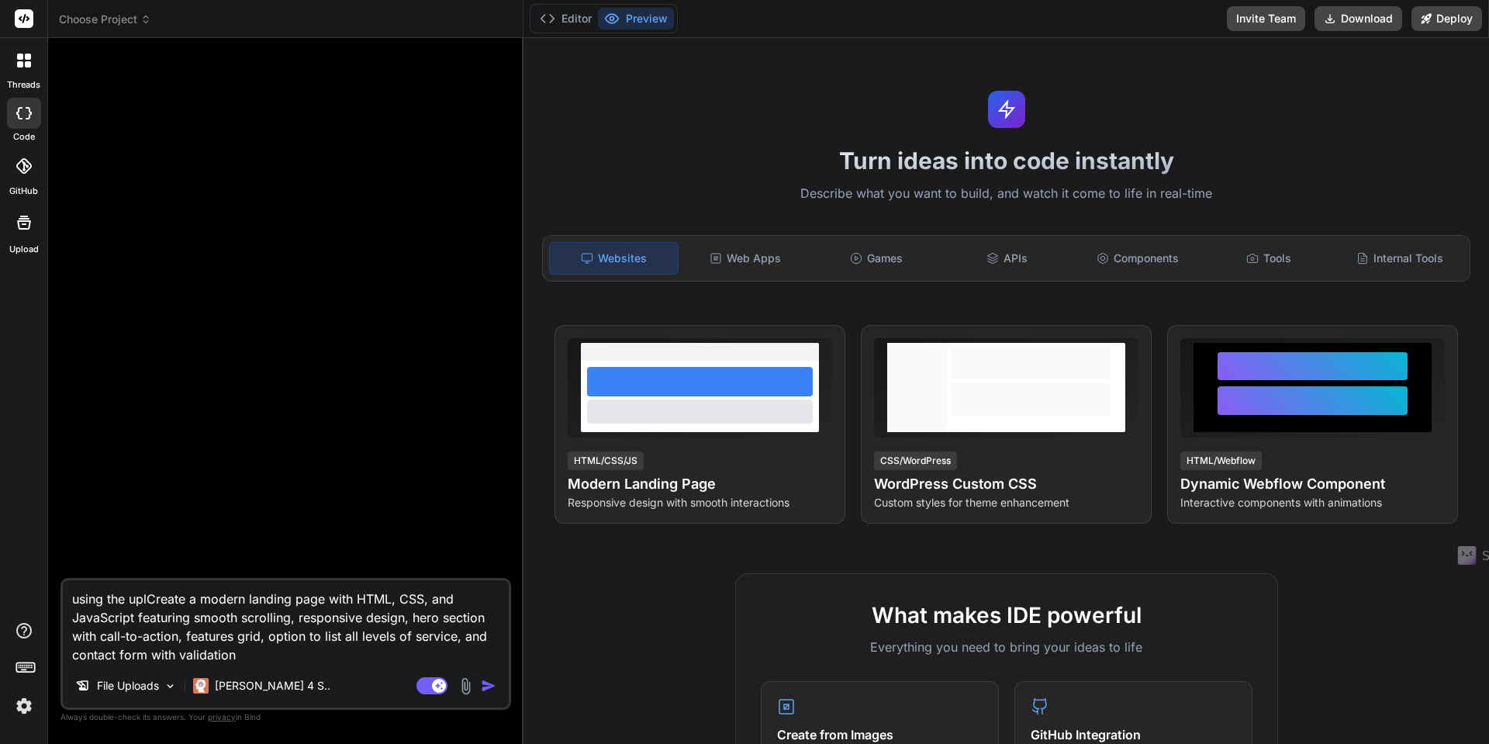
type textarea "using the uploCreate a modern landing page with HTML, CSS, and JavaScript featu…"
type textarea "x"
type textarea "using the uploaCreate a modern landing page with HTML, CSS, and JavaScript feat…"
type textarea "x"
type textarea "using the uploadCreate a modern landing page with HTML, CSS, and JavaScript fea…"
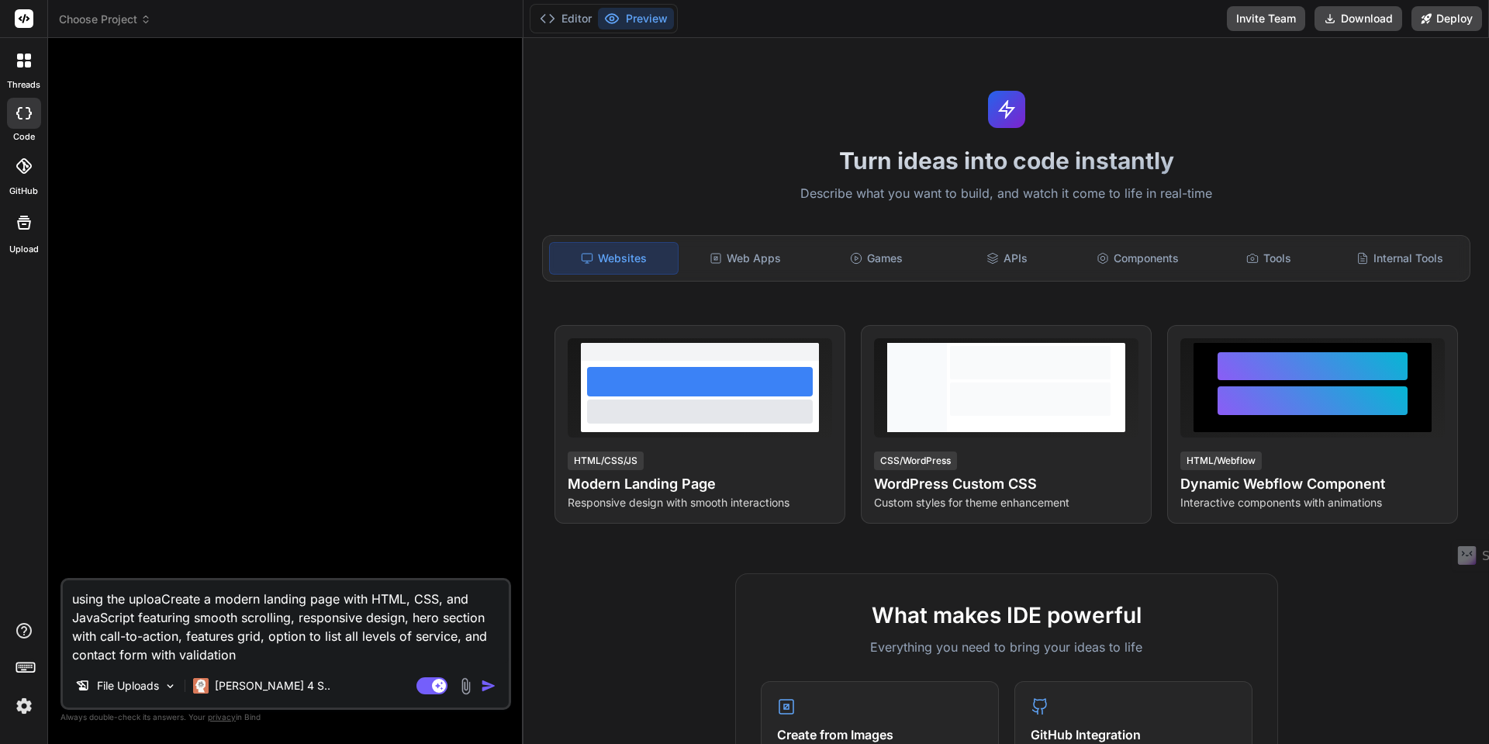
type textarea "x"
type textarea "using the uploadeCreate a modern landing page with HTML, CSS, and JavaScript fe…"
type textarea "x"
type textarea "using the uploadedCreate a modern landing page with HTML, CSS, and JavaScript f…"
type textarea "x"
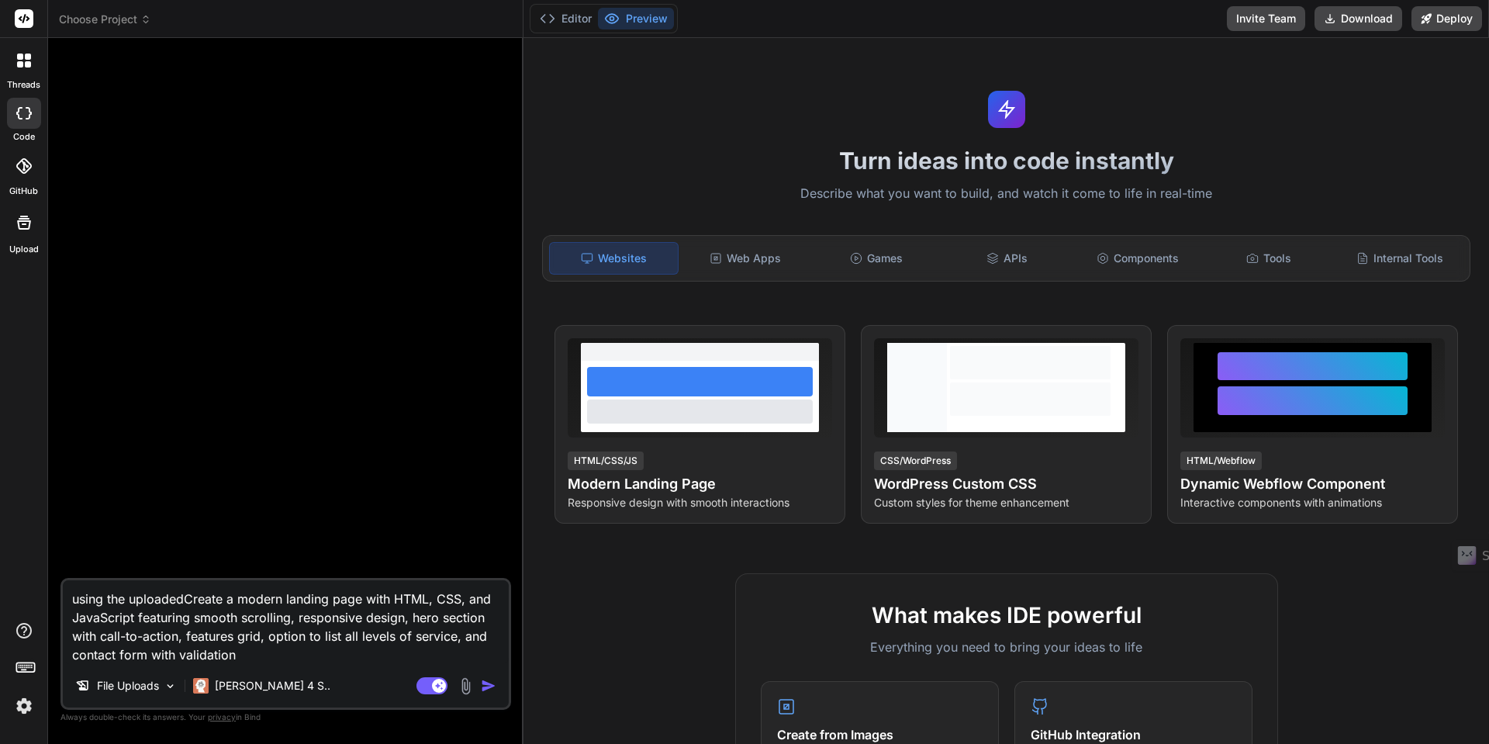
type textarea "using the uploaded Create a modern landing page with HTML, CSS, and JavaScript …"
type textarea "x"
type textarea "using the uploaded dCreate a modern landing page with HTML, CSS, and JavaScript…"
type textarea "x"
type textarea "using the uploaded doCreate a modern landing page with HTML, CSS, and JavaScrip…"
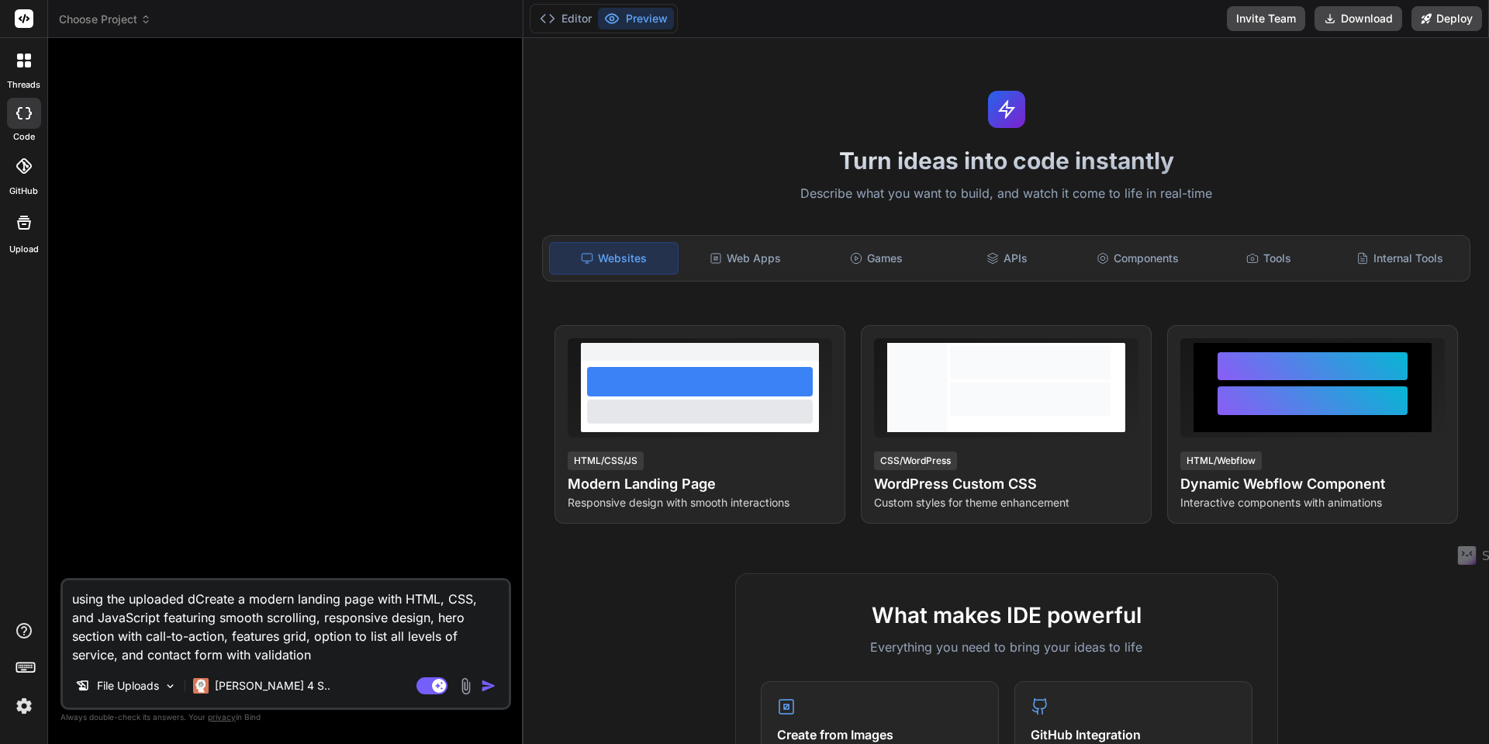
type textarea "x"
type textarea "using the uploaded docCreate a modern landing page with HTML, CSS, and JavaScri…"
type textarea "x"
type textarea "using the uploaded docuCreate a modern landing page with HTML, CSS, and JavaScr…"
type textarea "x"
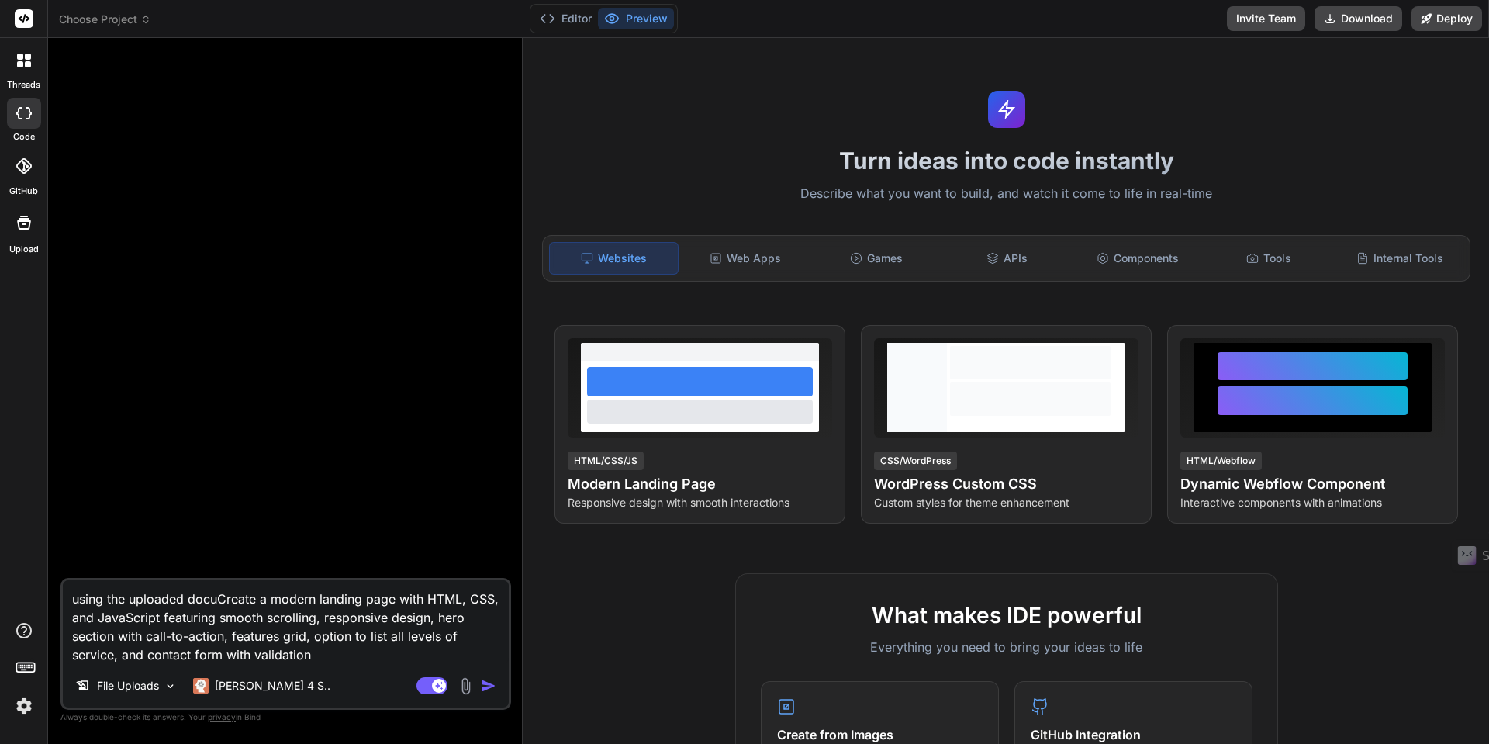
type textarea "using the uploaded docueCreate a modern landing page with HTML, CSS, and JavaSc…"
type textarea "x"
type textarea "using the uploaded docuemCreate a modern landing page with HTML, CSS, and JavaS…"
type textarea "x"
type textarea "using the uploaded docuemeCreate a modern landing page with HTML, CSS, and Java…"
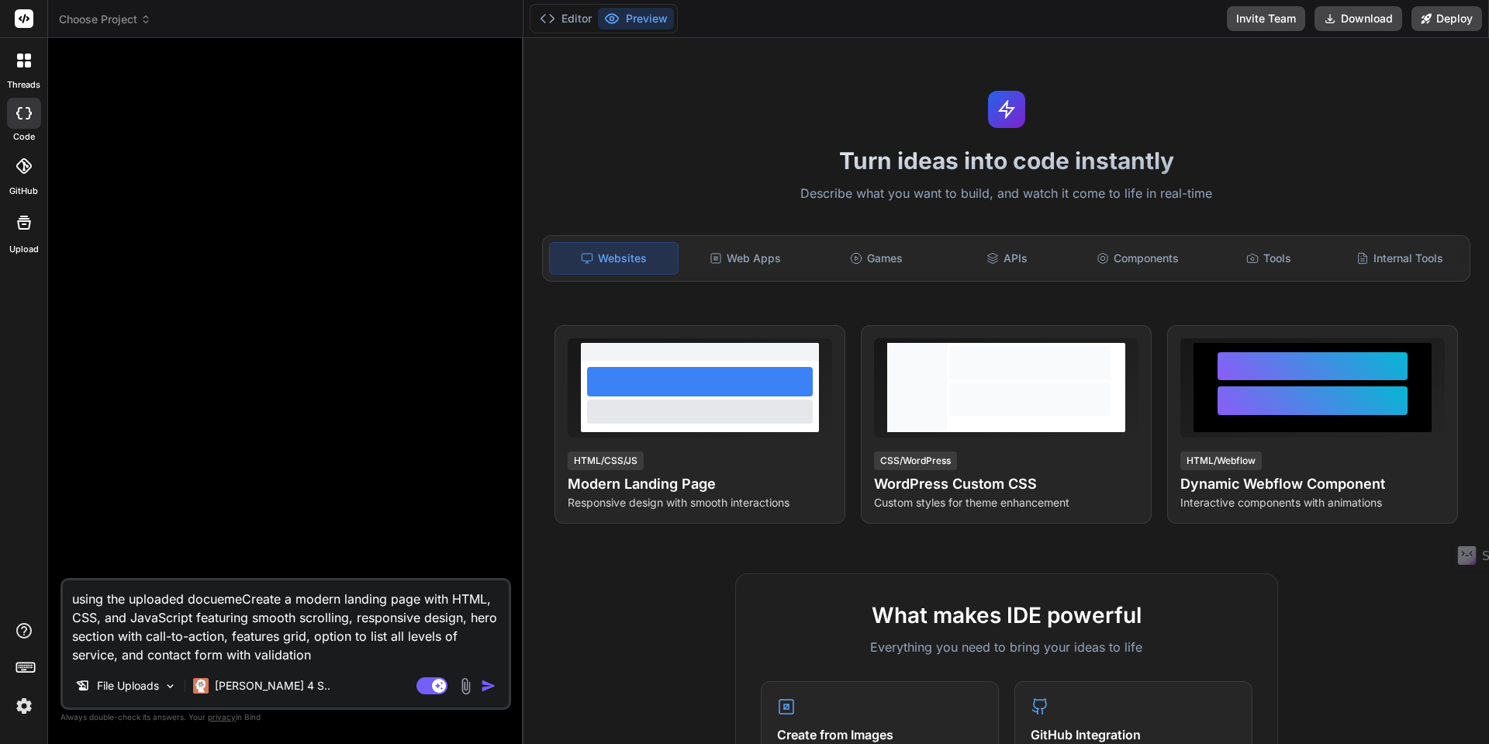
type textarea "x"
type textarea "using the uploaded docuemenCreate a modern landing page with HTML, CSS, and Jav…"
type textarea "x"
type textarea "using the uploaded docuementCreate a modern landing page with HTML, CSS, and Ja…"
type textarea "x"
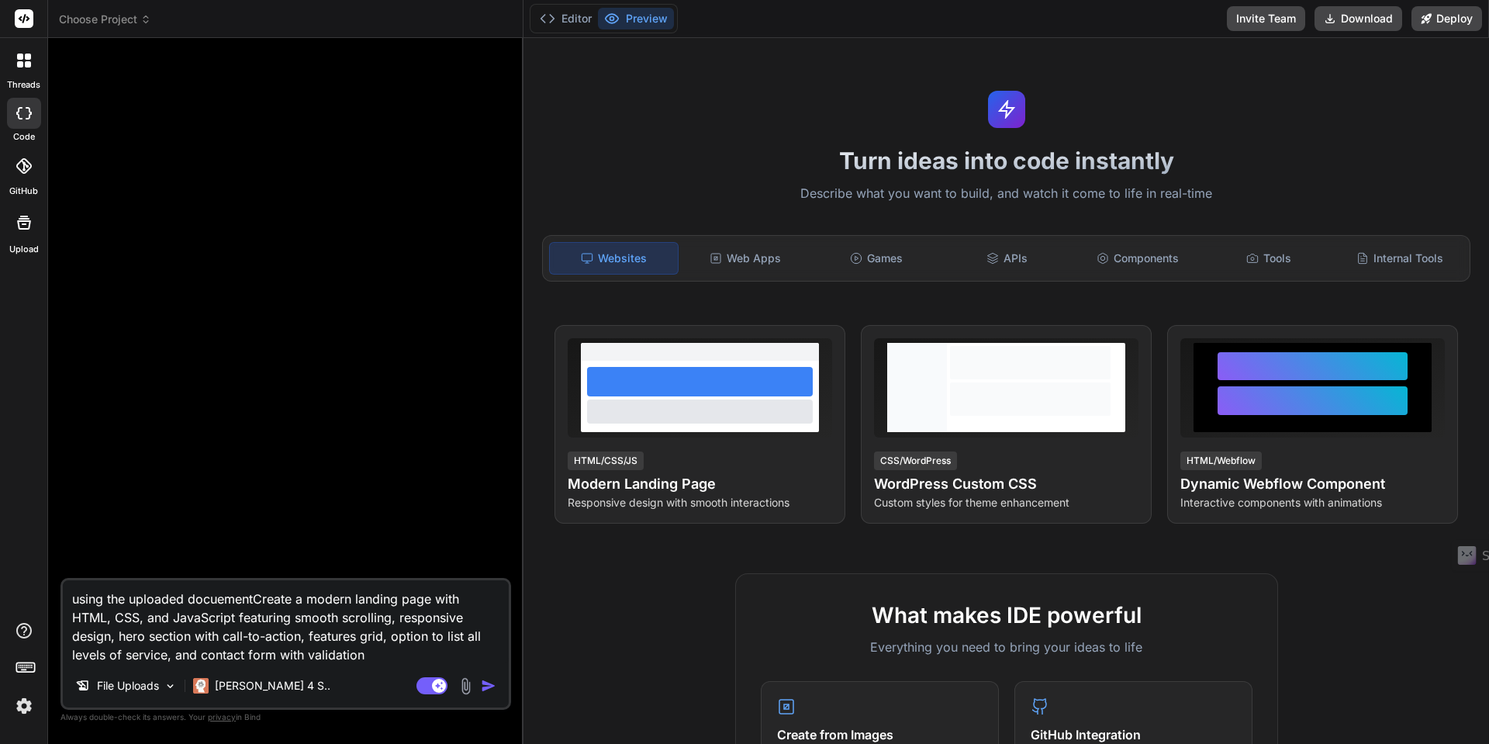
type textarea "using the uploaded docuement Create a modern landing page with HTML, CSS, and J…"
type textarea "x"
click at [220, 600] on textarea "using the uploaded docuement Create a modern landing page with HTML, CSS, and J…" at bounding box center [286, 622] width 446 height 84
type textarea "using the uploaded document Create a modern landing page with HTML, CSS, and Ja…"
type textarea "x"
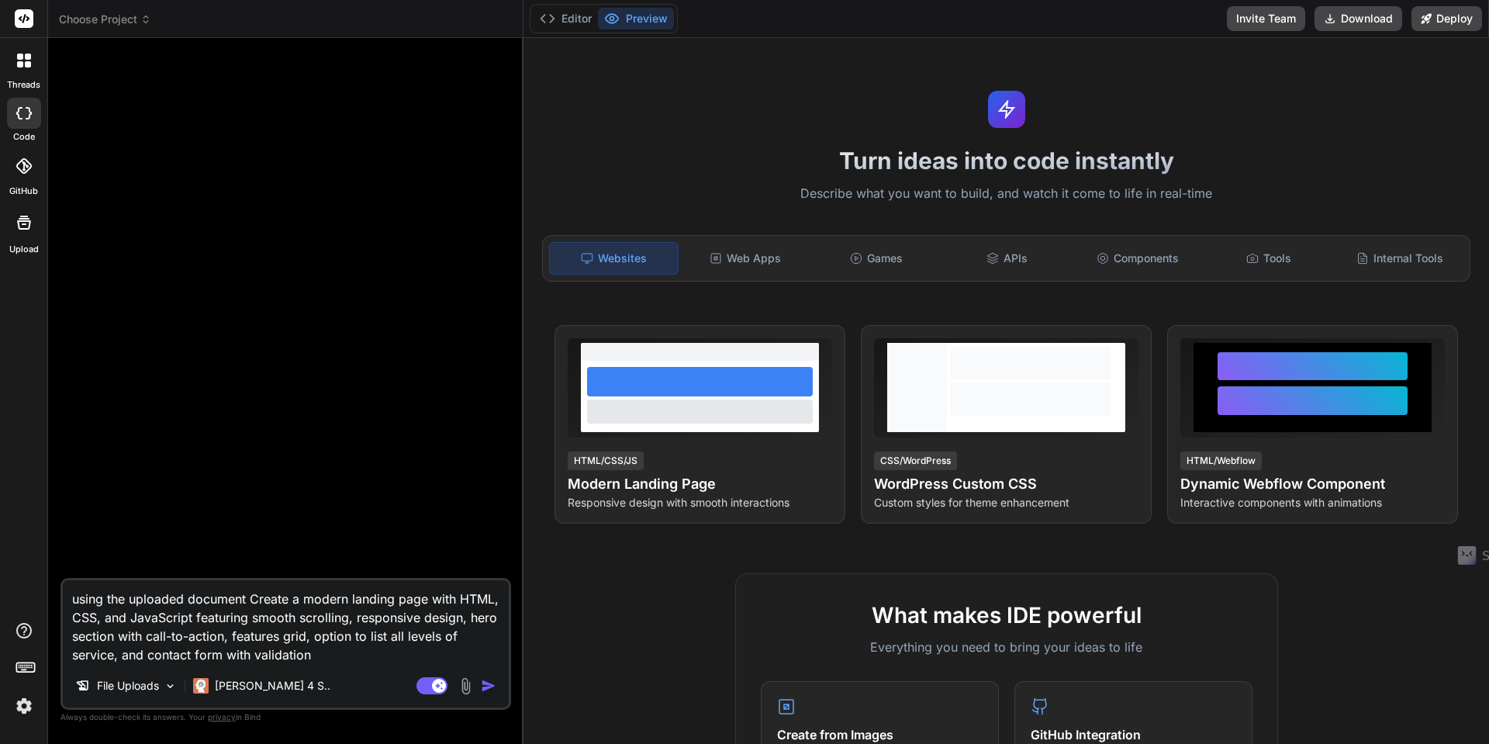
type textarea "using the uploaded document Create a modern landing page with HTML, CSS, and Ja…"
click at [465, 687] on img at bounding box center [466, 686] width 18 height 18
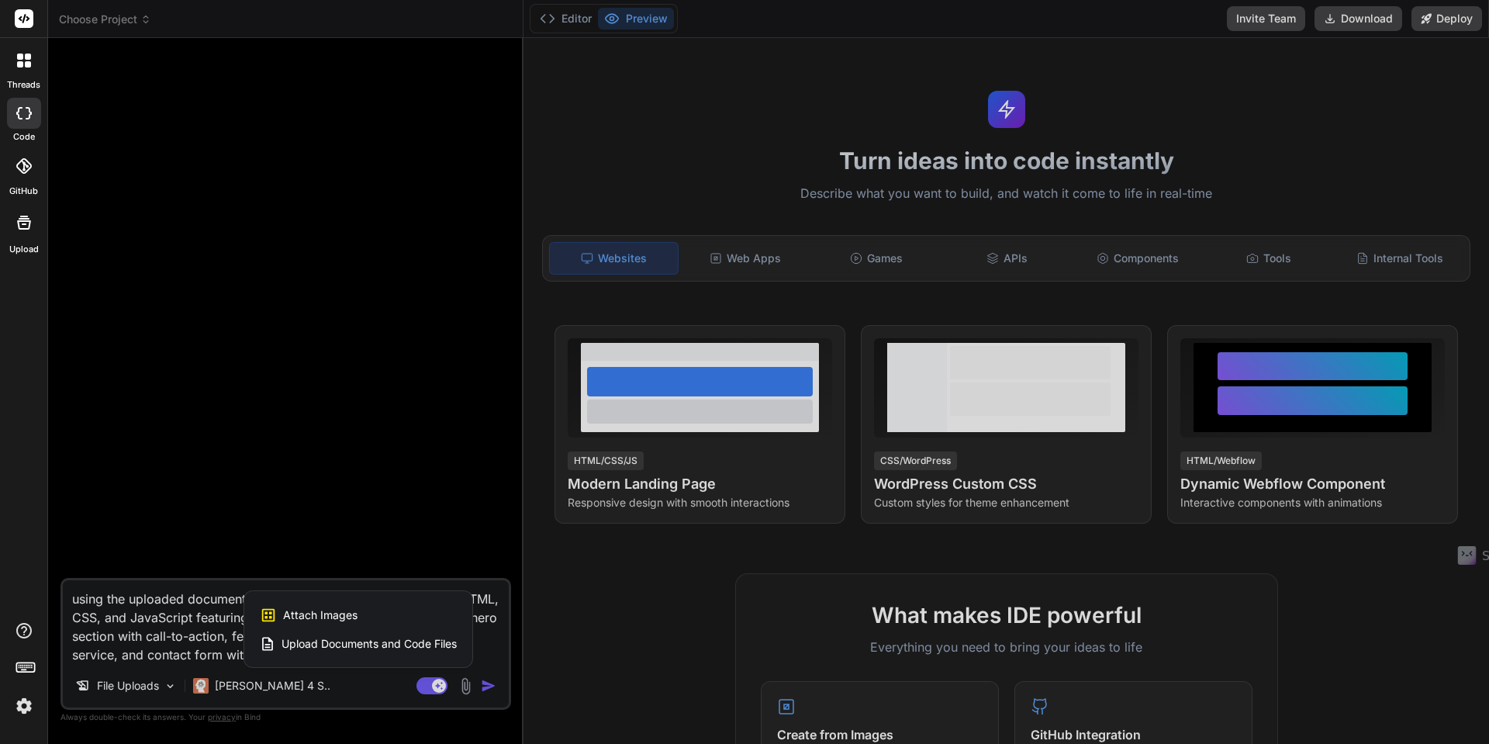
click at [341, 646] on span "Upload Documents and Code Files" at bounding box center [369, 644] width 175 height 16
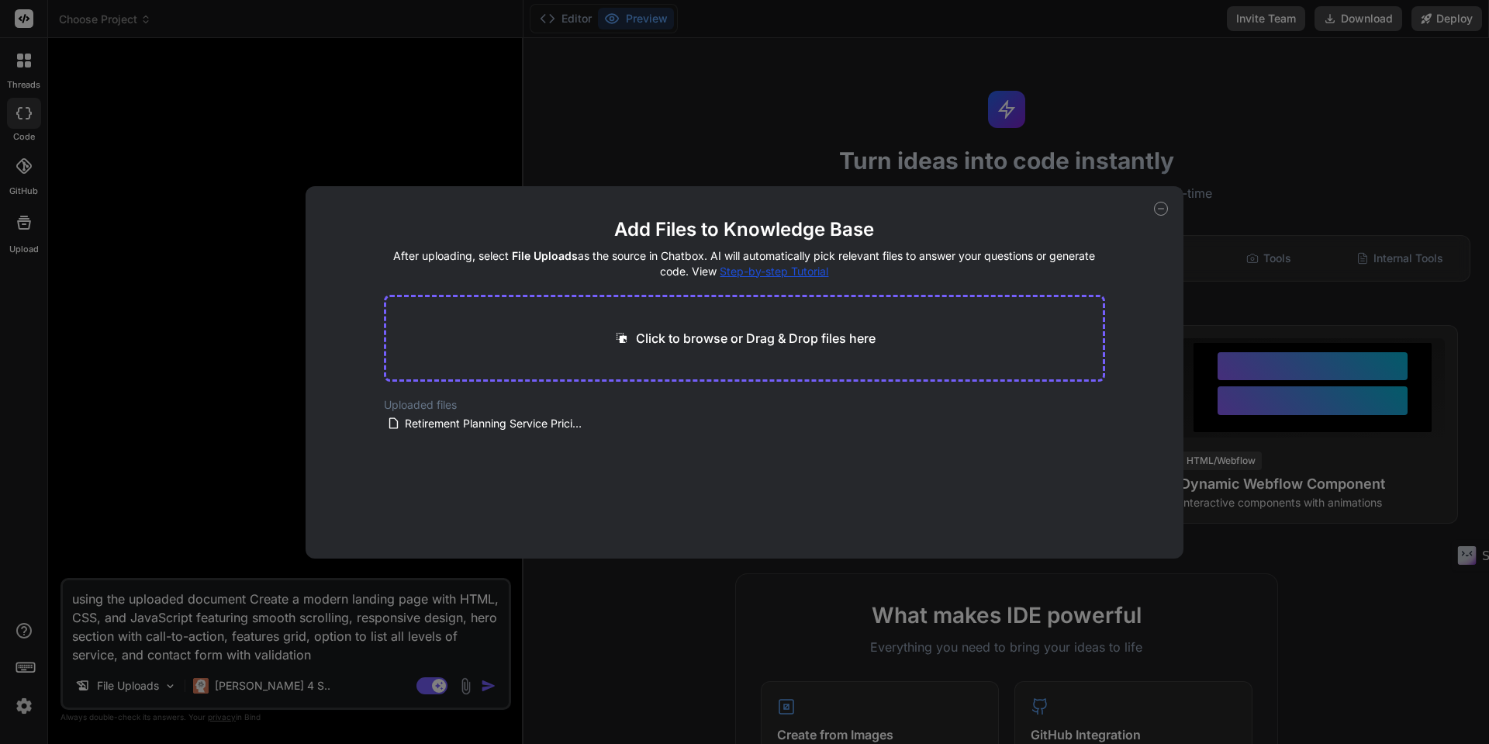
click at [1160, 209] on icon at bounding box center [1161, 209] width 14 height 14
type textarea "x"
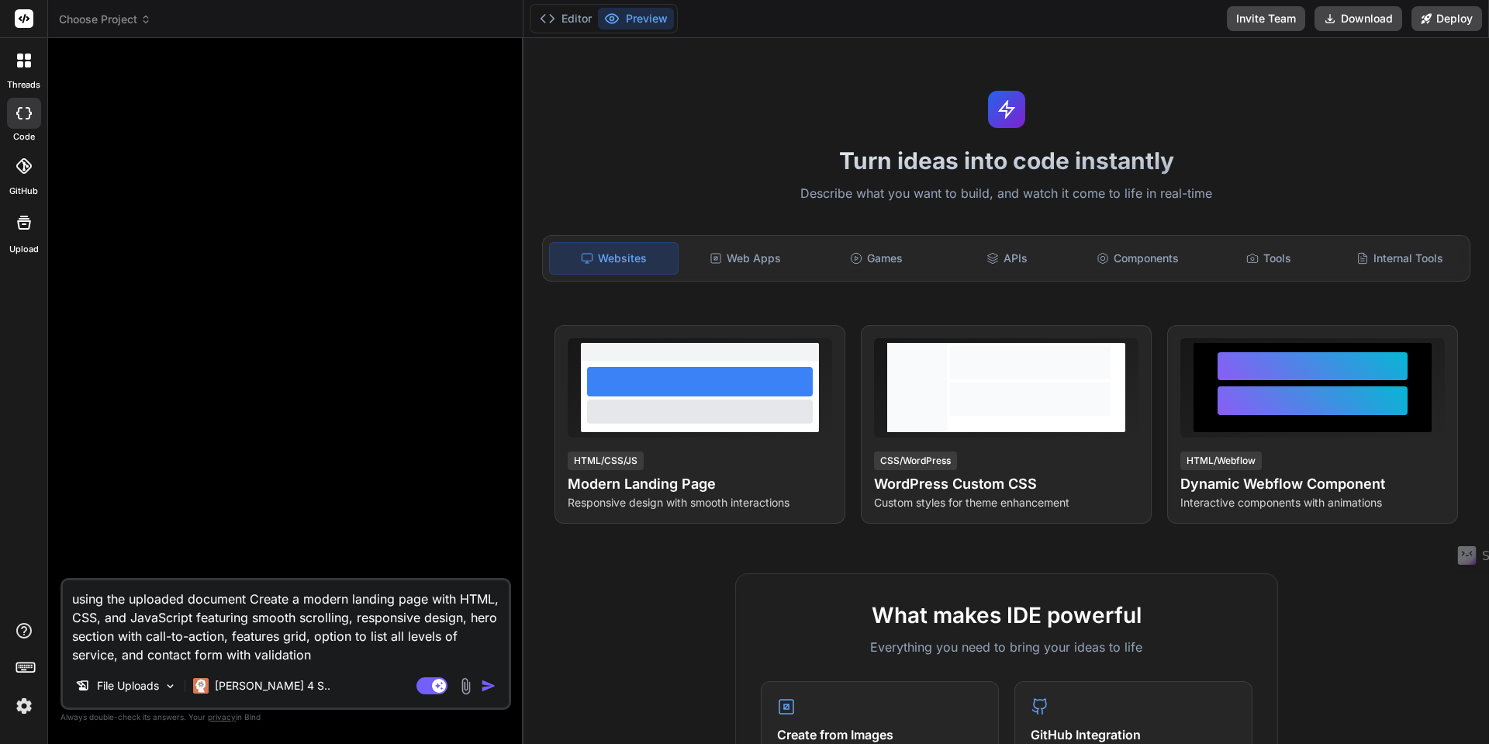
click at [251, 598] on textarea "using the uploaded document Create a modern landing page with HTML, CSS, and Ja…" at bounding box center [286, 622] width 446 height 84
type textarea "using the uploaded document "Create a modern landing page with HTML, CSS, and J…"
type textarea "x"
type textarea "using the uploaded document "rCreate a modern landing page with HTML, CSS, and …"
type textarea "x"
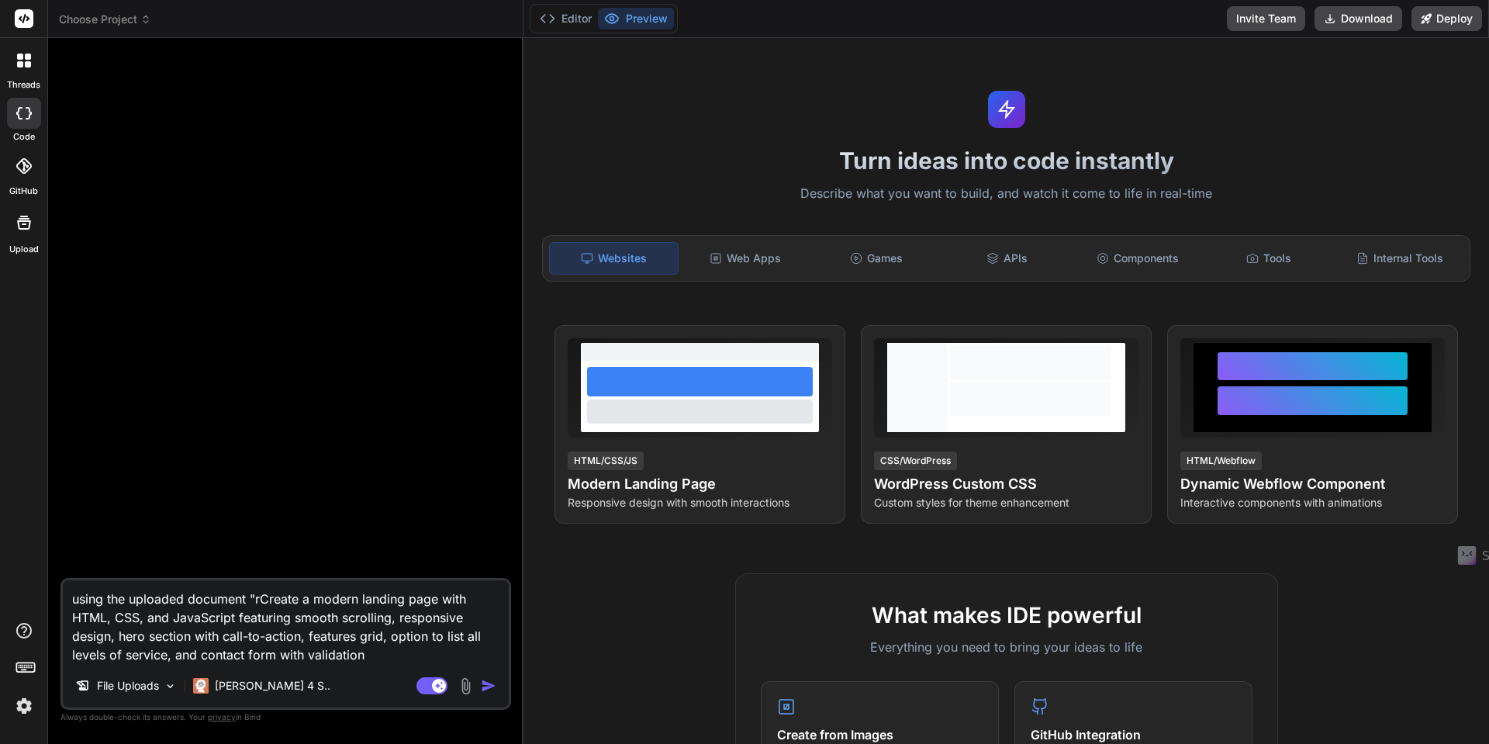
type textarea "using the uploaded document "reCreate a modern landing page with HTML, CSS, and…"
type textarea "x"
type textarea "using the uploaded document "retCreate a modern landing page with HTML, CSS, an…"
type textarea "x"
type textarea "using the uploaded document "retiCreate a modern landing page with HTML, CSS, a…"
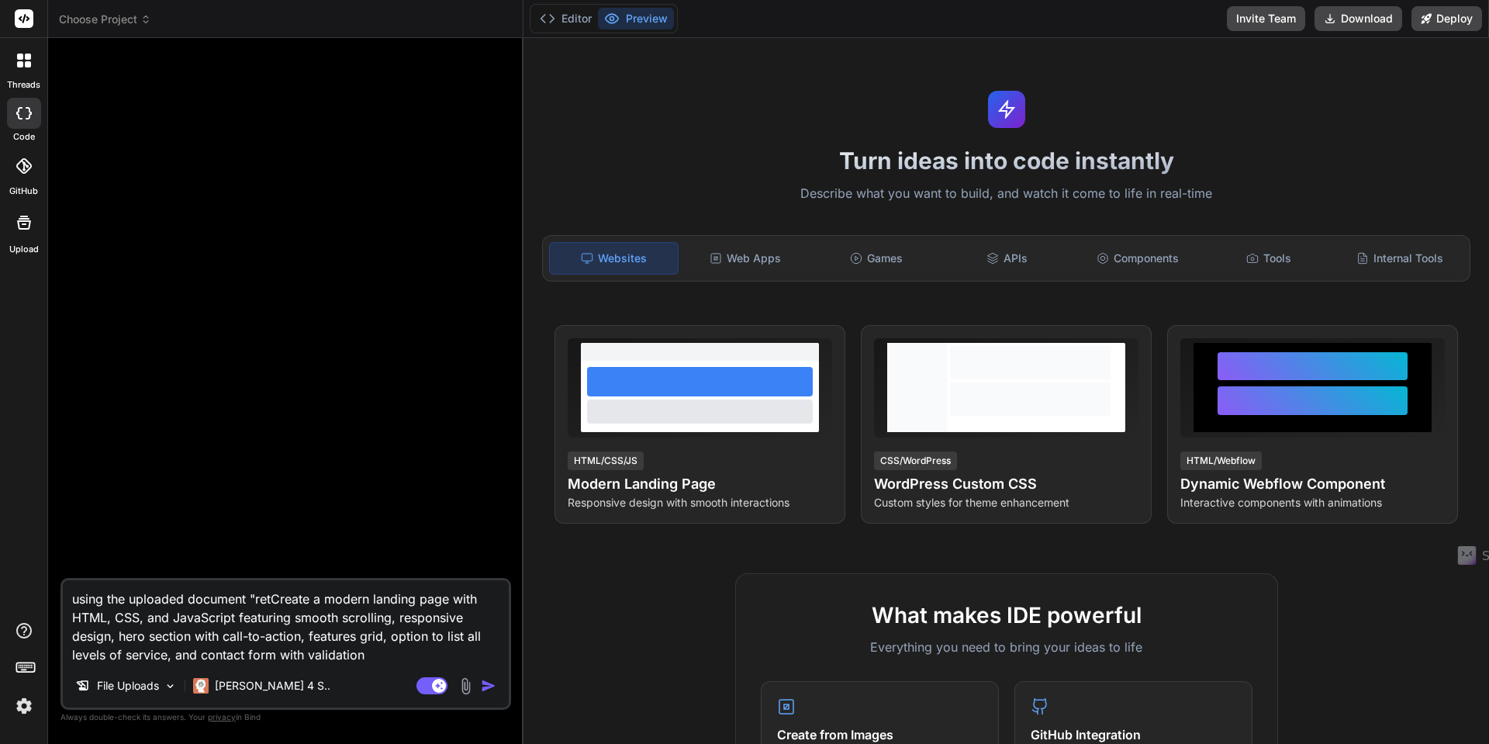
type textarea "x"
type textarea "using the uploaded document "retirCreate a modern landing page with HTML, CSS, …"
type textarea "x"
type textarea "using the uploaded document "retireCreate a modern landing page with HTML, CSS,…"
type textarea "x"
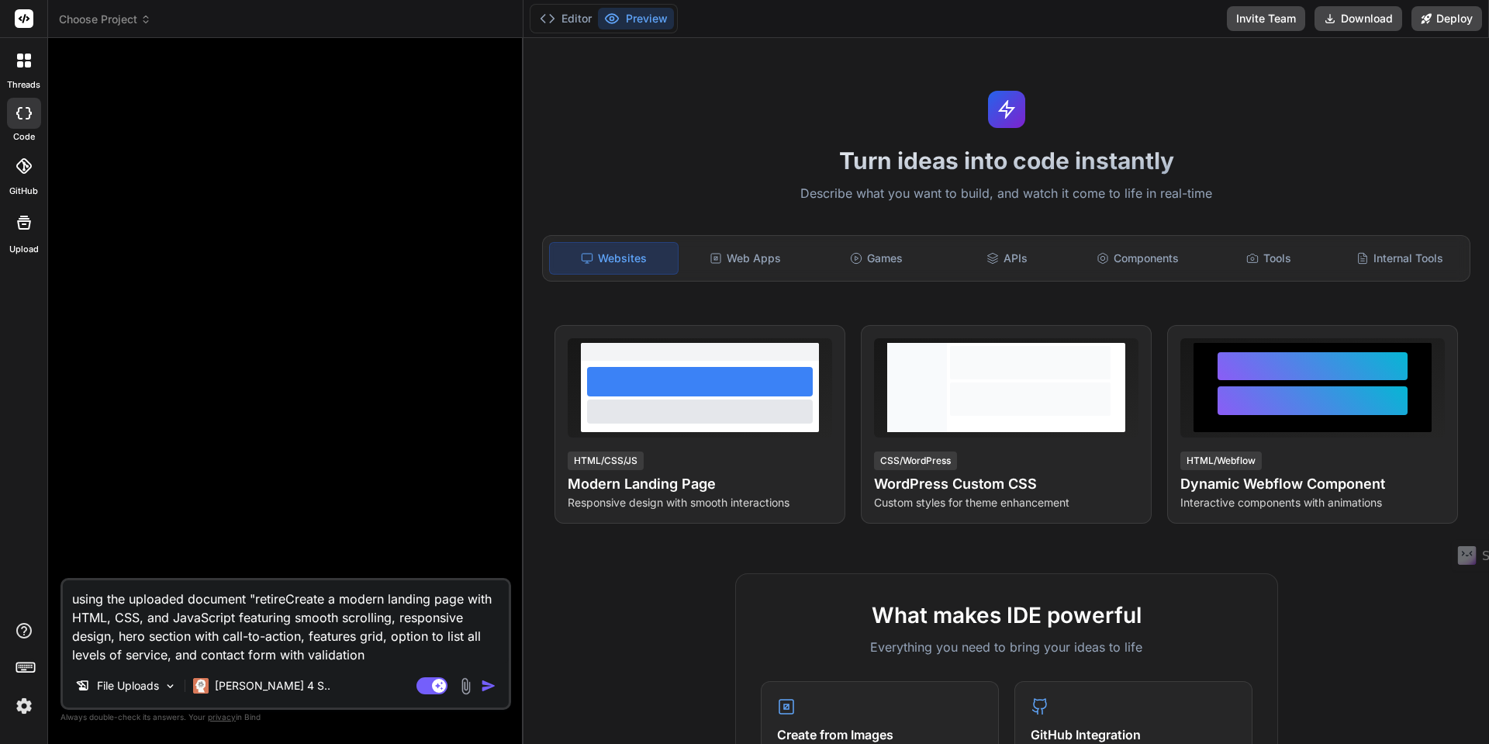
type textarea "using the uploaded document "retiremCreate a modern landing page with HTML, CSS…"
click at [463, 686] on img at bounding box center [466, 686] width 18 height 18
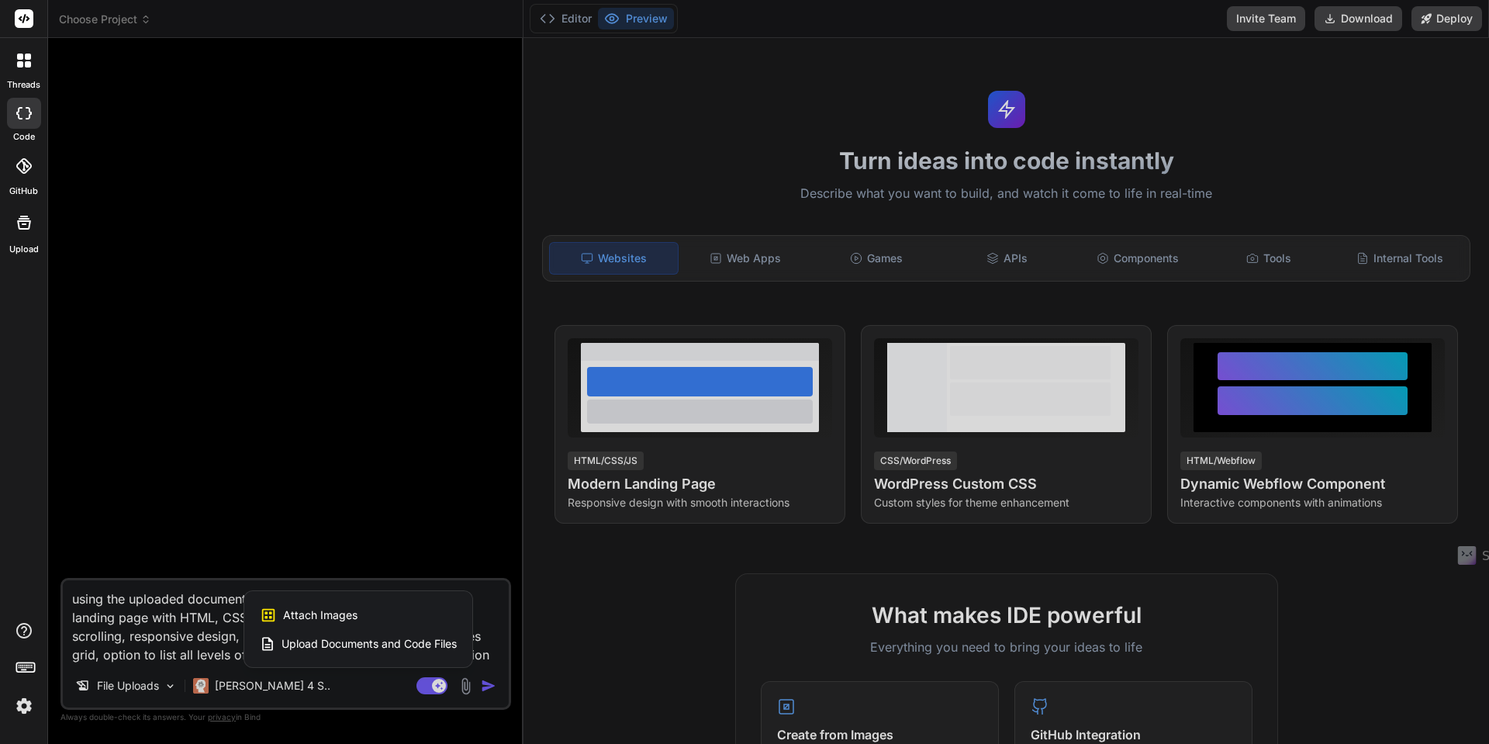
click at [351, 644] on span "Upload Documents and Code Files" at bounding box center [369, 644] width 175 height 16
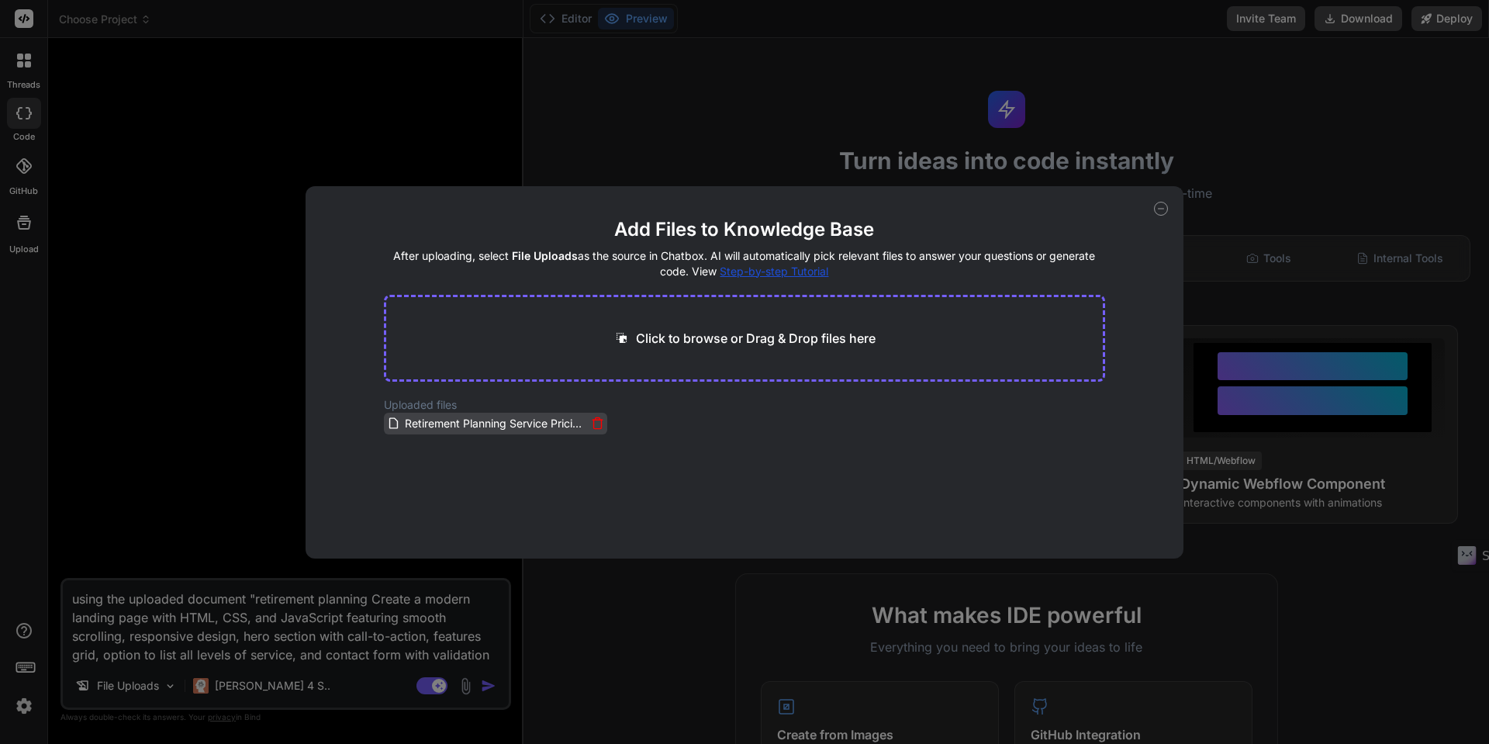
click at [530, 431] on span "Retirement Planning Service Pricing_ Comprehensive.pdf" at bounding box center [494, 423] width 183 height 19
click at [1157, 211] on icon at bounding box center [1161, 209] width 14 height 14
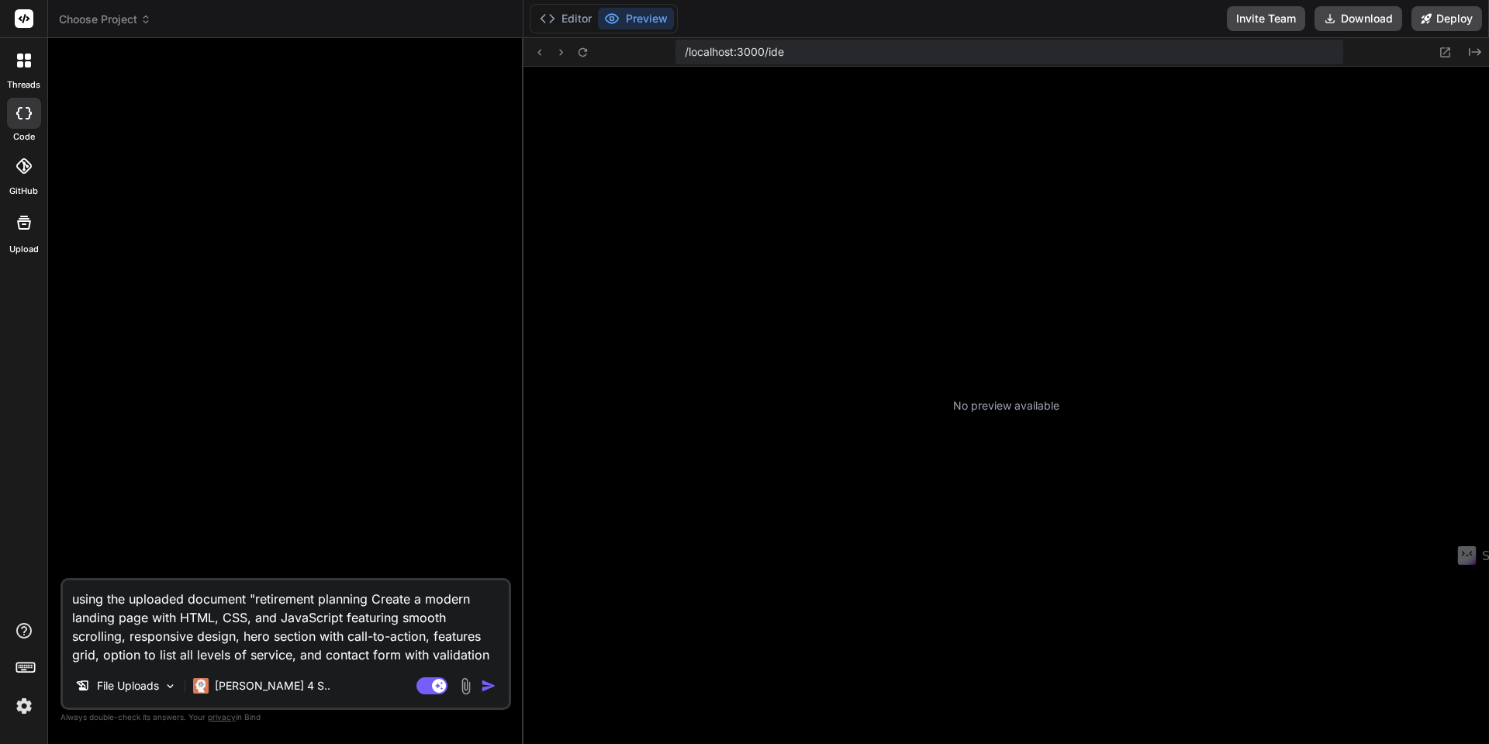
click at [368, 600] on textarea "using the uploaded document "retirement planning Create a modern landing page w…" at bounding box center [286, 622] width 446 height 84
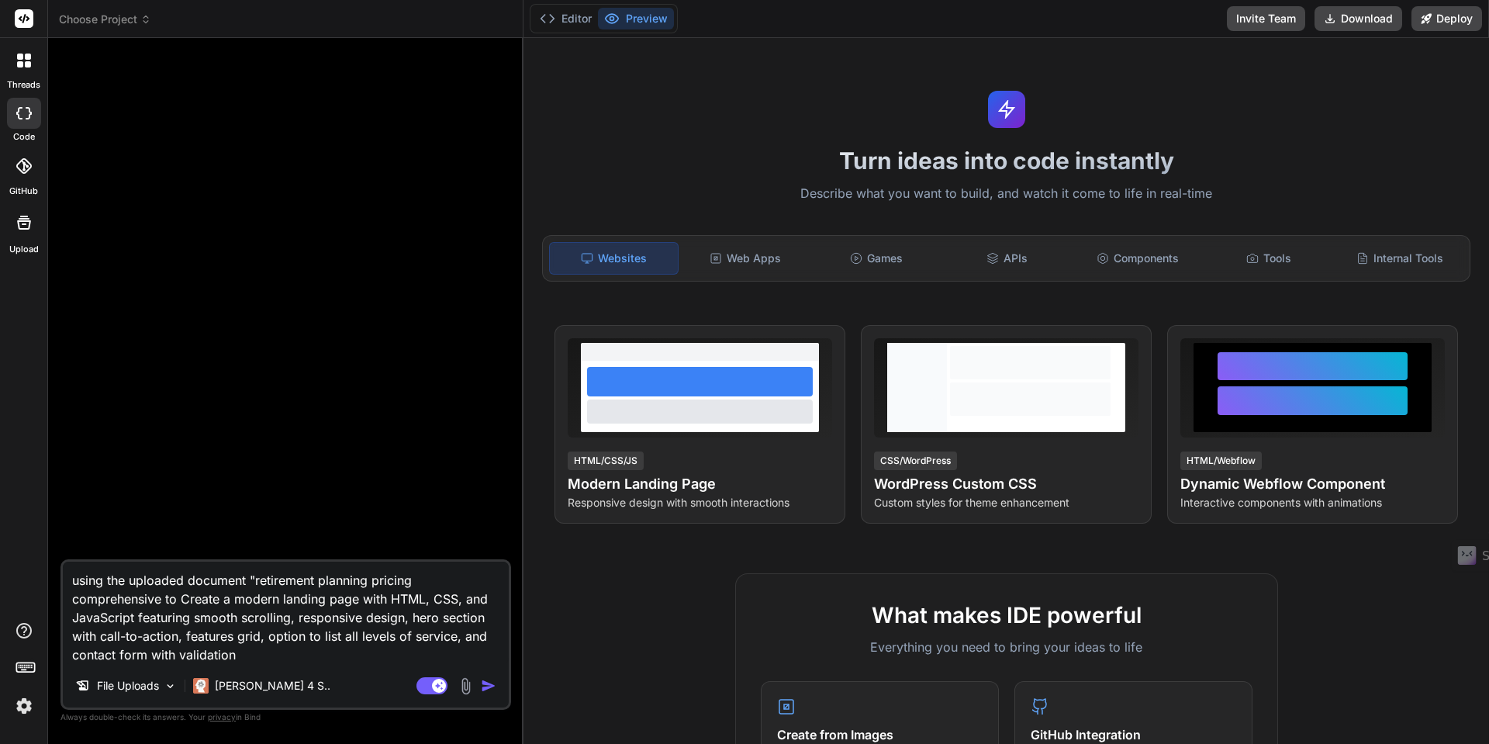
click at [491, 686] on img "button" at bounding box center [489, 686] width 16 height 16
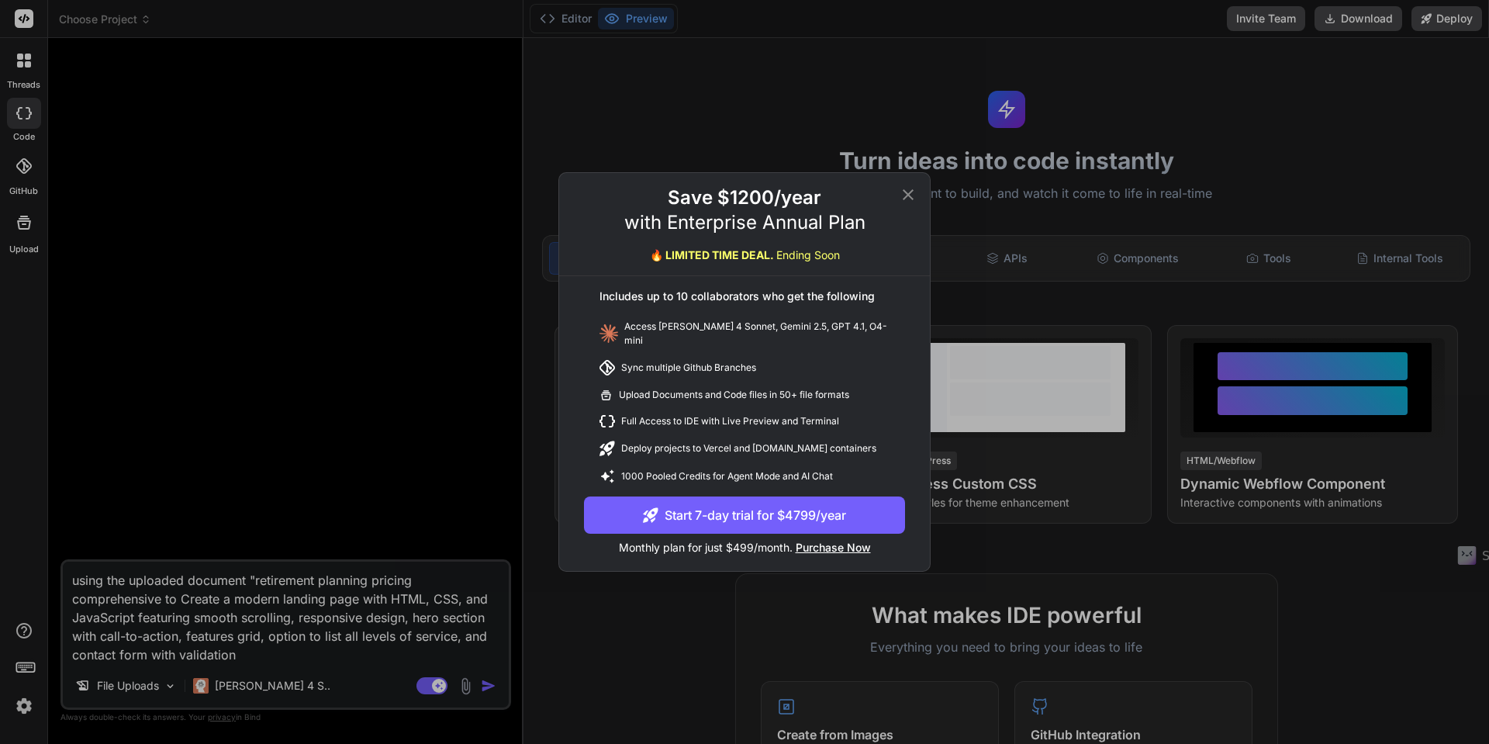
click at [908, 201] on icon at bounding box center [908, 194] width 19 height 19
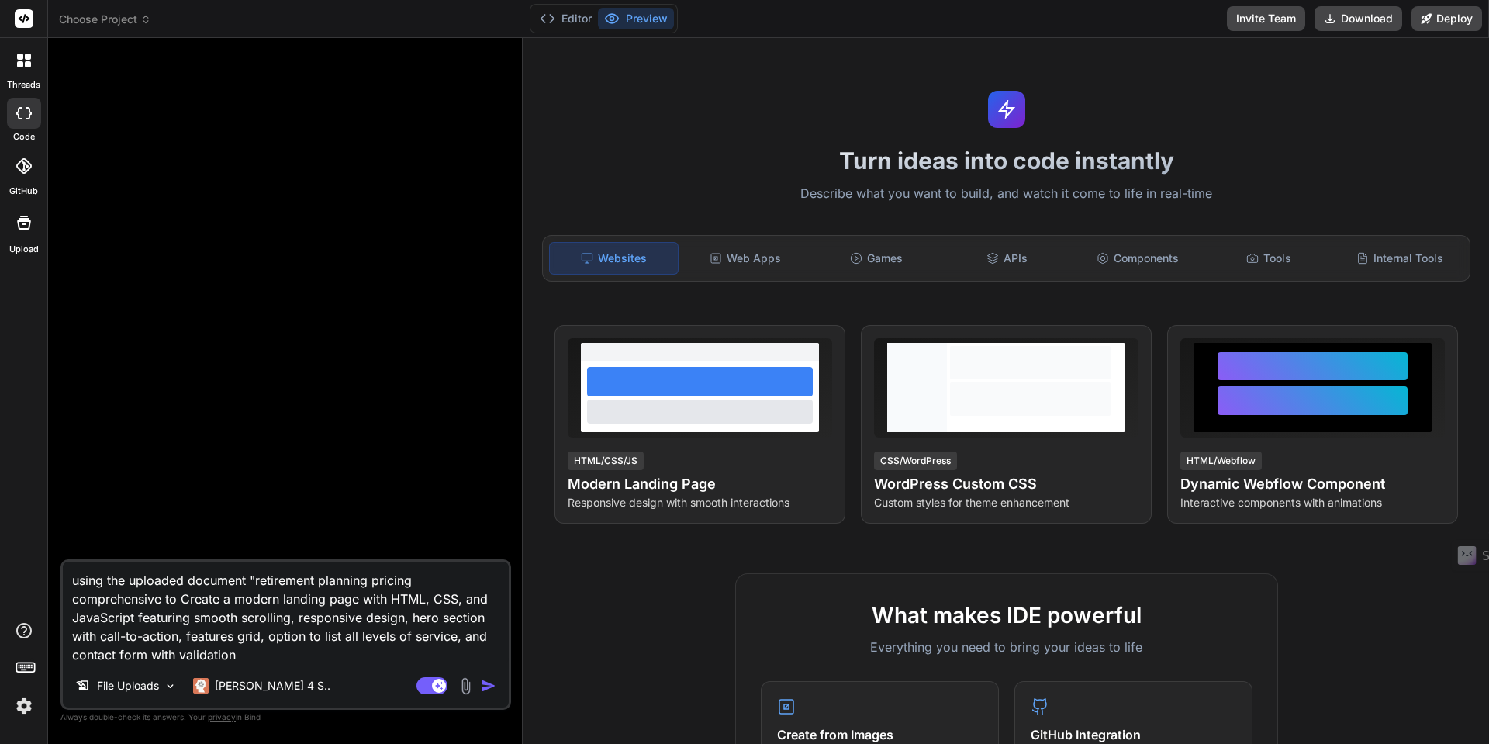
click at [492, 687] on img "button" at bounding box center [489, 686] width 16 height 16
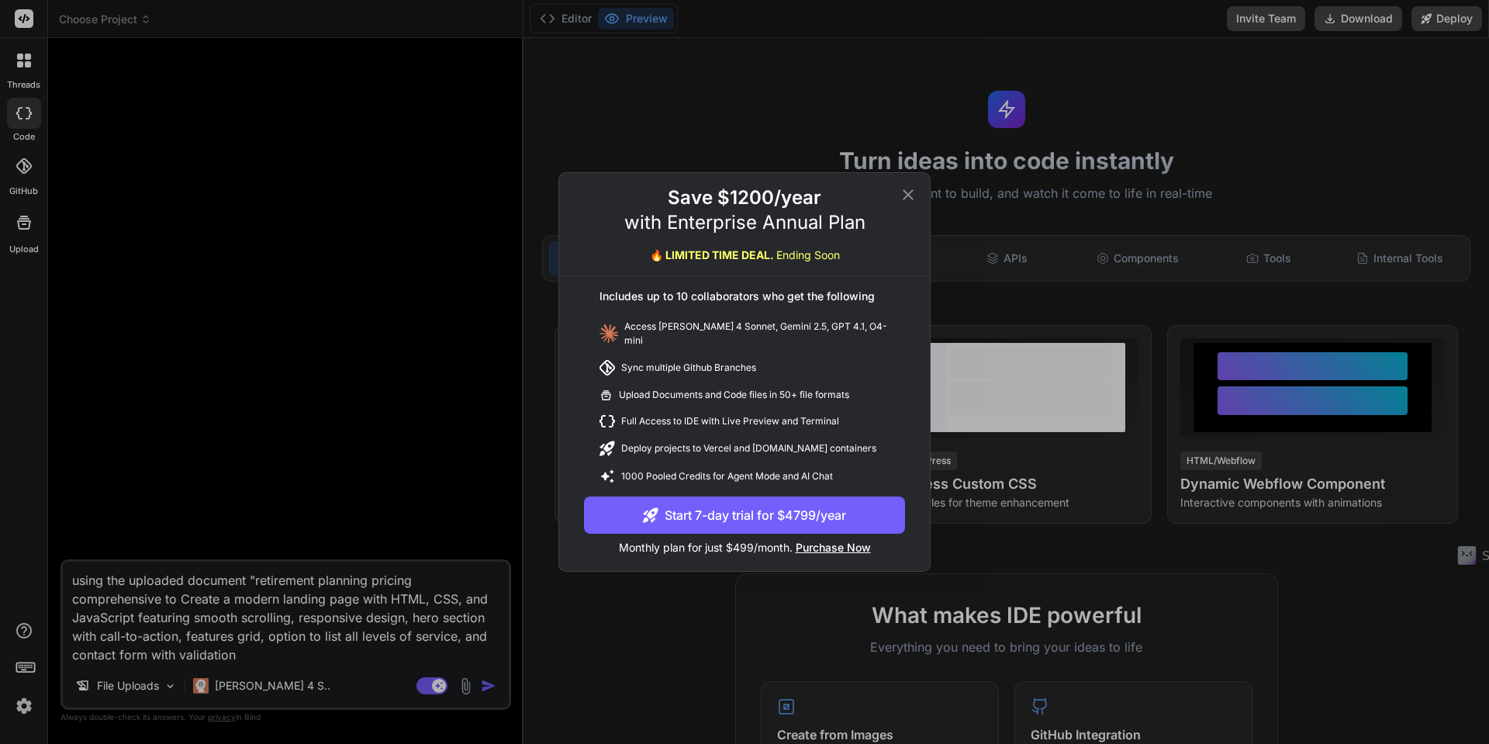
click at [911, 197] on icon at bounding box center [908, 194] width 19 height 19
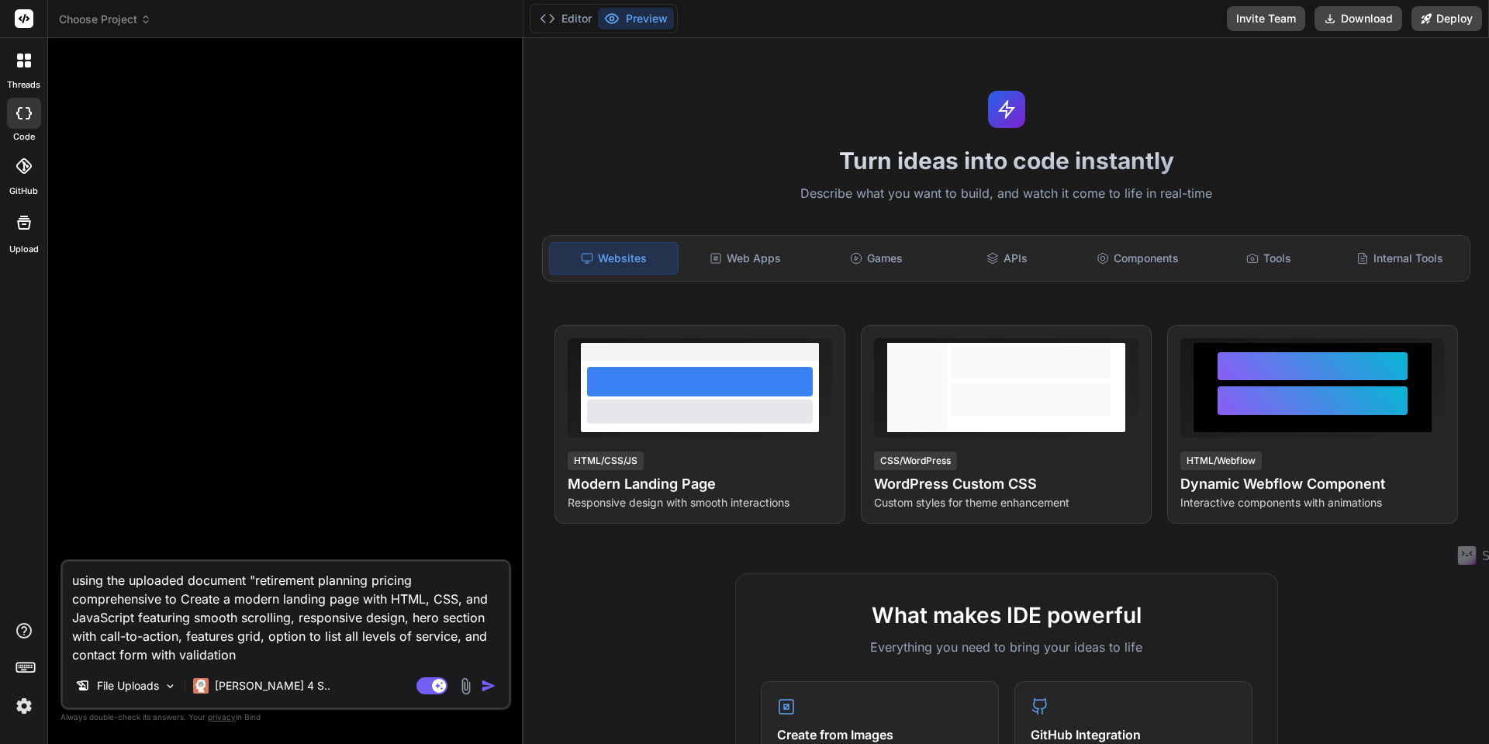
click at [487, 686] on img "button" at bounding box center [489, 686] width 16 height 16
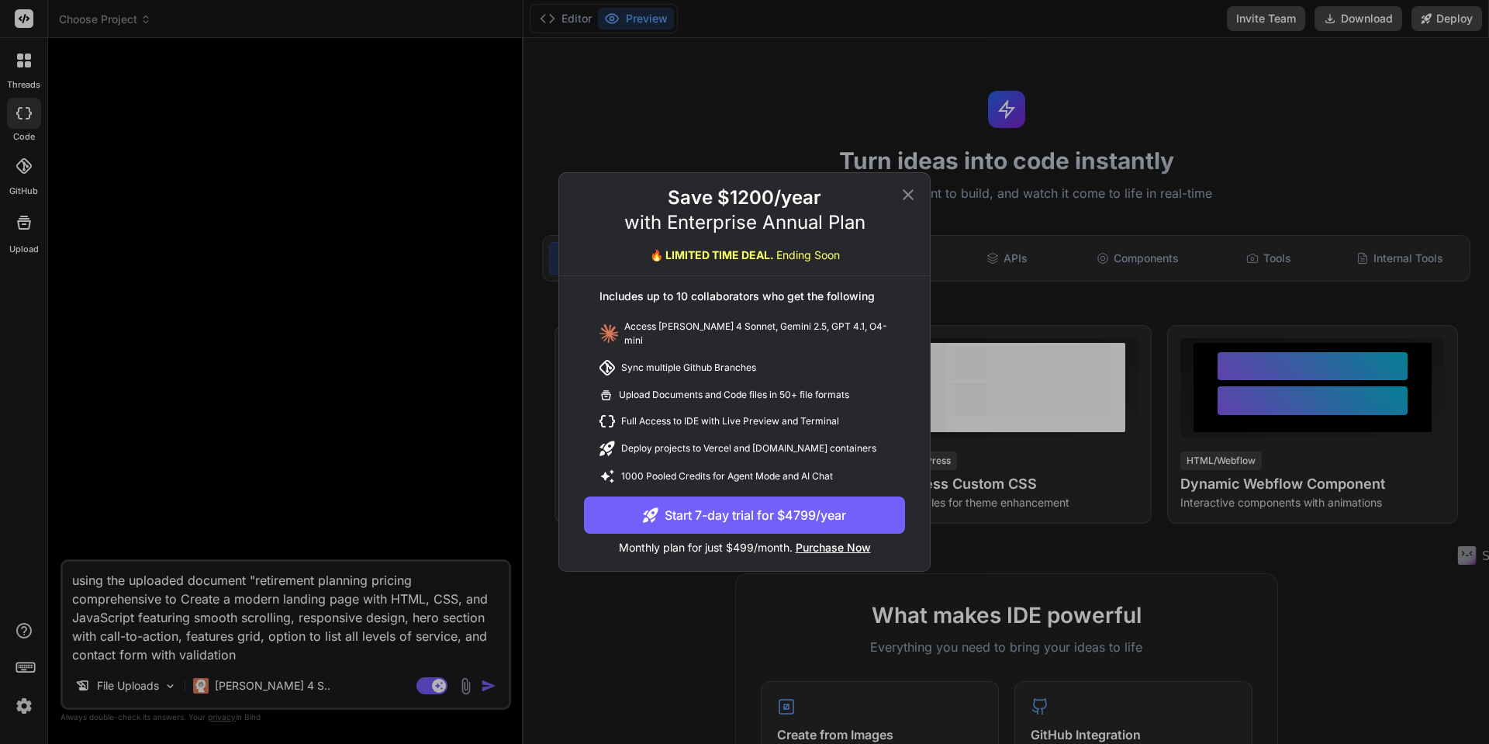
click at [910, 200] on icon at bounding box center [908, 194] width 11 height 11
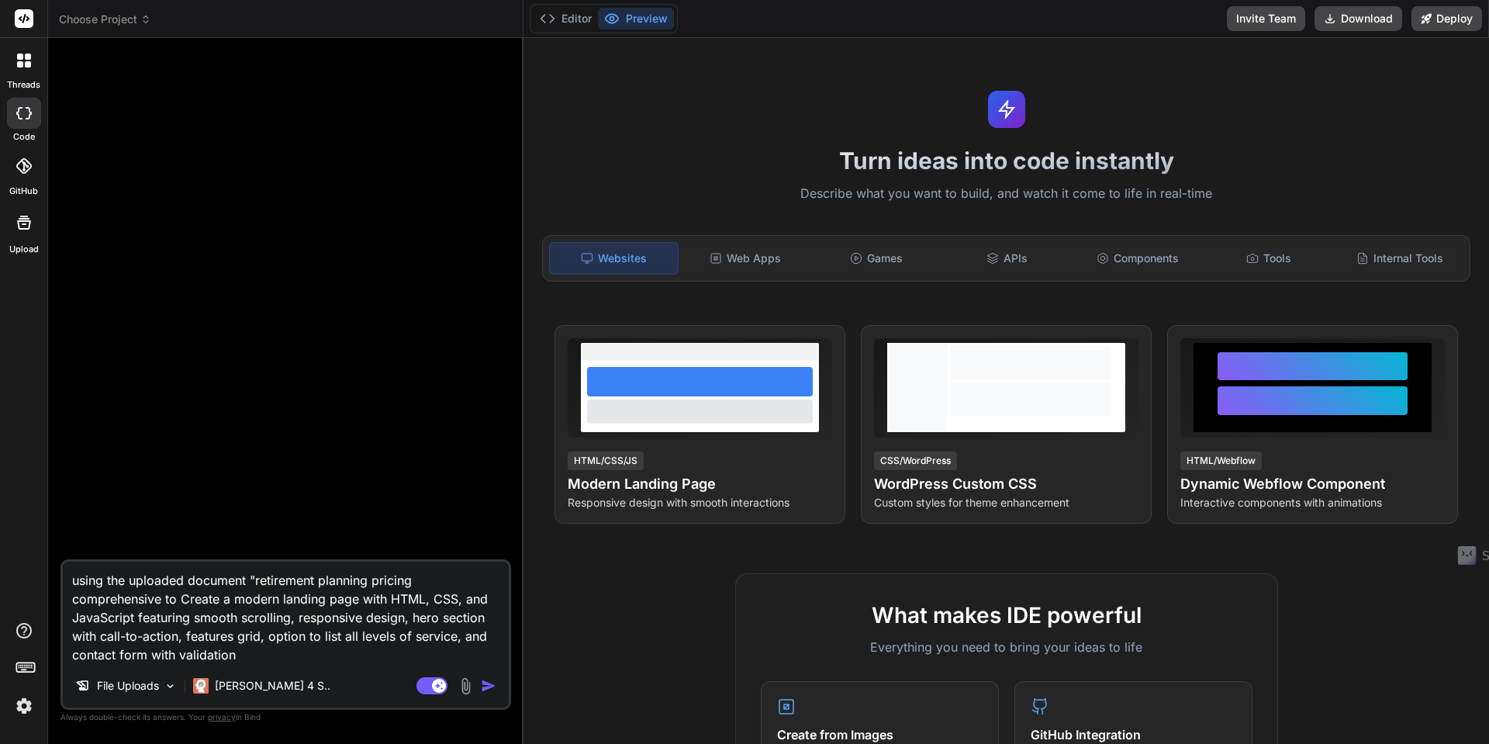
click at [29, 711] on img at bounding box center [24, 706] width 26 height 26
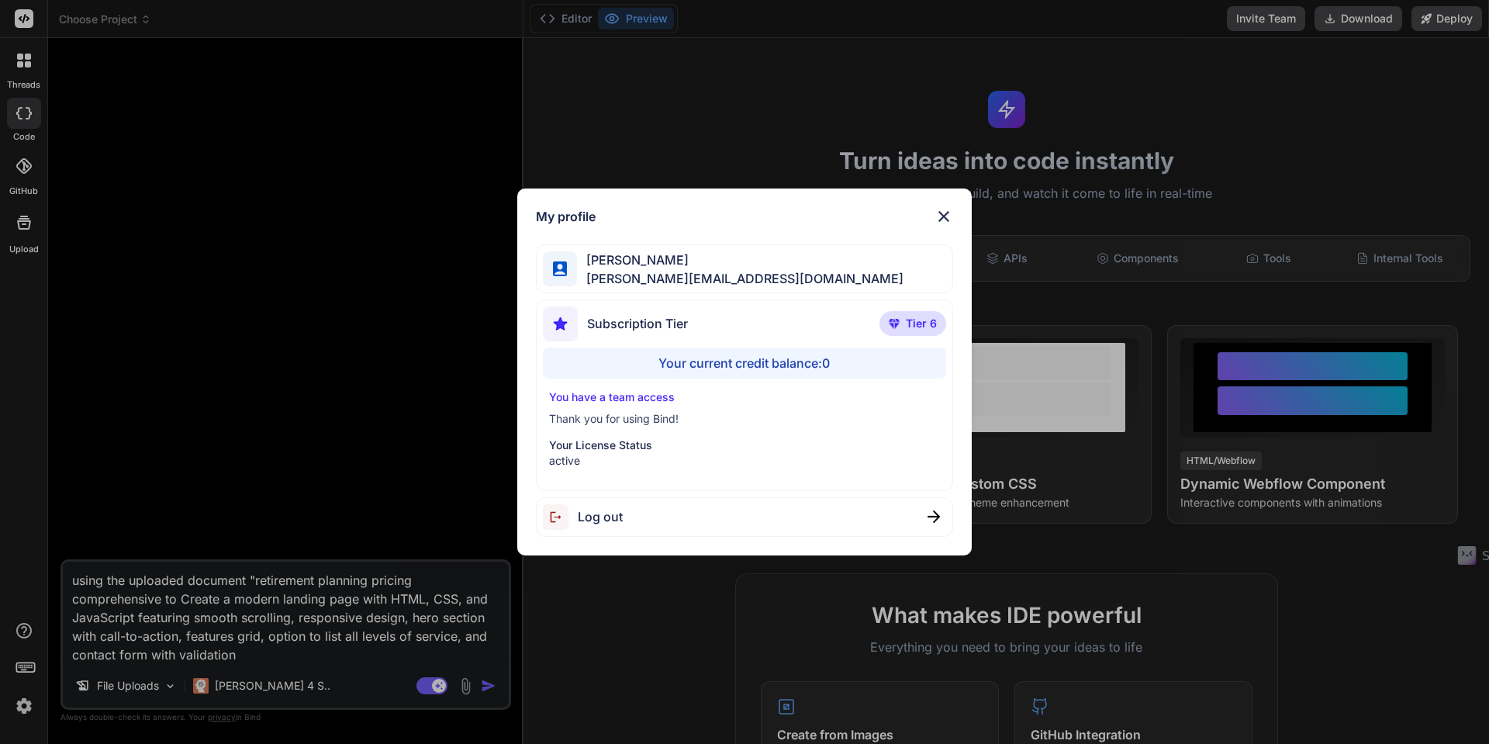
click at [940, 220] on img at bounding box center [944, 216] width 19 height 19
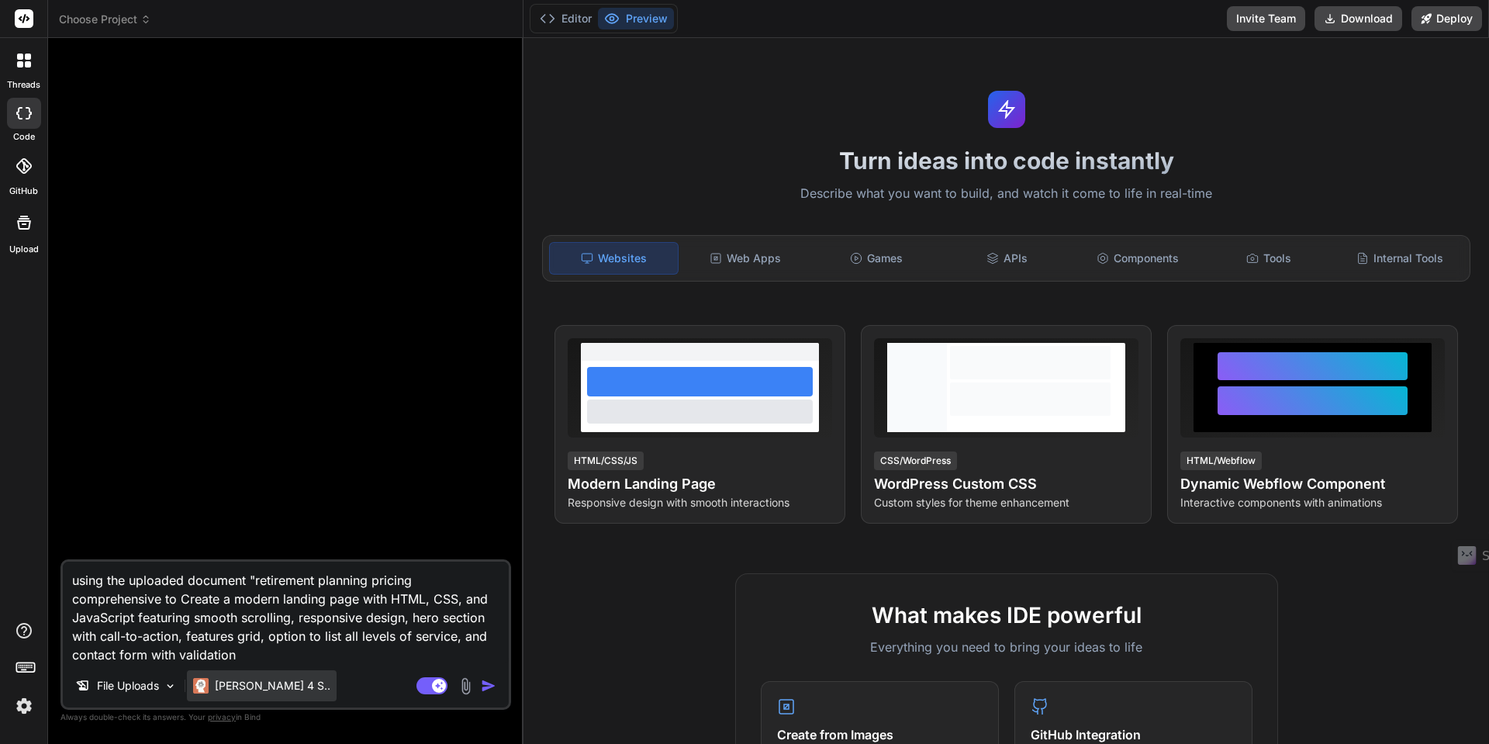
click at [251, 686] on p "[PERSON_NAME] 4 S.." at bounding box center [273, 686] width 116 height 16
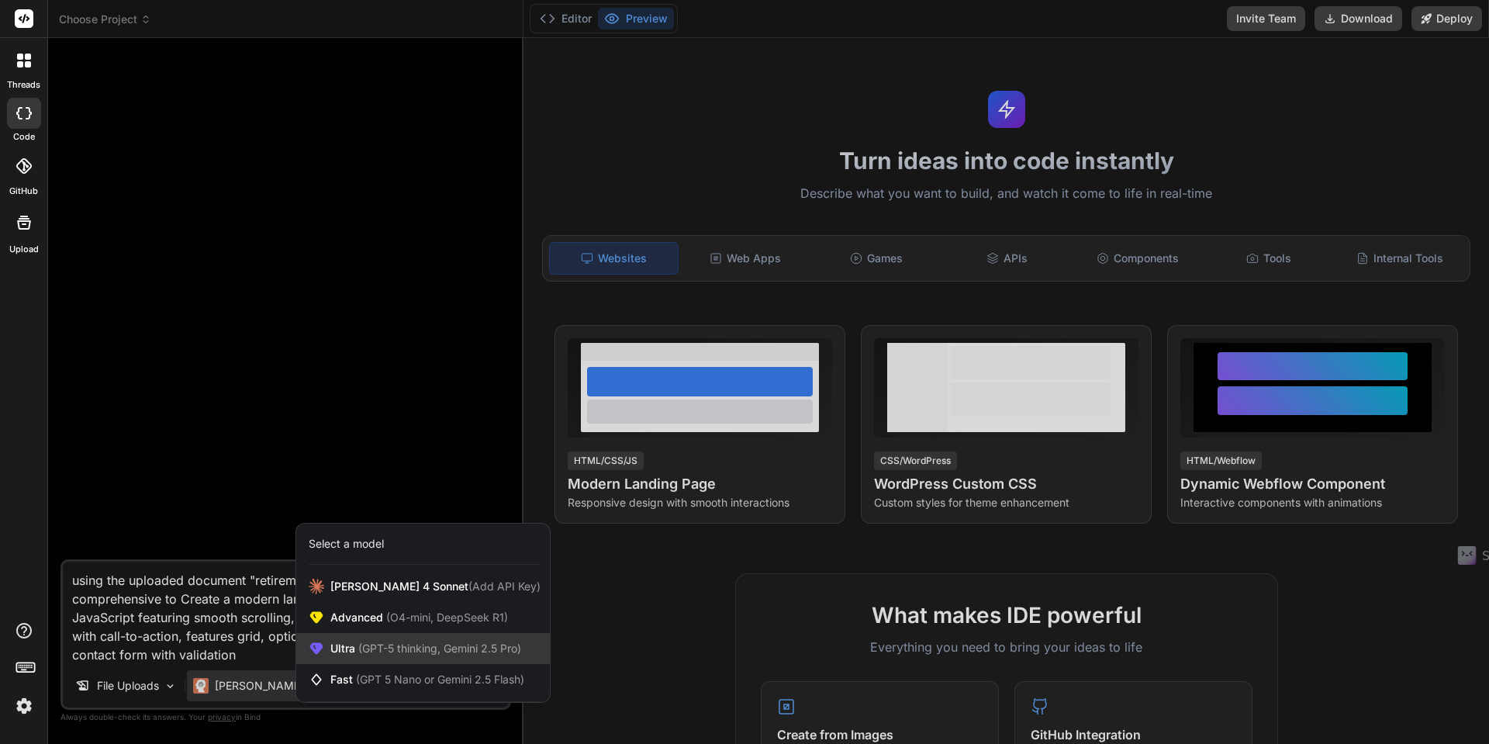
click at [342, 643] on span "Ultra (GPT-5 thinking, Gemini 2.5 Pro)" at bounding box center [425, 649] width 191 height 16
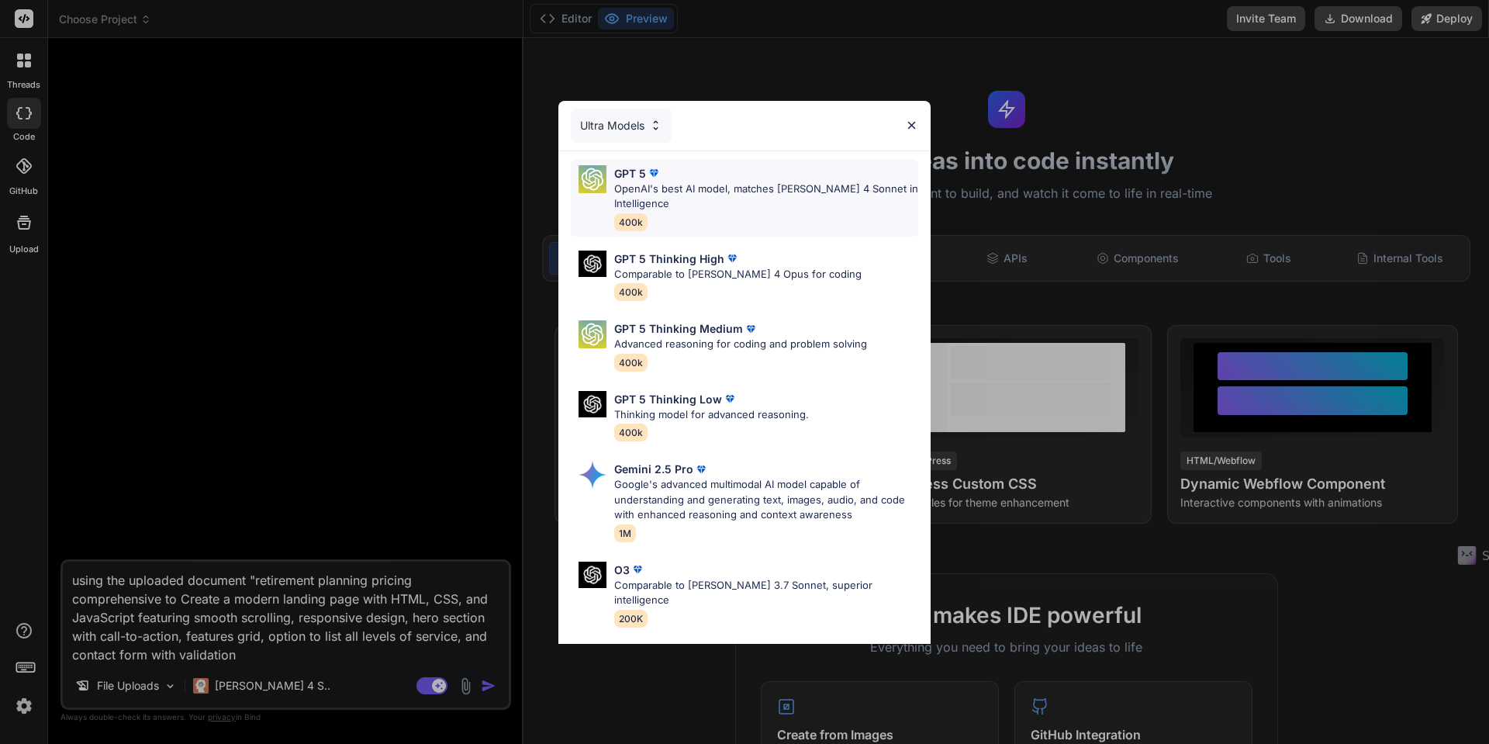
click at [683, 196] on p "OpenAI's best AI model, matches Claude 4 Sonnet in Intelligence" at bounding box center [766, 197] width 304 height 30
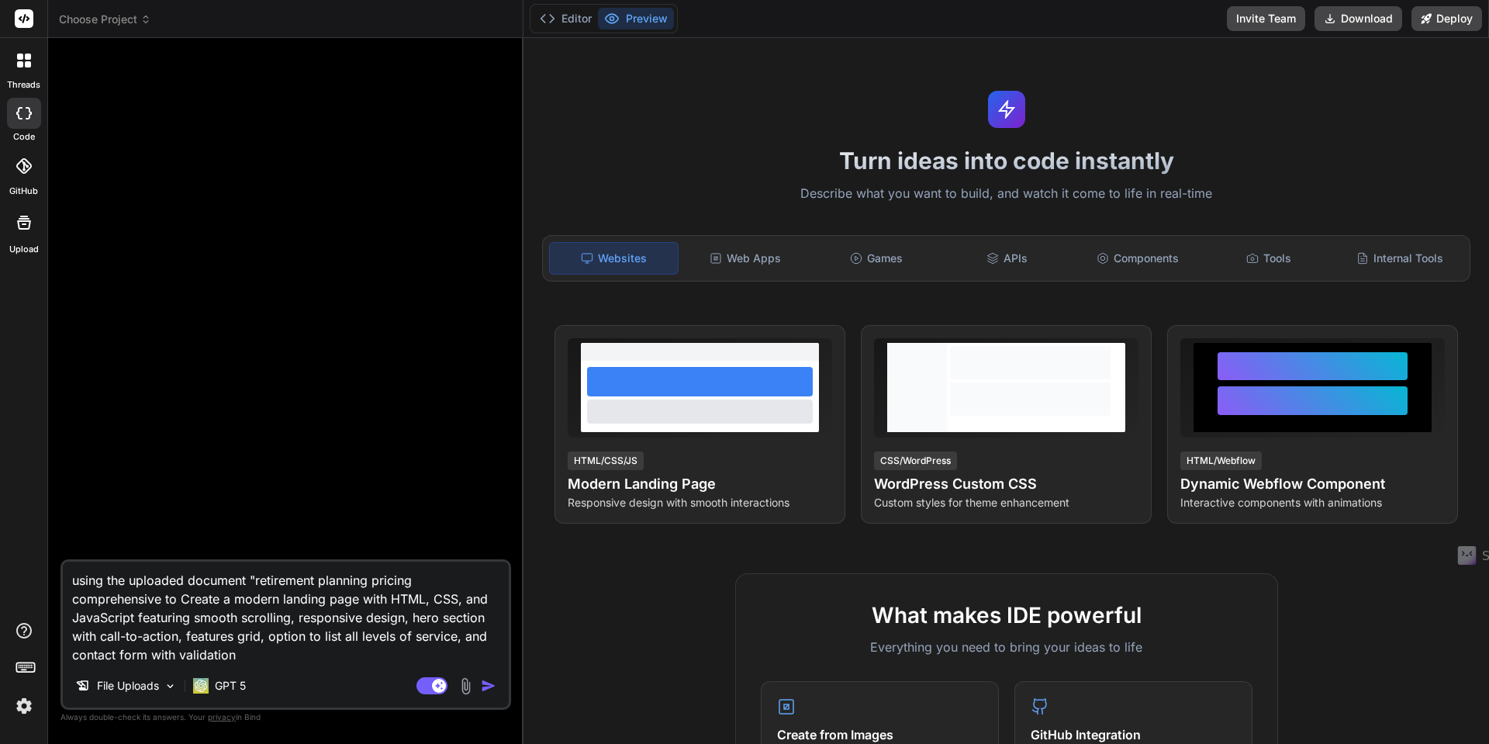
click at [487, 683] on img "button" at bounding box center [489, 686] width 16 height 16
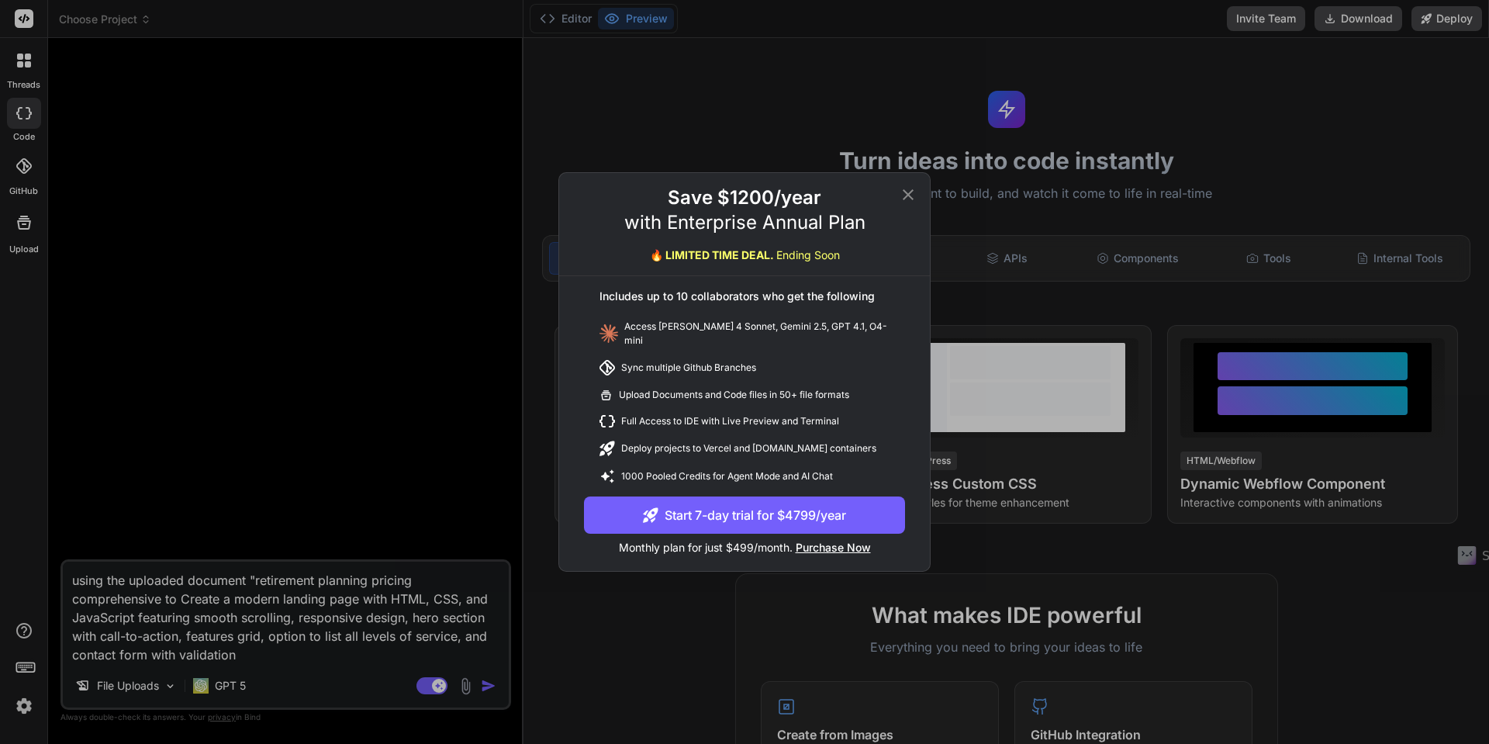
click at [908, 195] on icon at bounding box center [908, 194] width 19 height 19
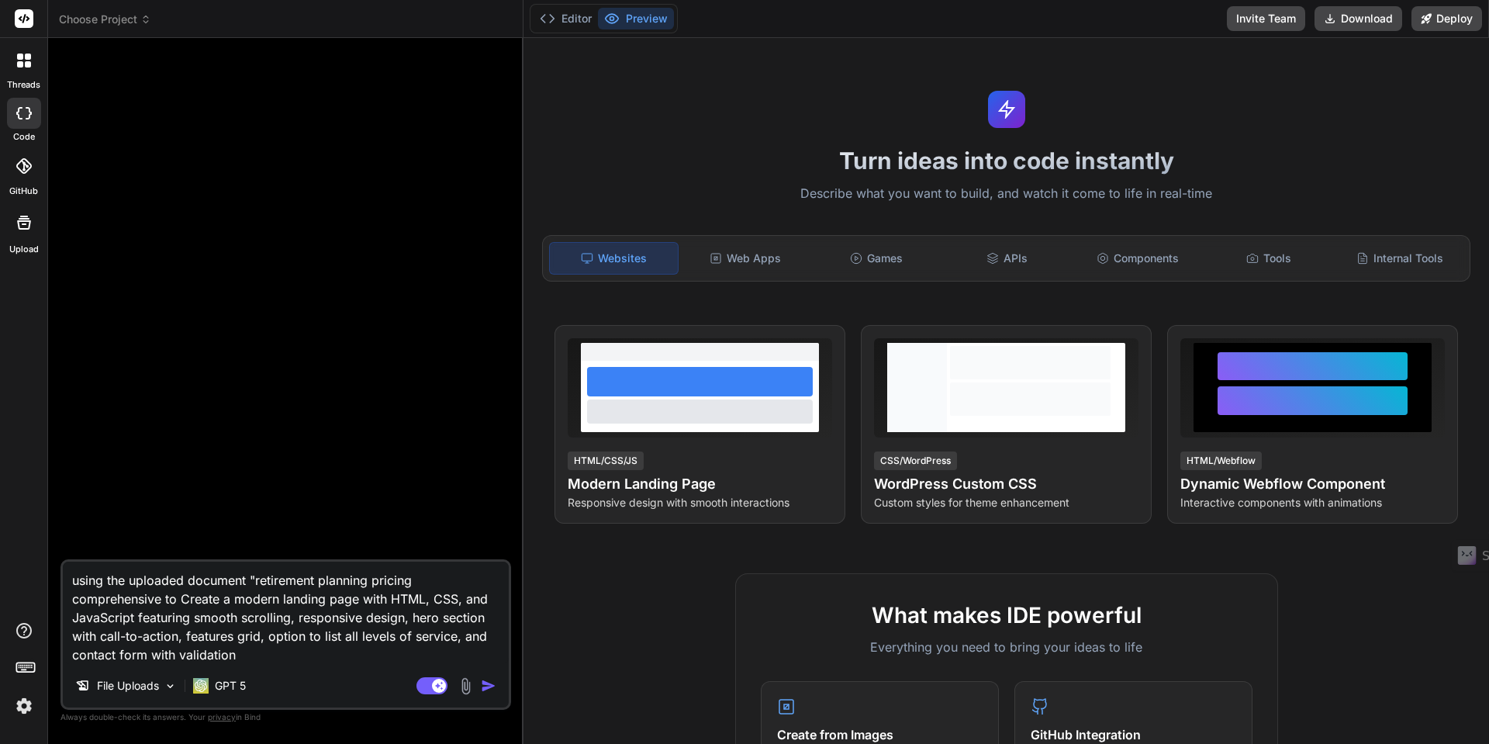
click at [289, 642] on textarea "using the uploaded document "retirement planning pricing comprehensive to Creat…" at bounding box center [286, 613] width 446 height 102
click at [426, 682] on rect at bounding box center [432, 685] width 31 height 17
click at [484, 688] on img "button" at bounding box center [489, 686] width 16 height 16
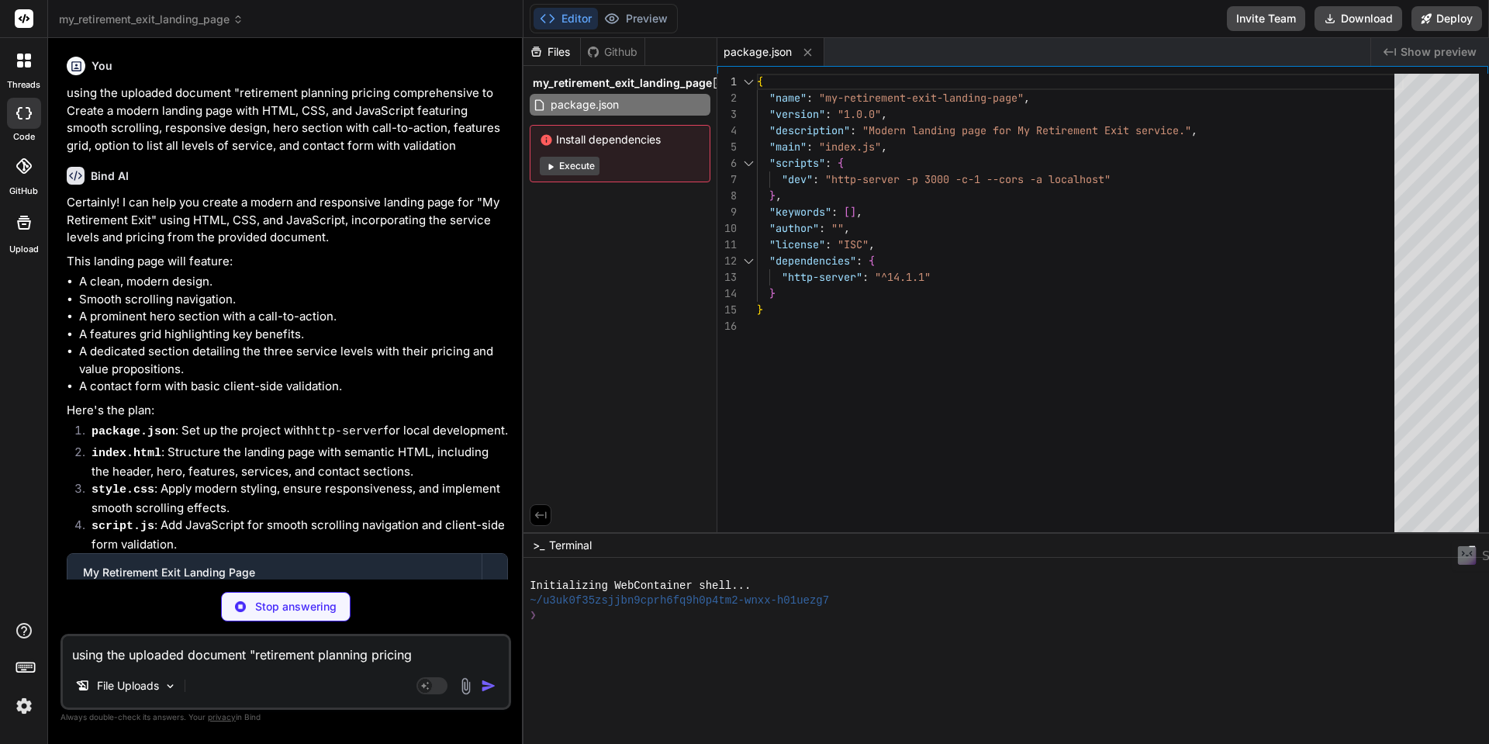
type textarea "x"
type textarea "</footer> <script src="script.js"></script> </body> </html>"
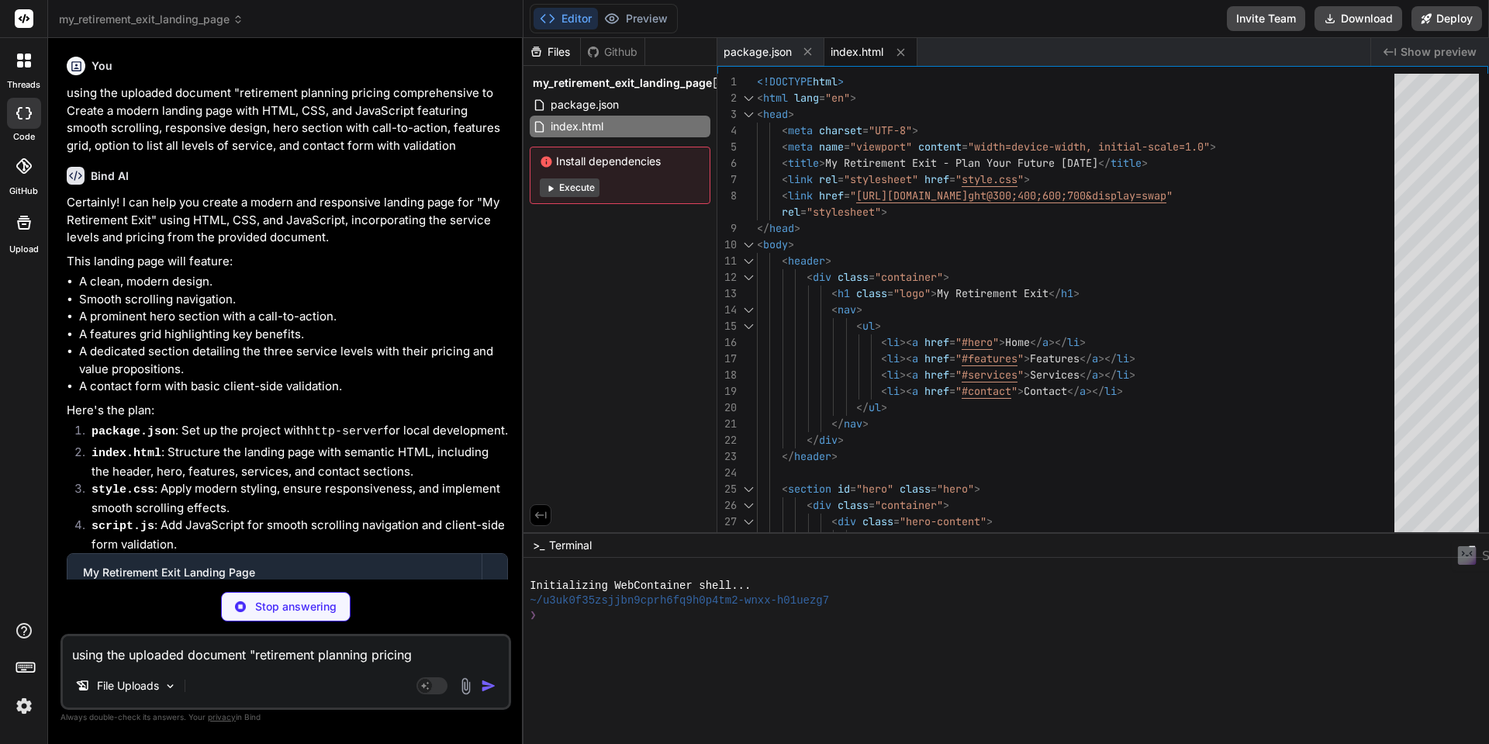
type textarea "x"
type textarea "}"
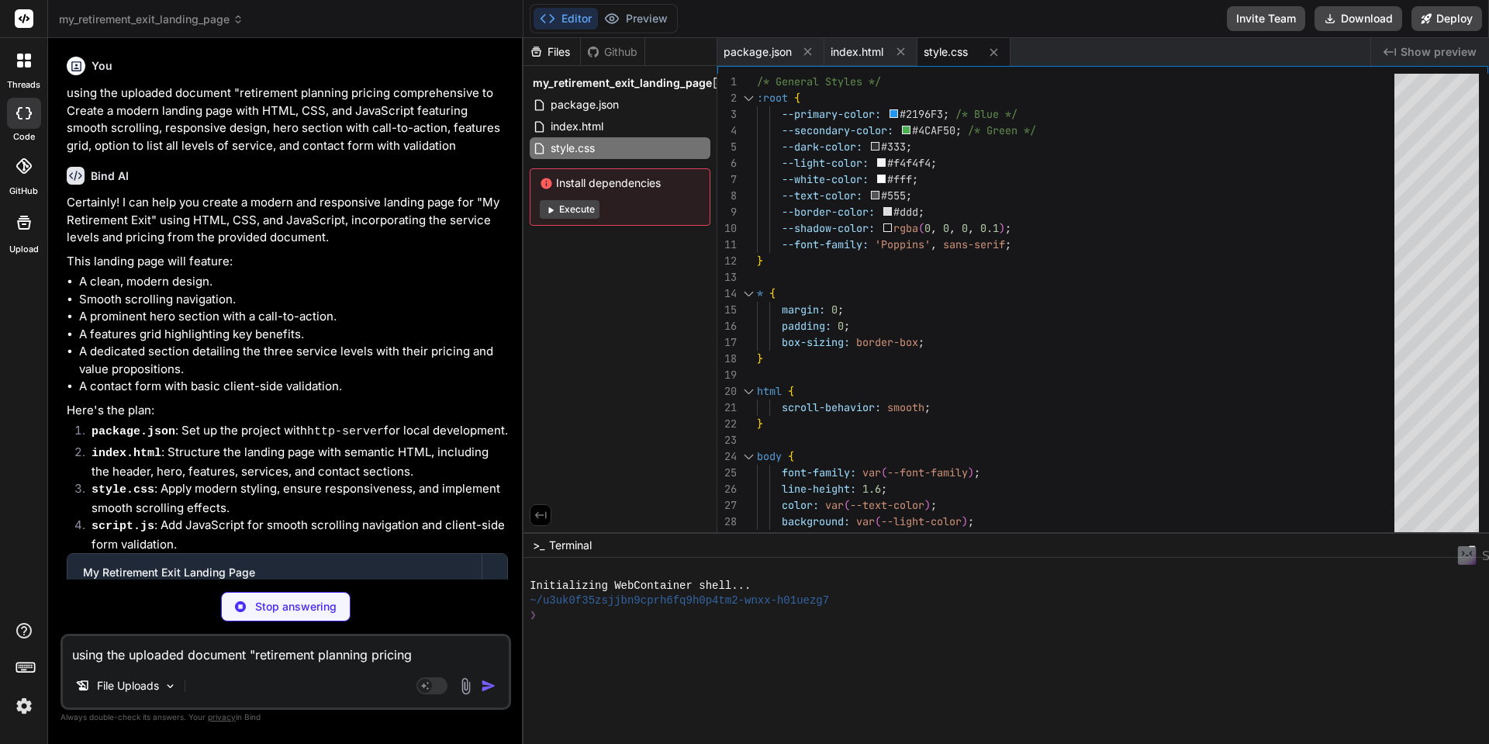
type textarea "x"
type textarea "contactForm.reset(); // Clear the form // Hide success message after a few seco…"
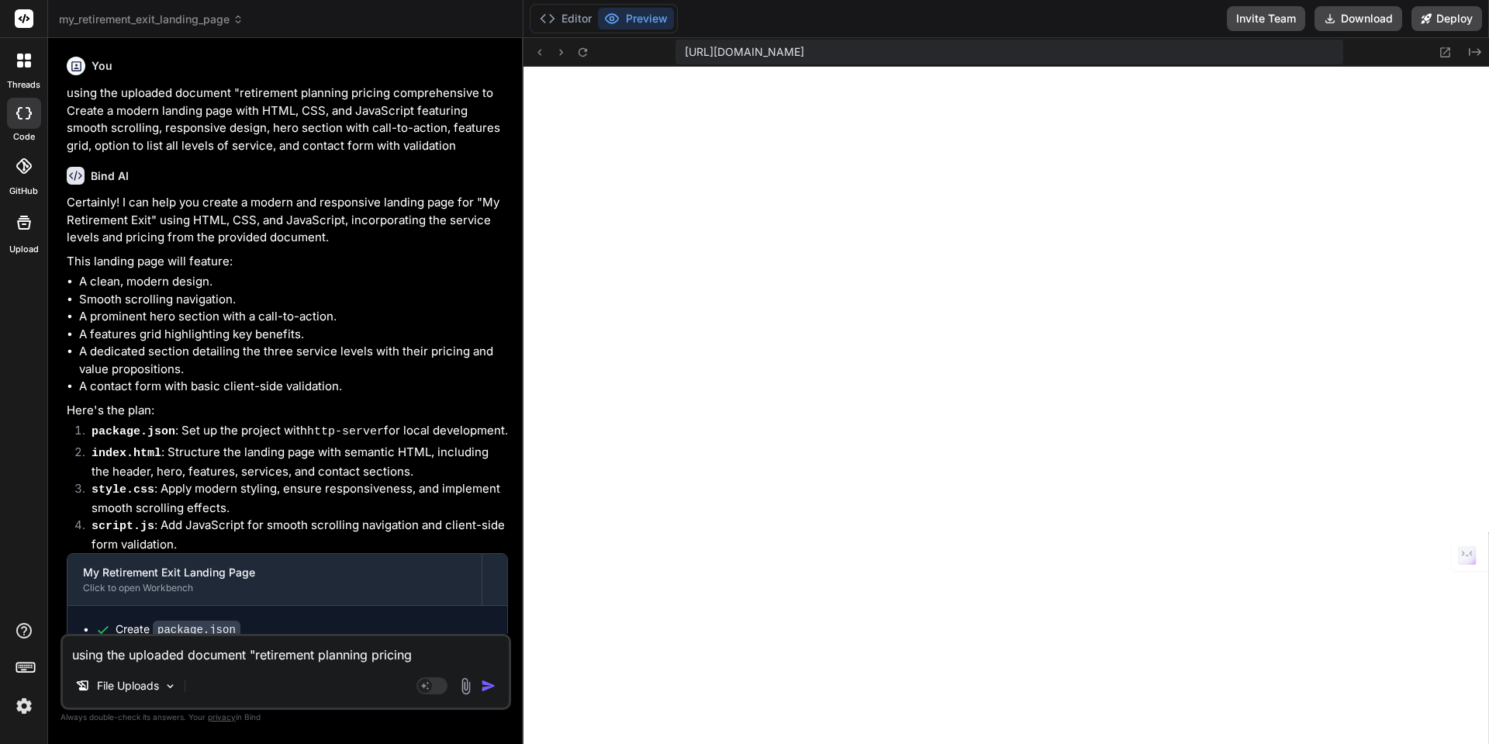
scroll to position [678, 0]
click at [586, 50] on icon at bounding box center [582, 51] width 9 height 9
click at [171, 690] on img at bounding box center [170, 686] width 13 height 13
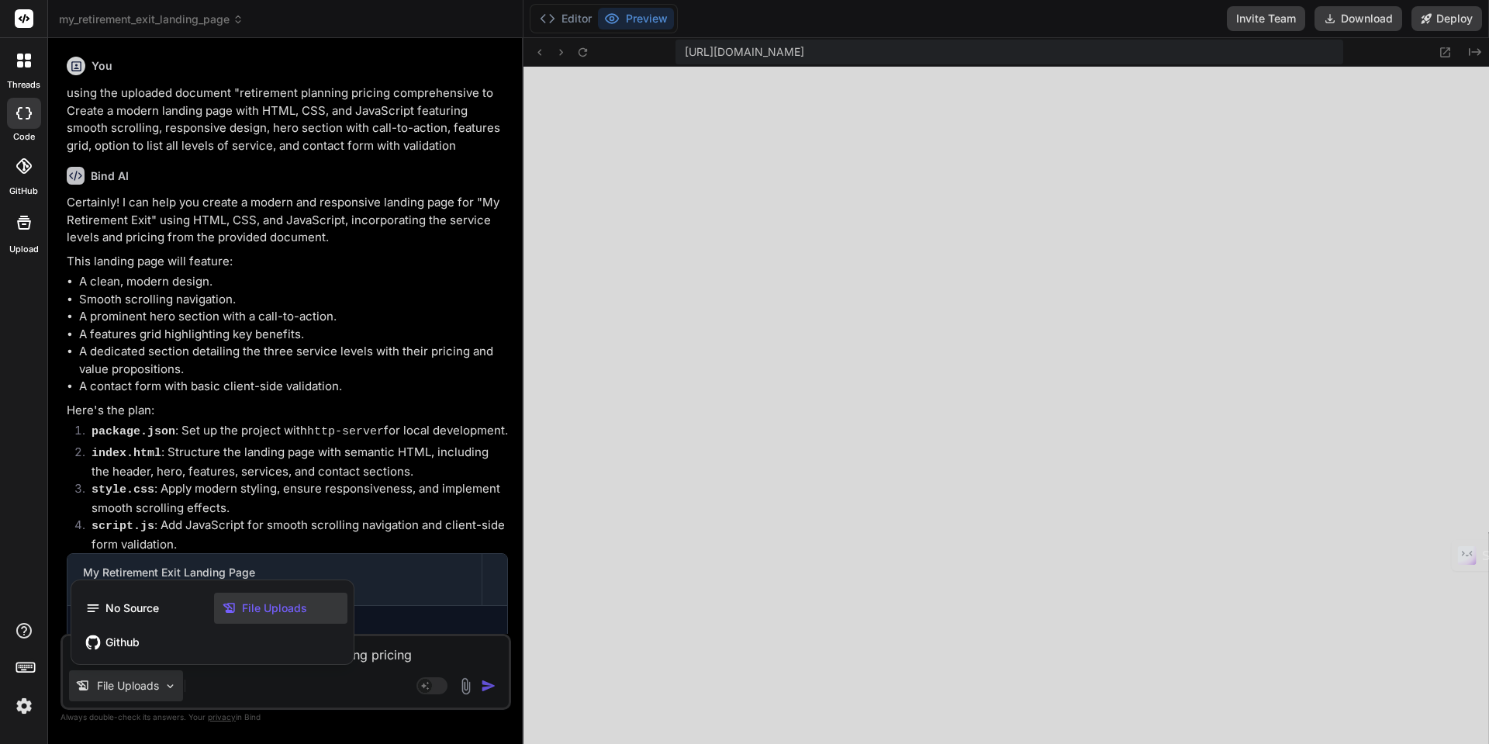
click at [171, 690] on div at bounding box center [744, 372] width 1489 height 744
type textarea "x"
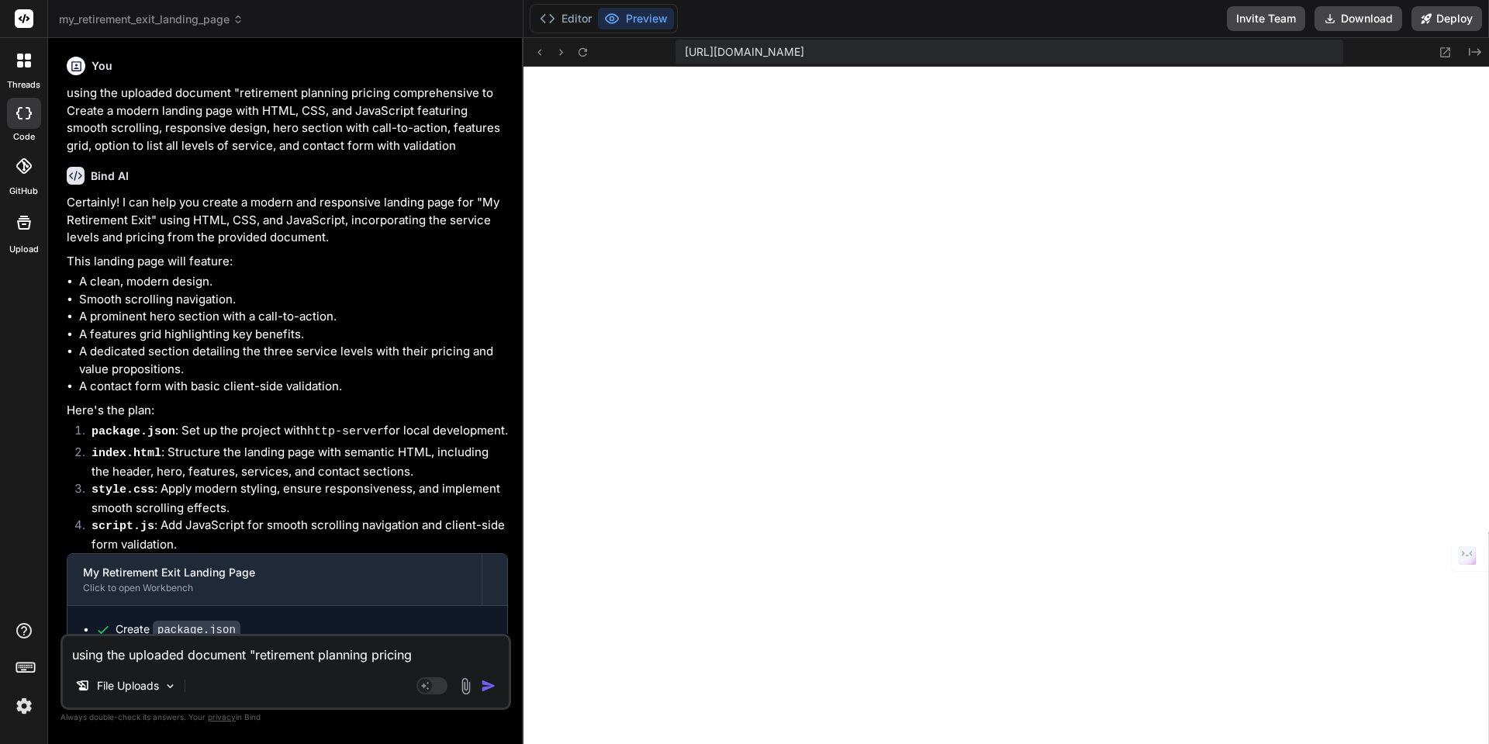
click at [25, 710] on img at bounding box center [24, 706] width 26 height 26
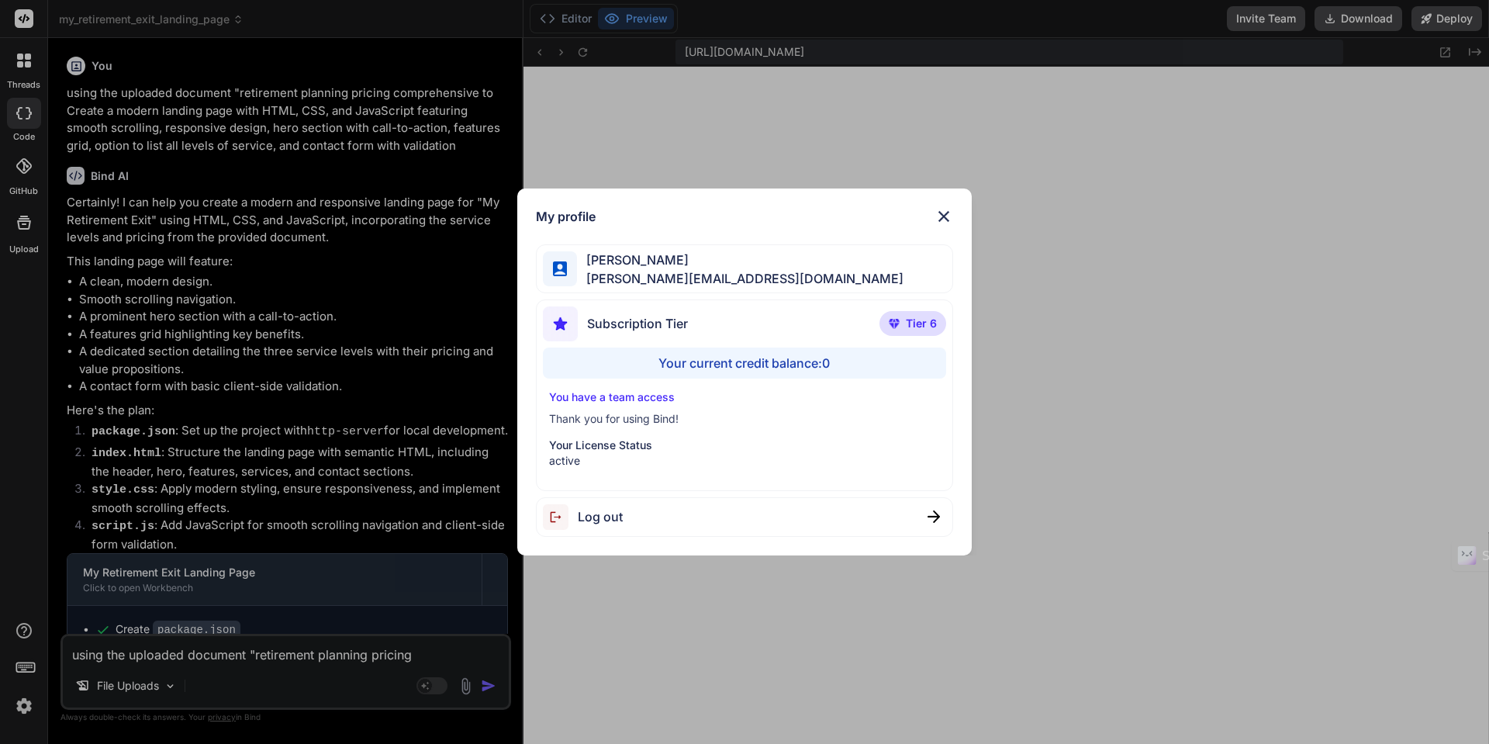
click at [941, 218] on img at bounding box center [944, 216] width 19 height 19
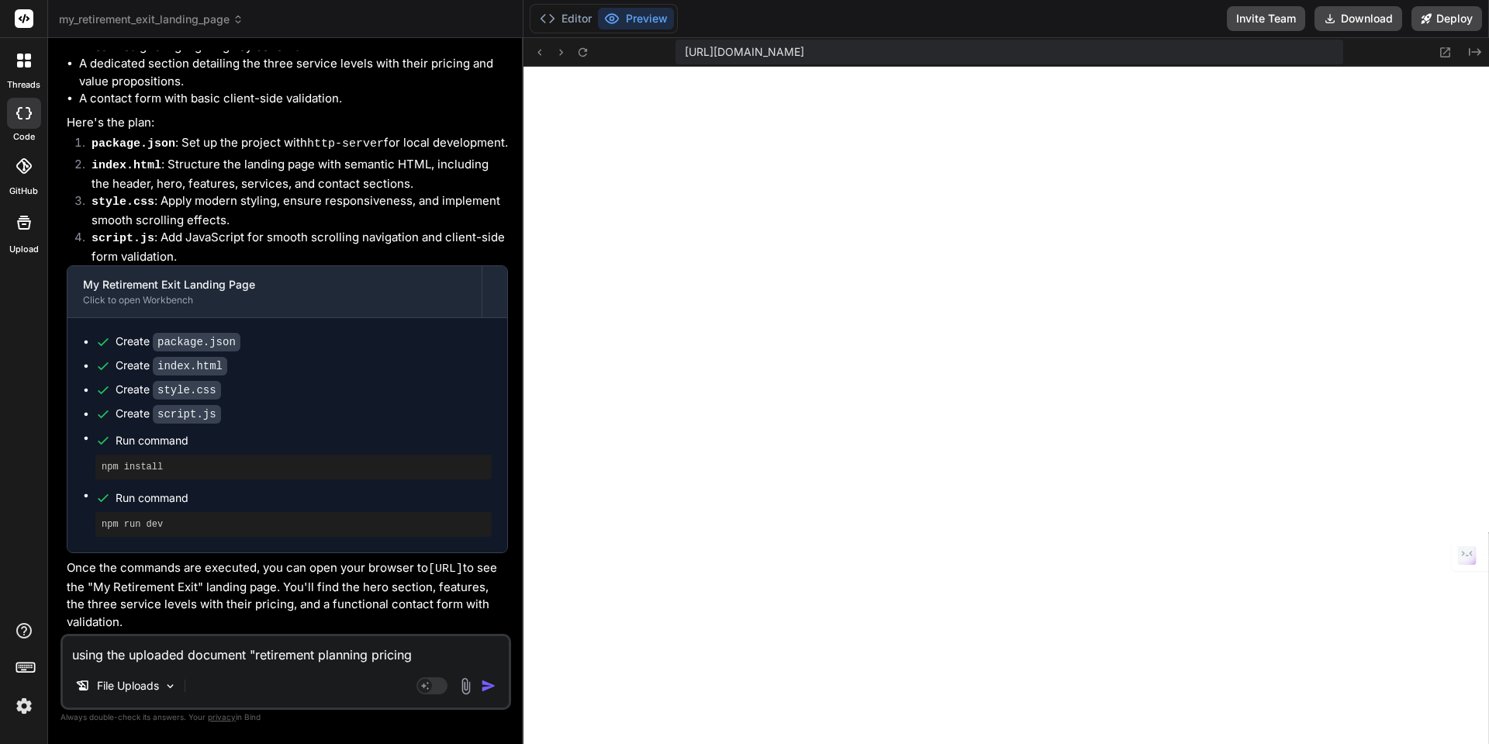
scroll to position [0, 0]
